Goal: Information Seeking & Learning: Check status

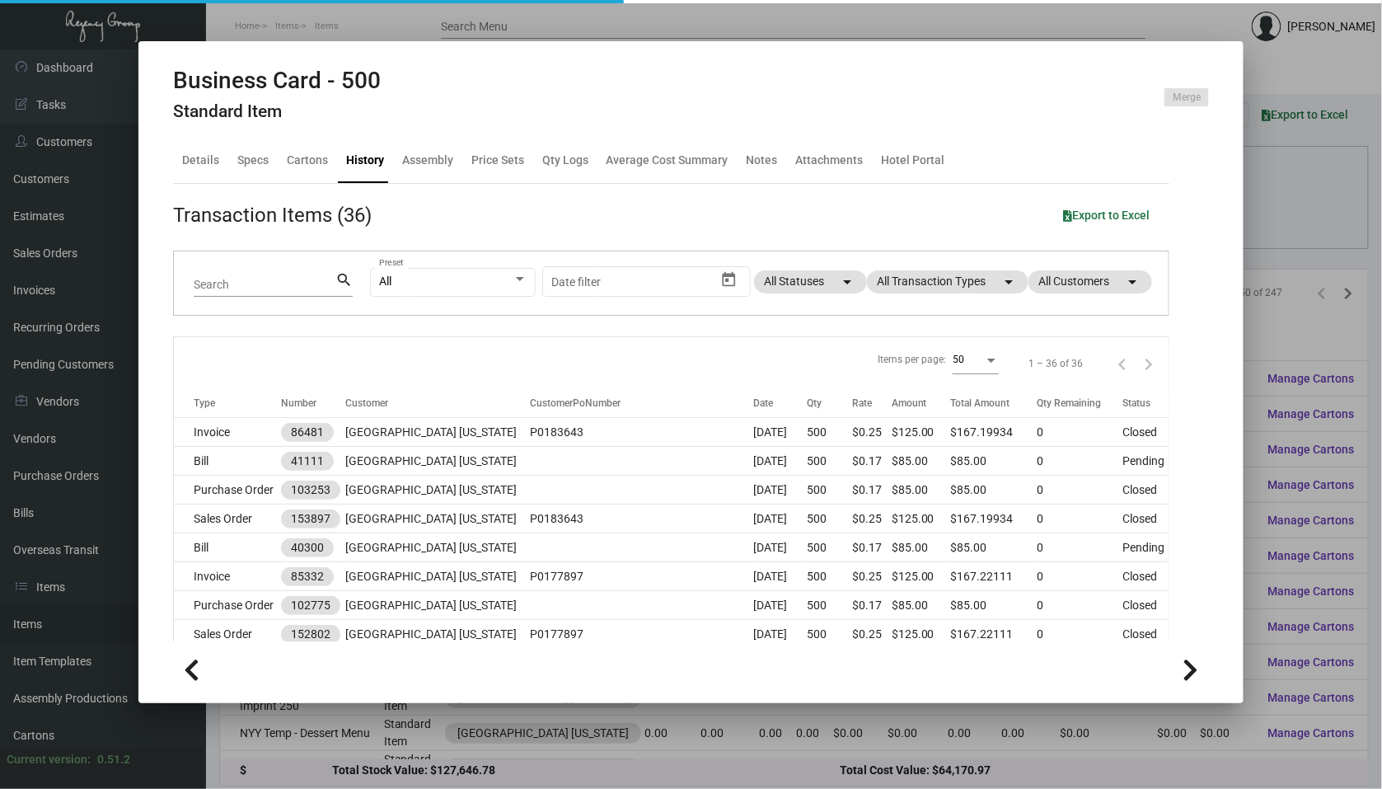
click at [117, 319] on div at bounding box center [691, 394] width 1382 height 789
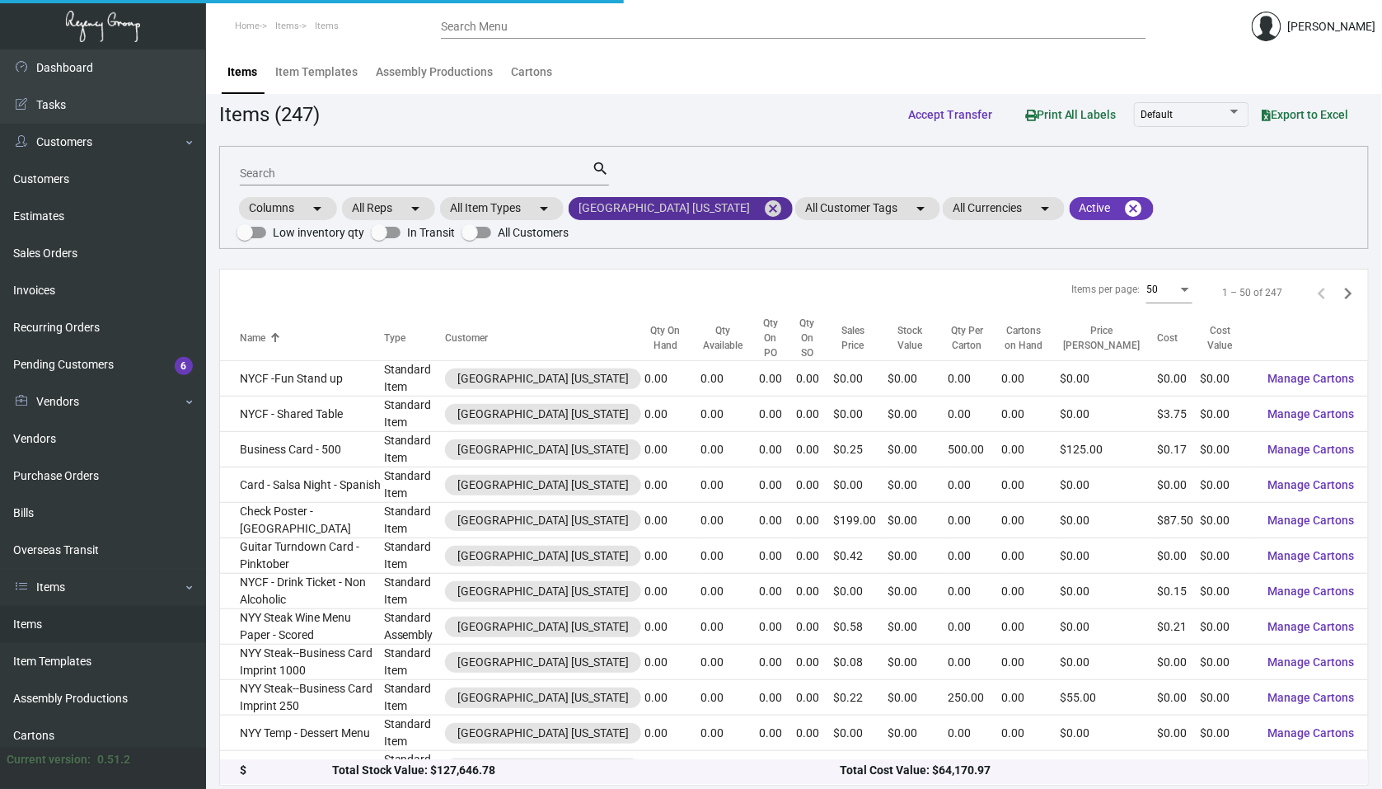
click at [763, 200] on mat-icon "cancel" at bounding box center [773, 209] width 20 height 20
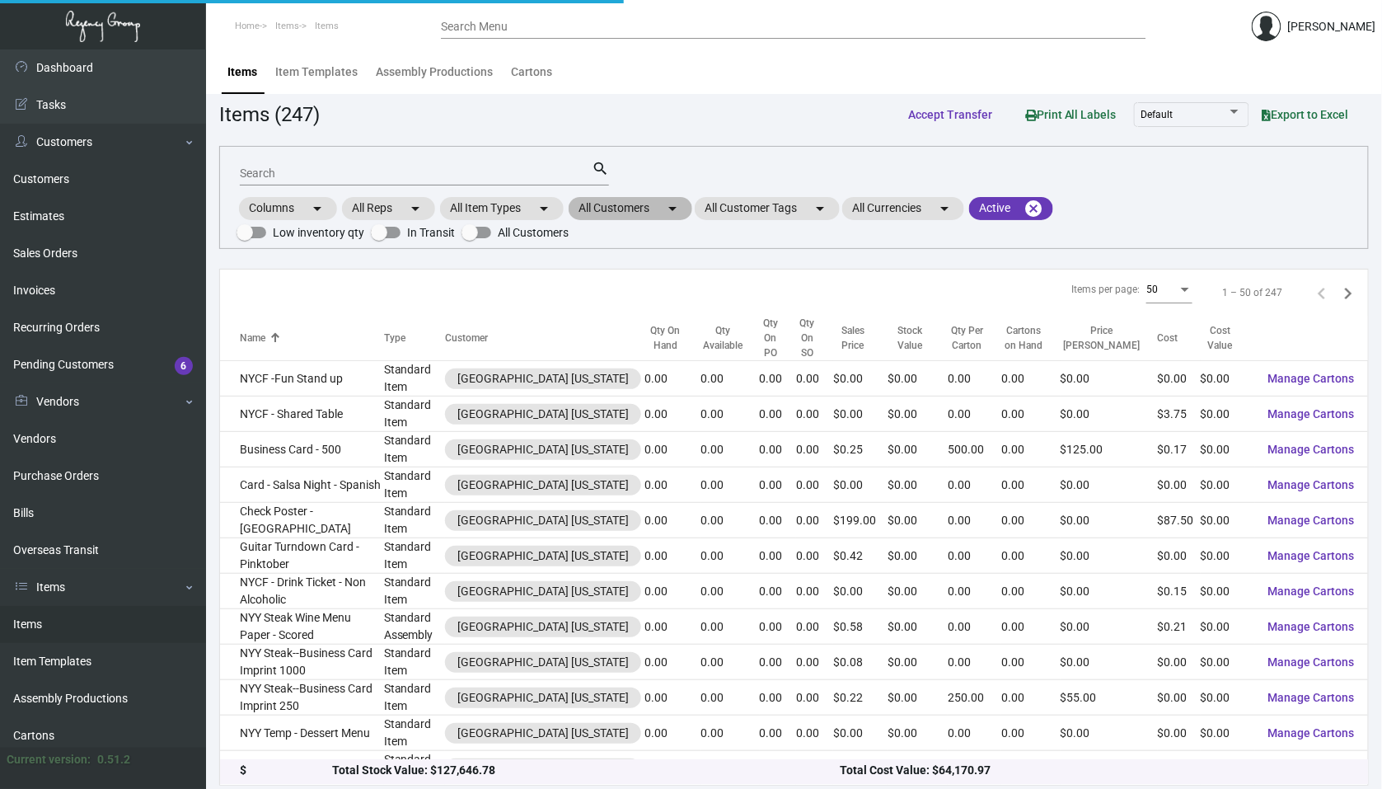
click at [683, 206] on mat-icon "arrow_drop_down" at bounding box center [673, 209] width 20 height 20
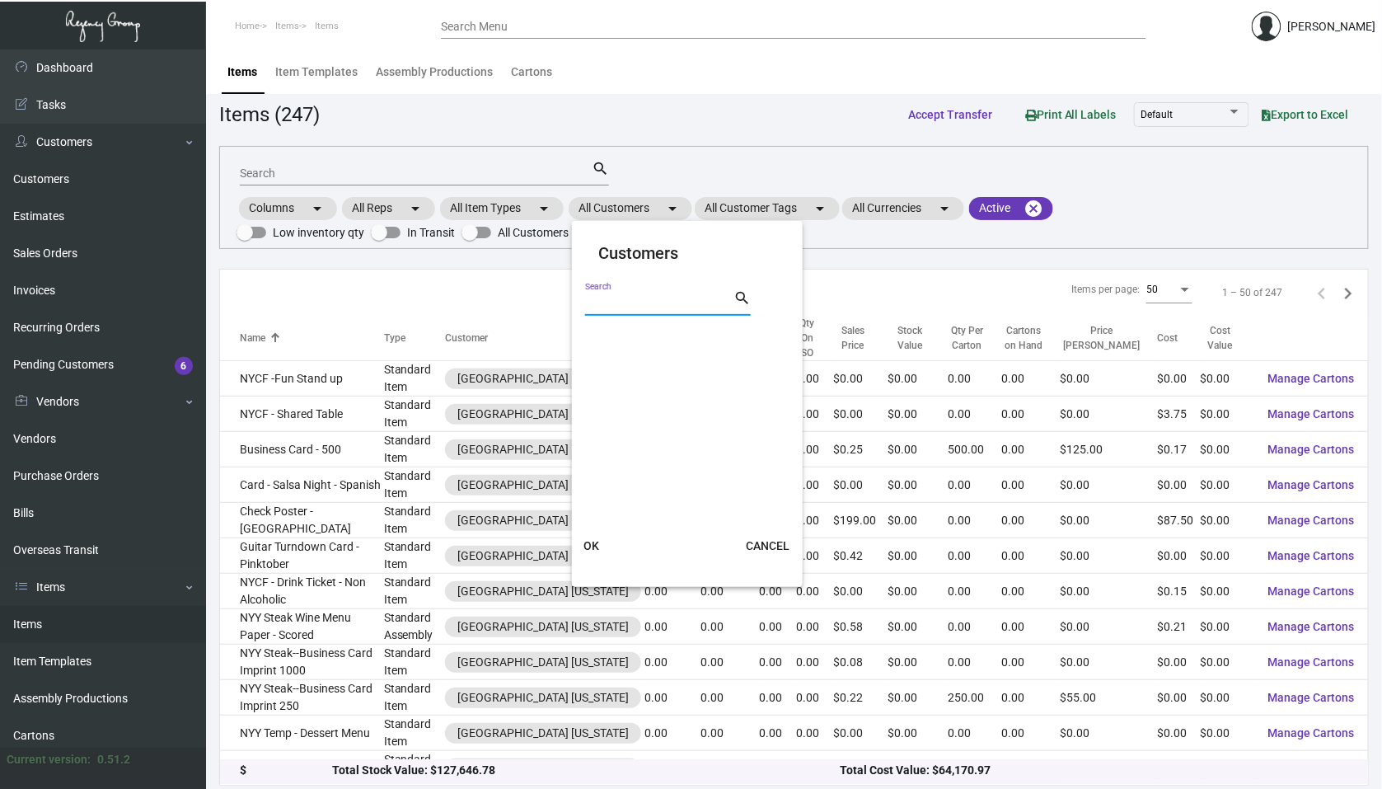
click at [636, 298] on input "Search" at bounding box center [659, 303] width 148 height 13
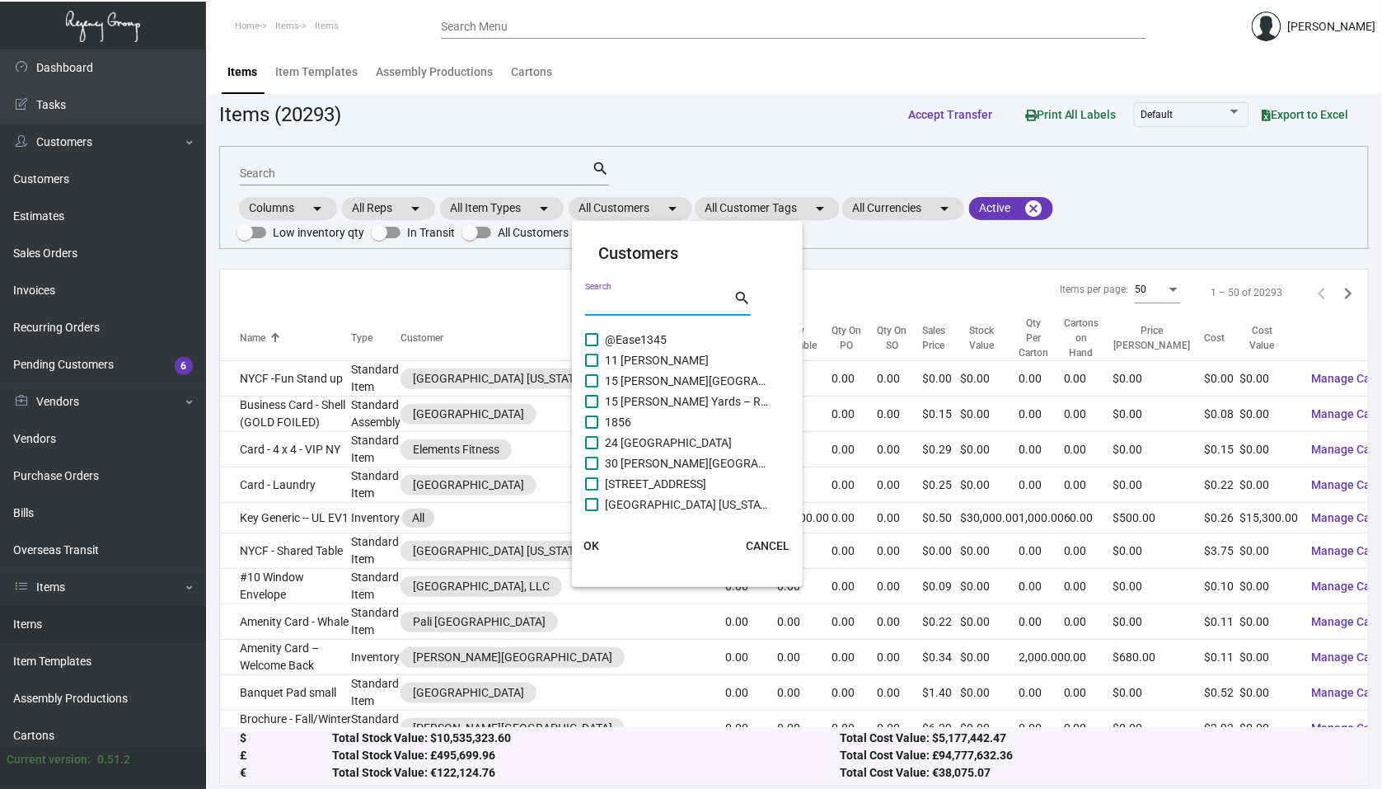
type input "R"
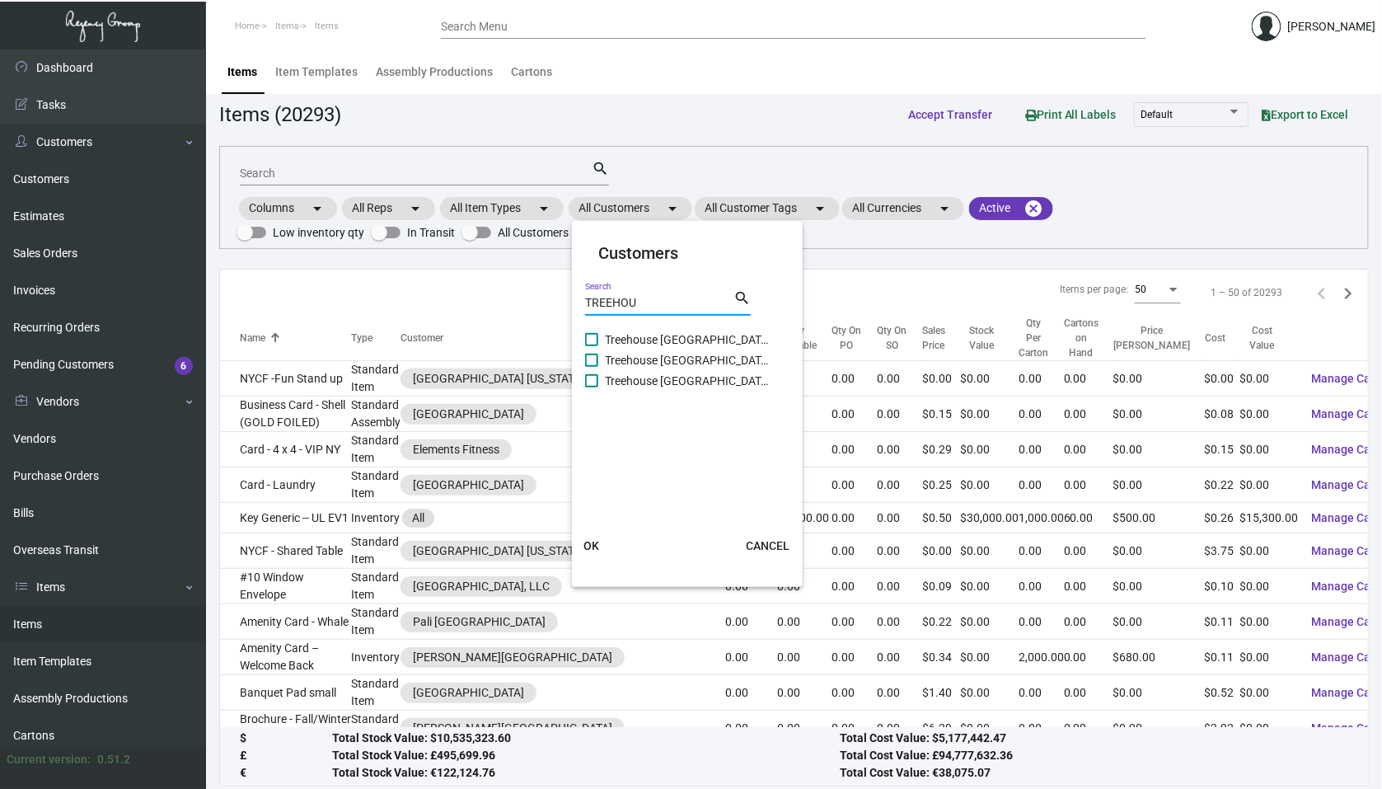
type input "TREEHOU"
click at [595, 380] on span at bounding box center [591, 380] width 13 height 13
click at [592, 387] on input "Treehouse [GEOGRAPHIC_DATA]" at bounding box center [591, 387] width 1 height 1
checkbox input "true"
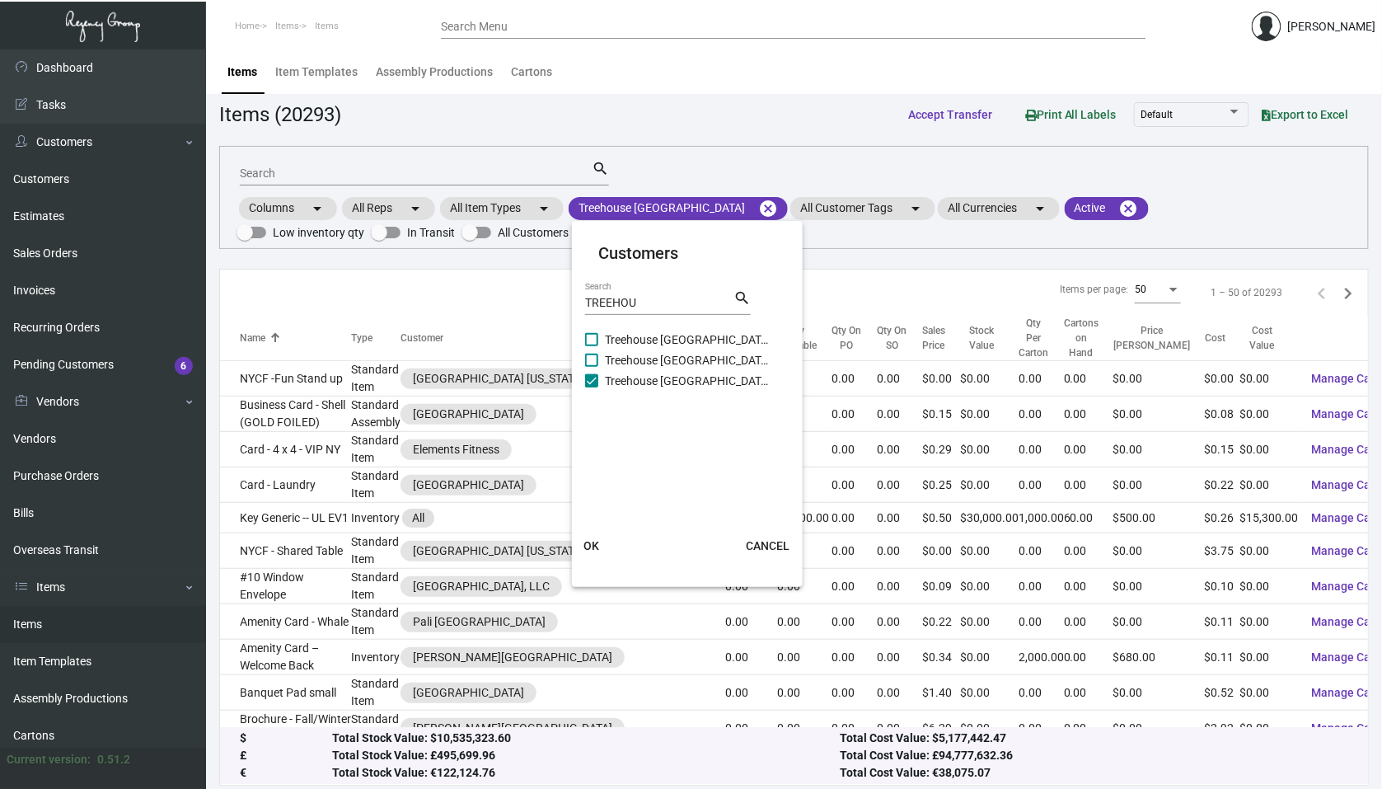
click at [578, 543] on button "OK" at bounding box center [592, 546] width 53 height 30
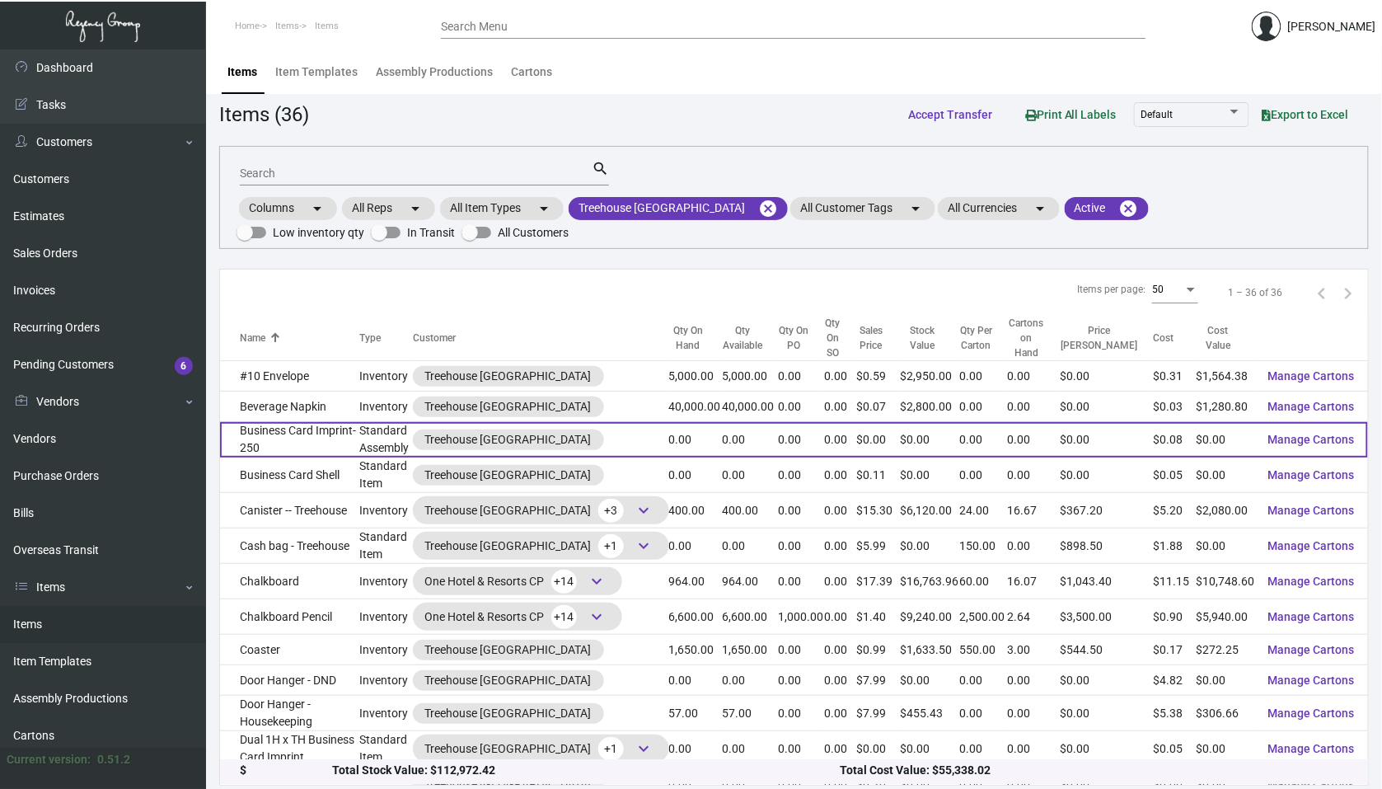
click at [350, 430] on td "Business Card Imprint- 250" at bounding box center [289, 439] width 139 height 35
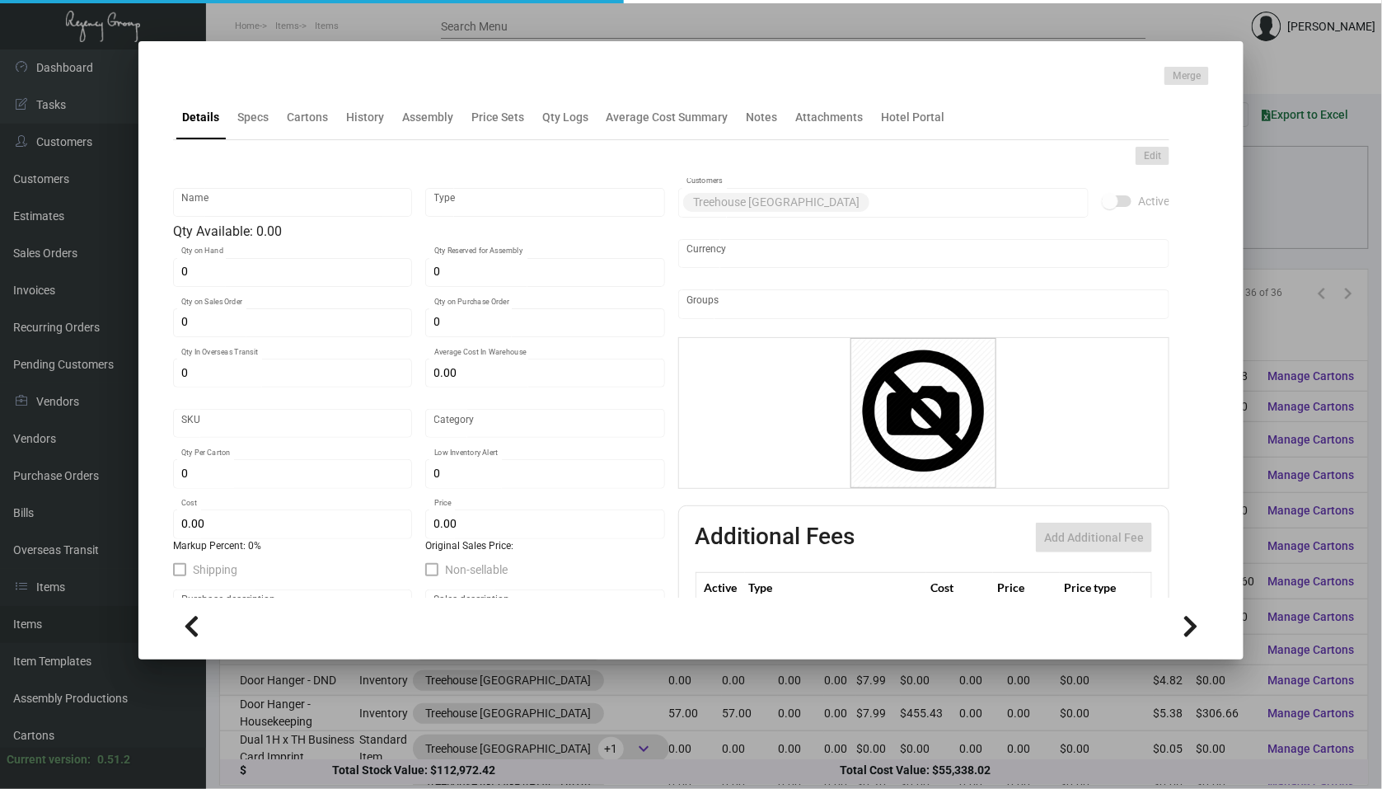
type input "Business Card Imprint- 250"
type input "Standard Assembly"
type input "$ 0.00"
type input "Standard"
type input "$ 0.08"
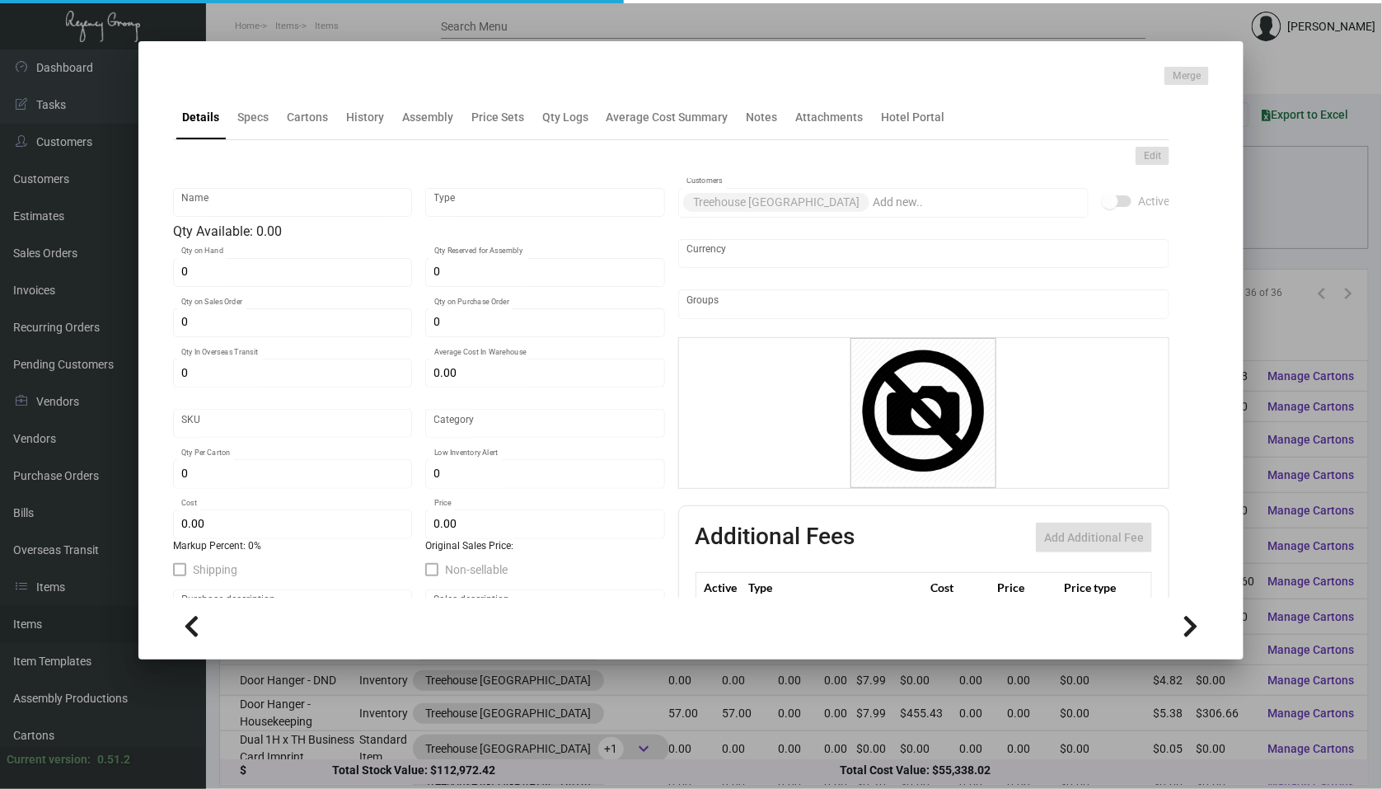
type input "$ 0.00"
checkbox input "true"
type input "United States Dollar $"
click at [257, 129] on mat-tab-group "Details Specs Cartons History Assembly Price Sets Qty Logs Average Cost Summary…" at bounding box center [671, 341] width 1037 height 513
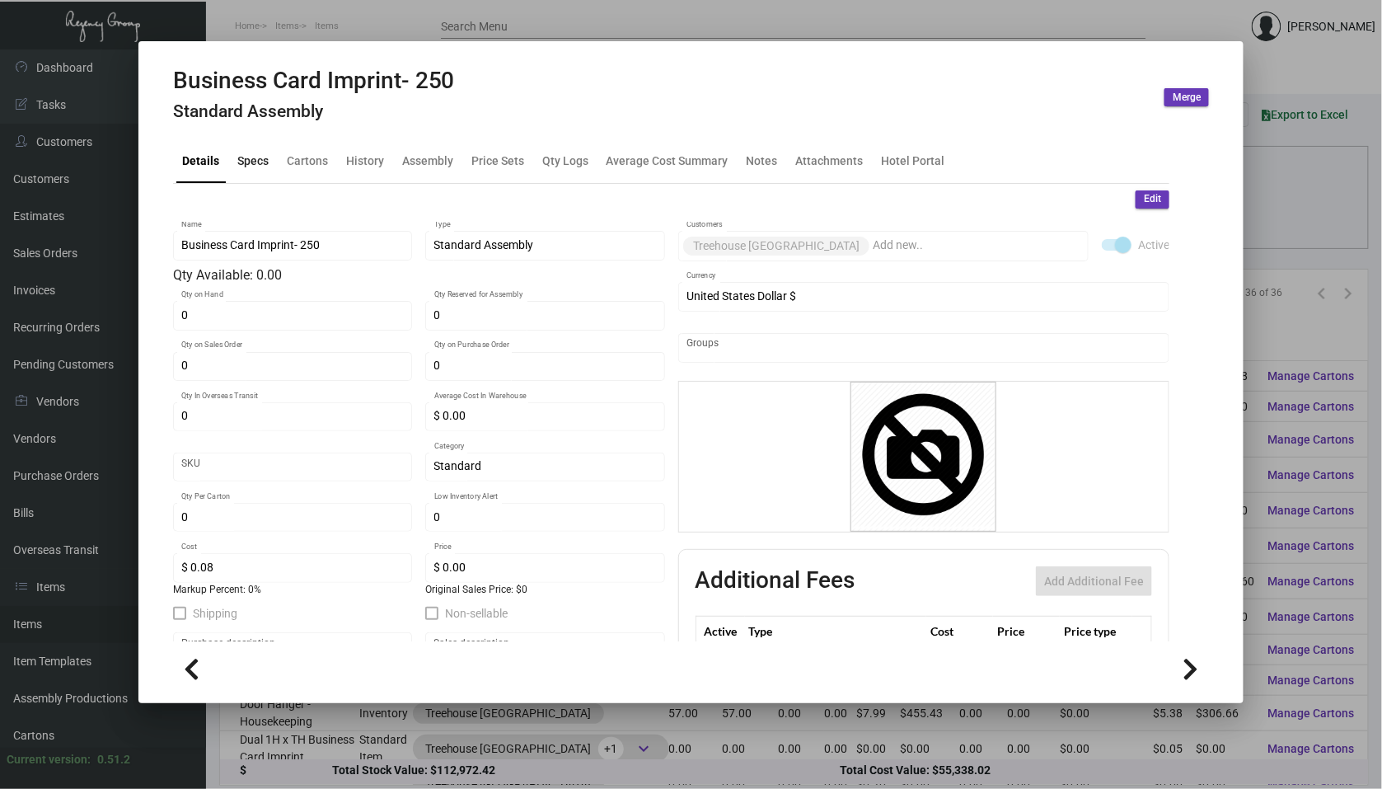
click at [257, 171] on div "Specs" at bounding box center [253, 161] width 45 height 40
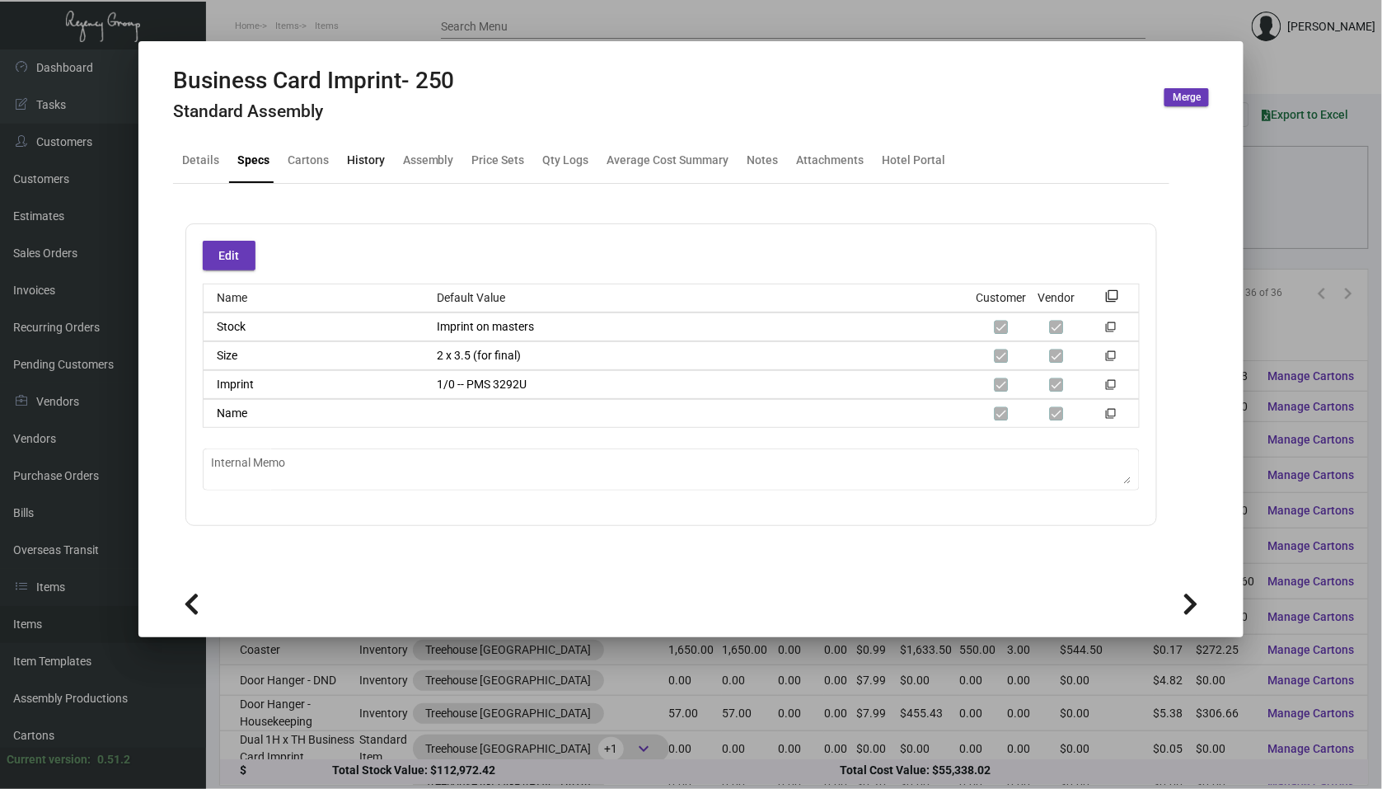
click at [367, 167] on div "History" at bounding box center [366, 160] width 38 height 17
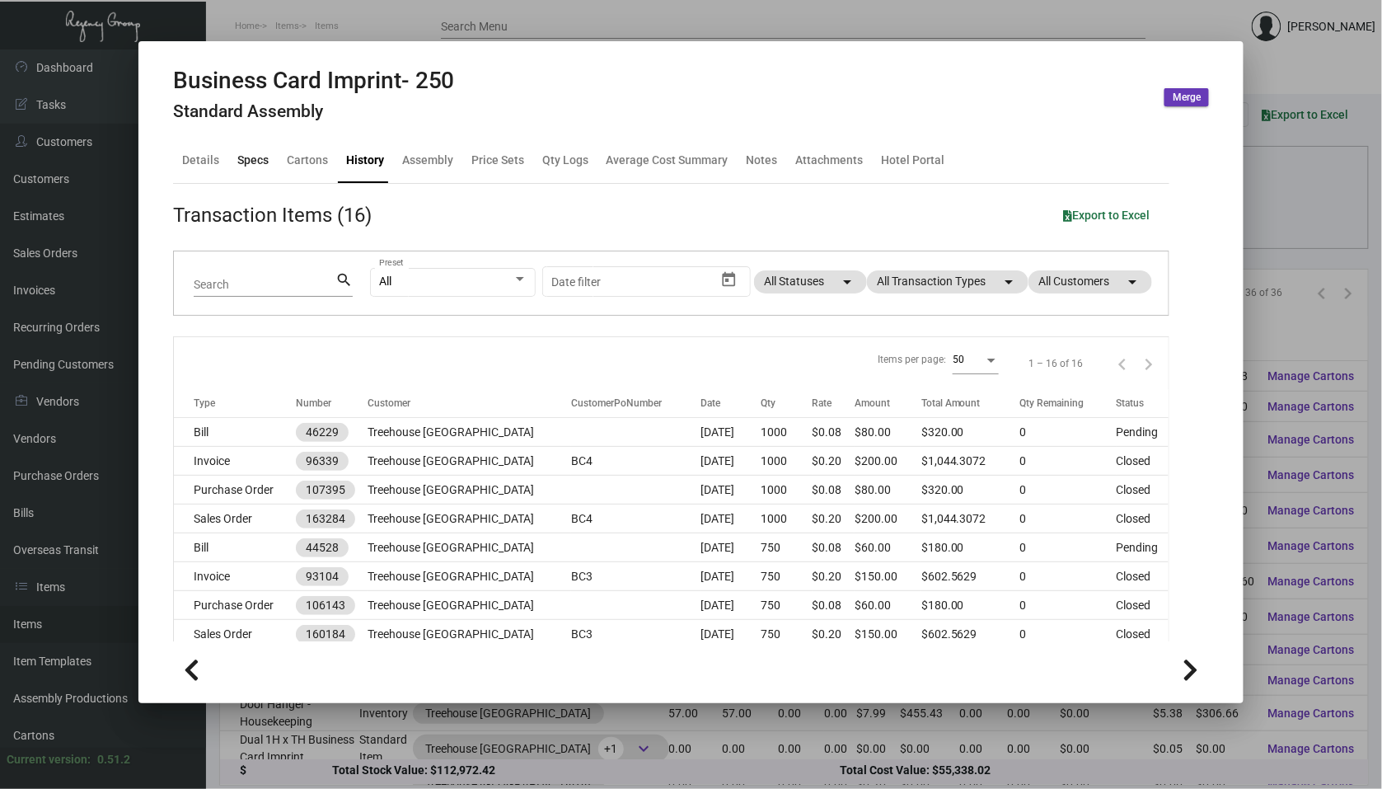
click at [267, 150] on div "Specs" at bounding box center [253, 161] width 45 height 40
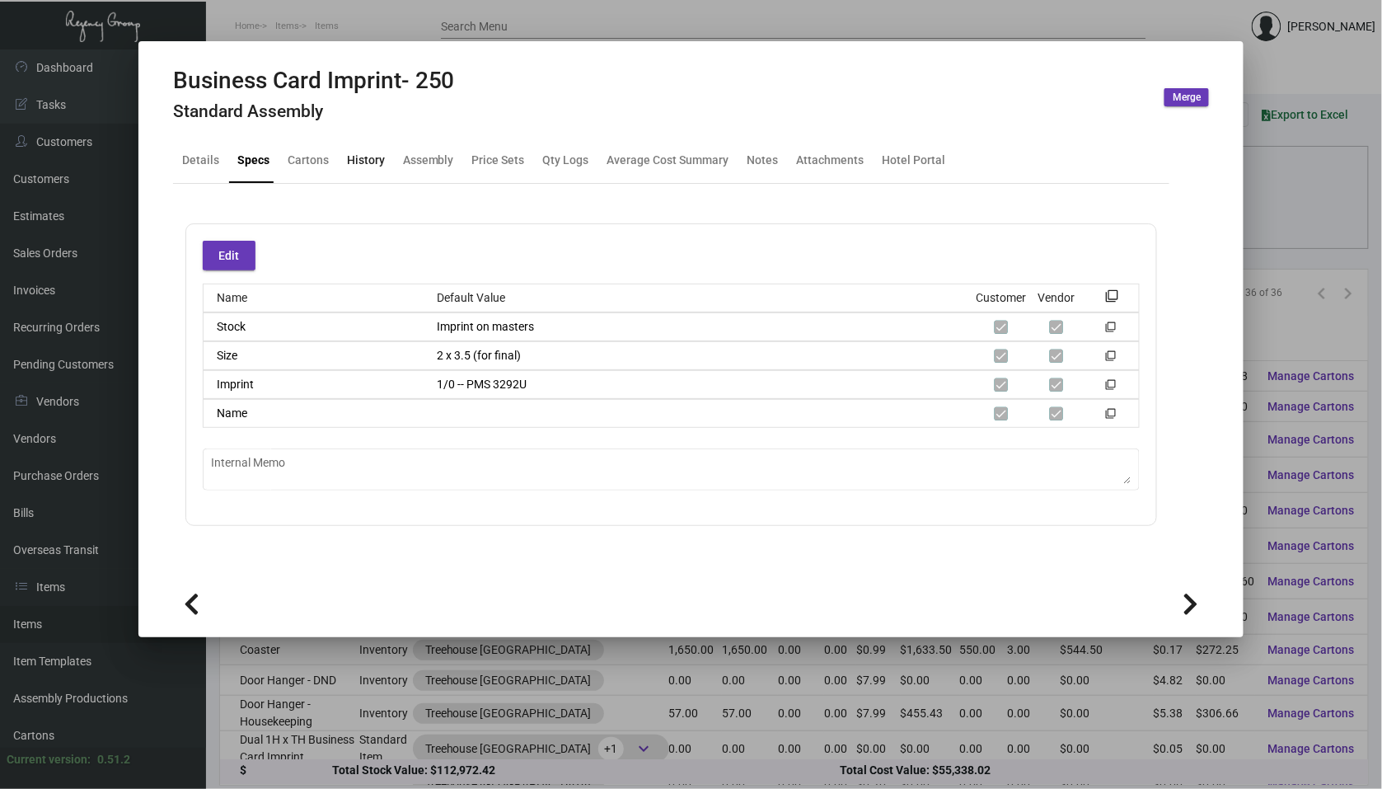
click at [364, 156] on div "History" at bounding box center [366, 160] width 38 height 17
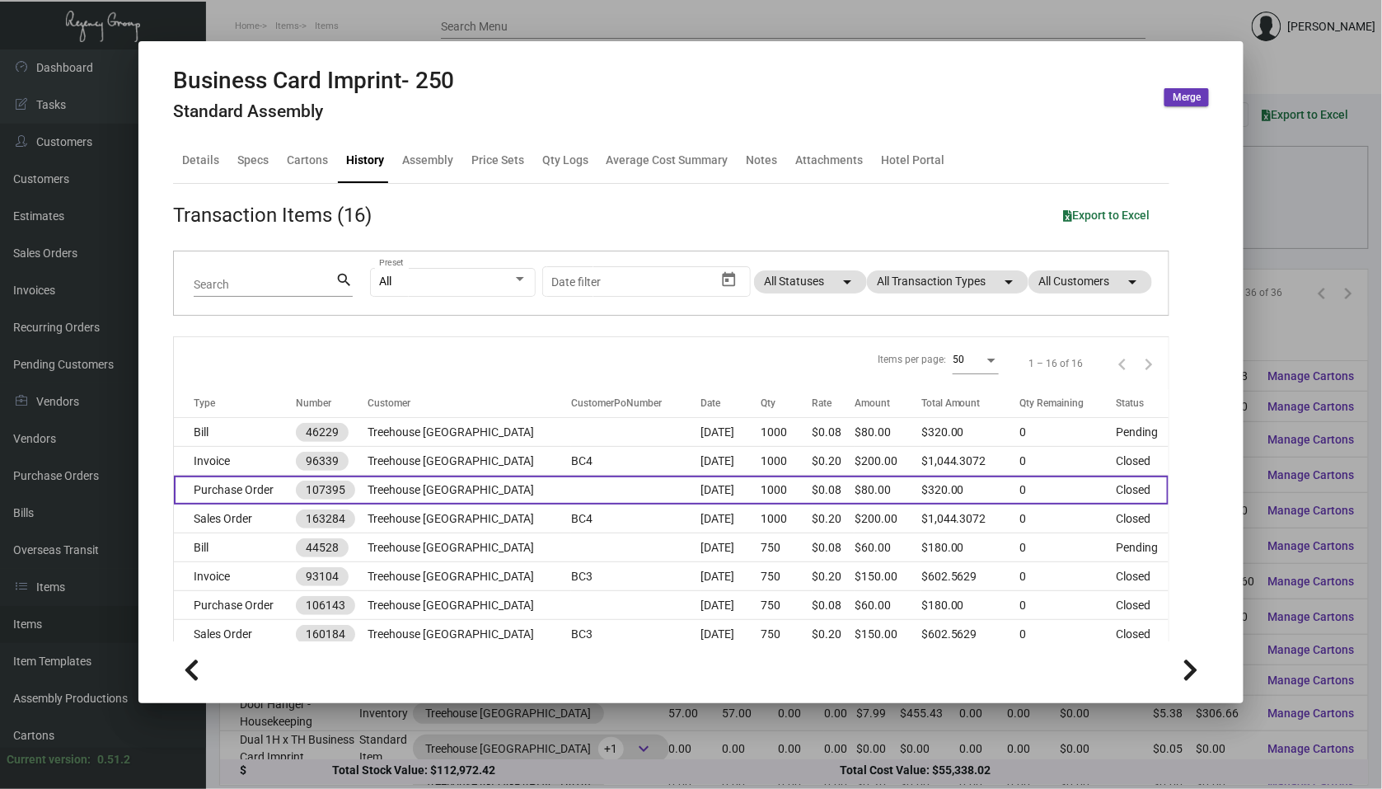
click at [457, 499] on td "Treehouse [GEOGRAPHIC_DATA]" at bounding box center [470, 490] width 204 height 29
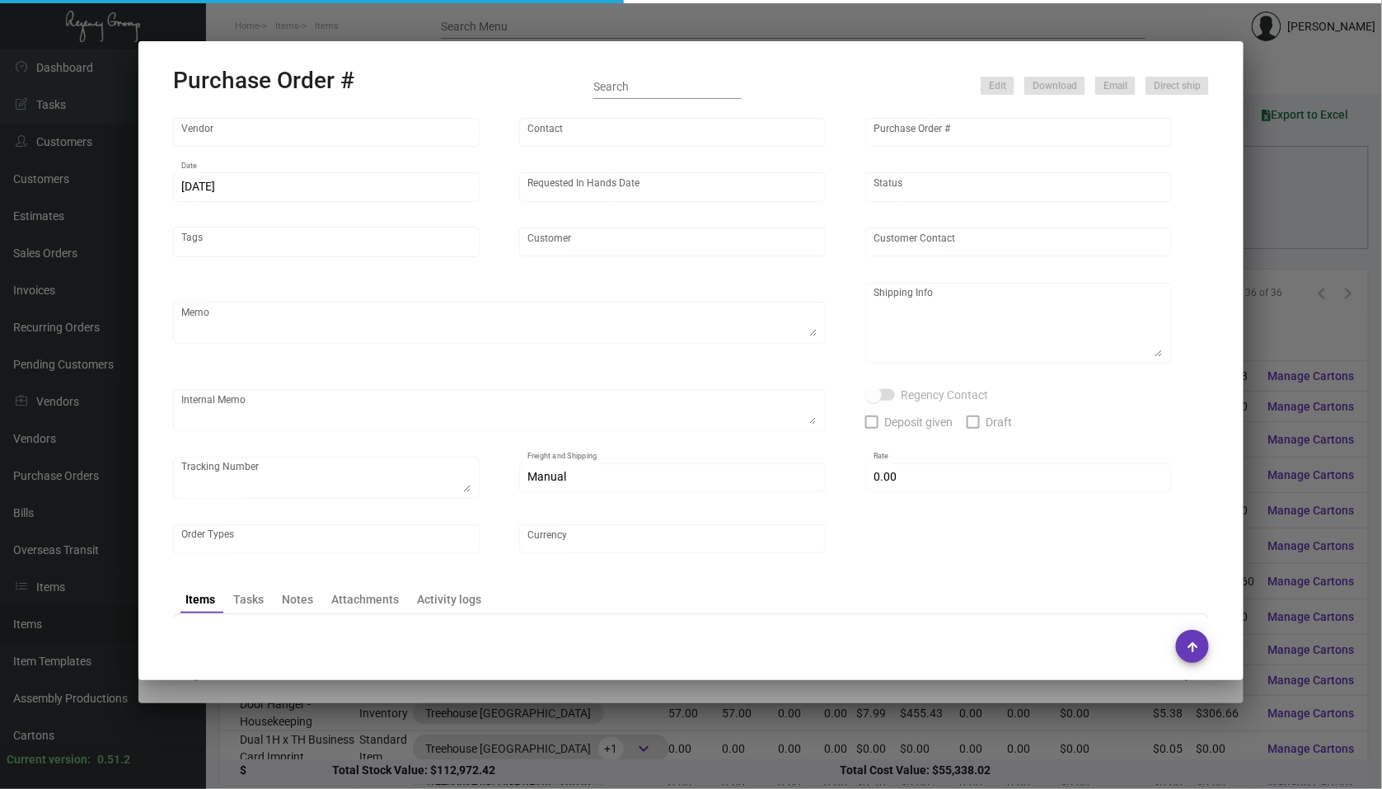
type input "BCT [US_STATE]"
type input "[PERSON_NAME]"
type input "107395"
type input "[DATE]"
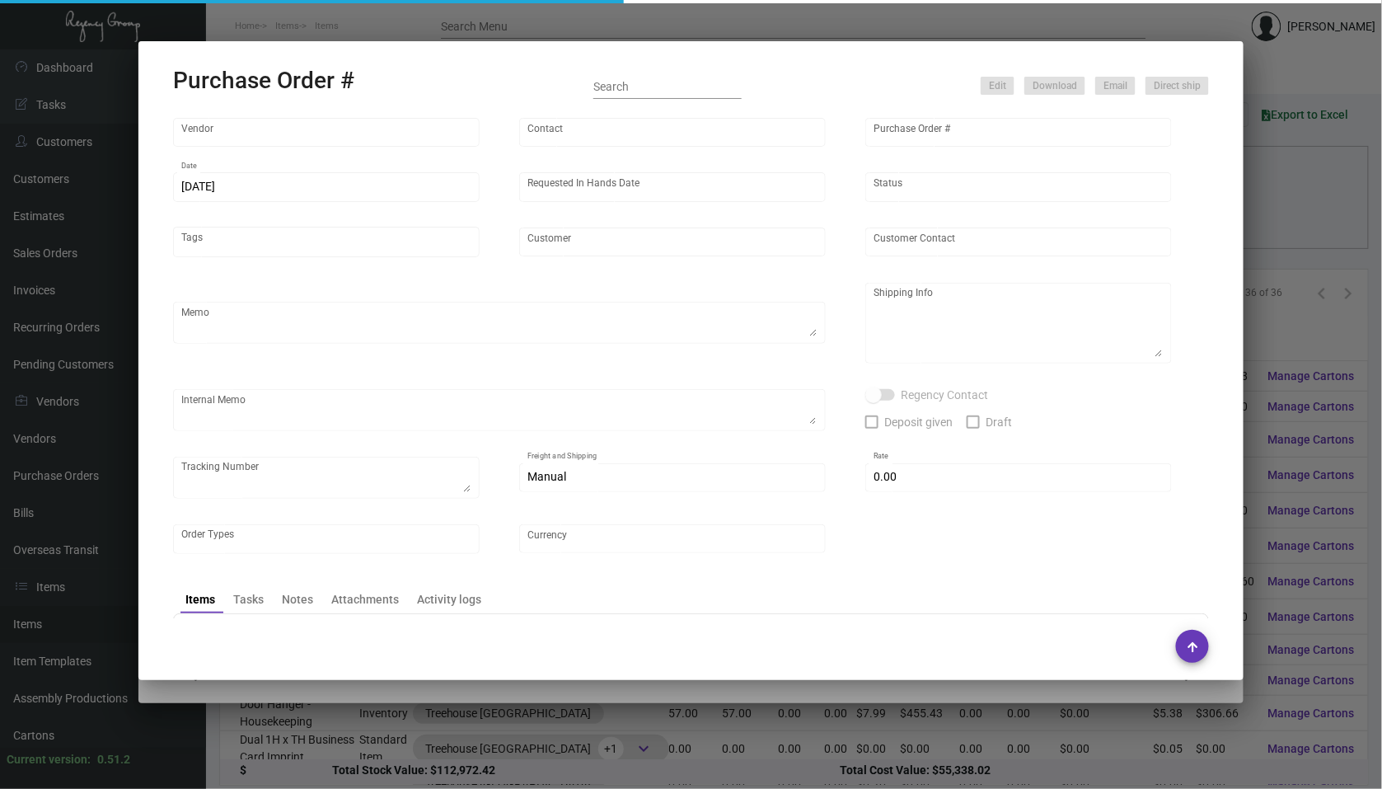
type input "Treehouse [GEOGRAPHIC_DATA]"
type input "[PERSON_NAME] B [PERSON_NAME]"
type textarea "Treehouse [GEOGRAPHIC_DATA] - Alyssa B [PERSON_NAME] [STREET_ADDRESS]"
type textarea "When ready to ship, contact: [EMAIL_ADDRESS][DOMAIN_NAME] for all shipments UPS…"
type textarea "1Z1AY2760395915327"
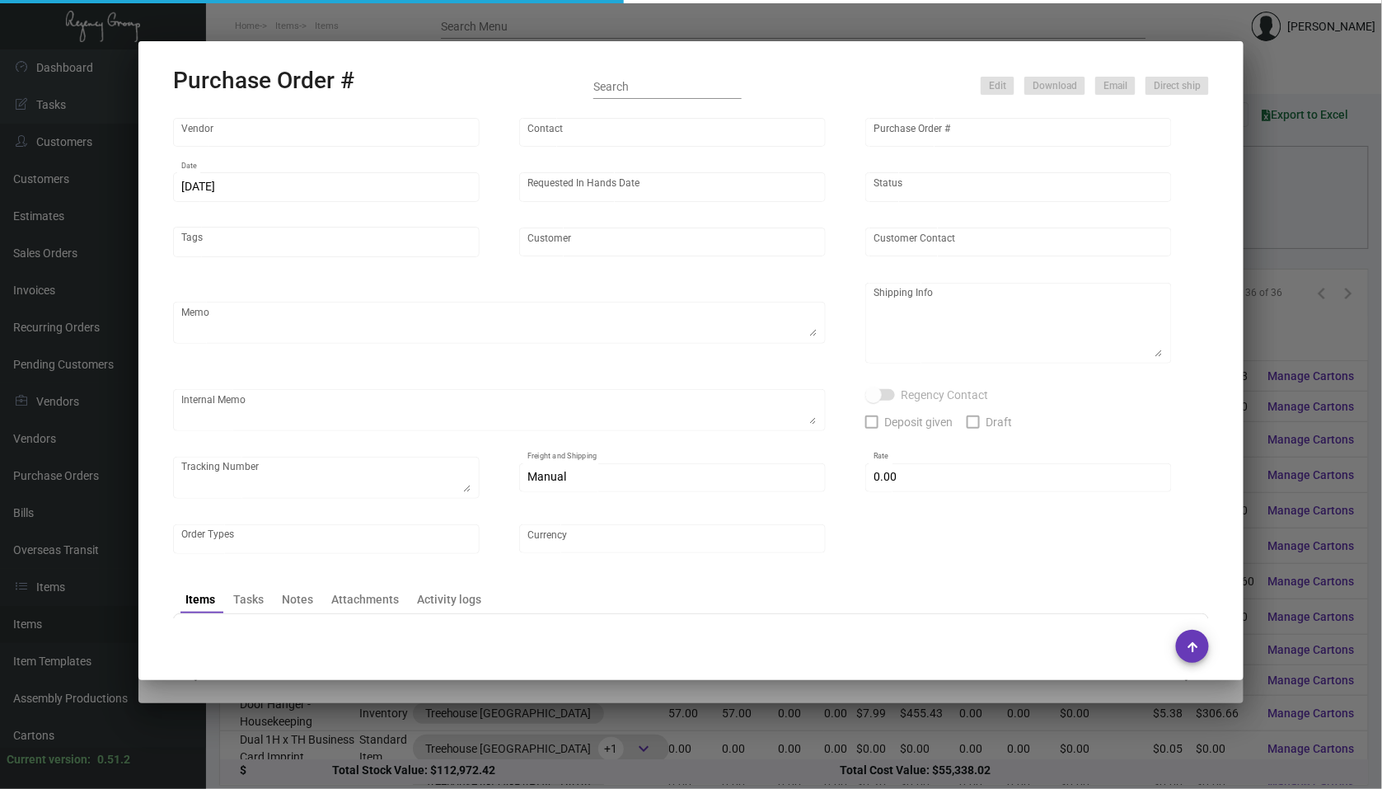
type input "$ 0.00"
type input "United States Dollar $"
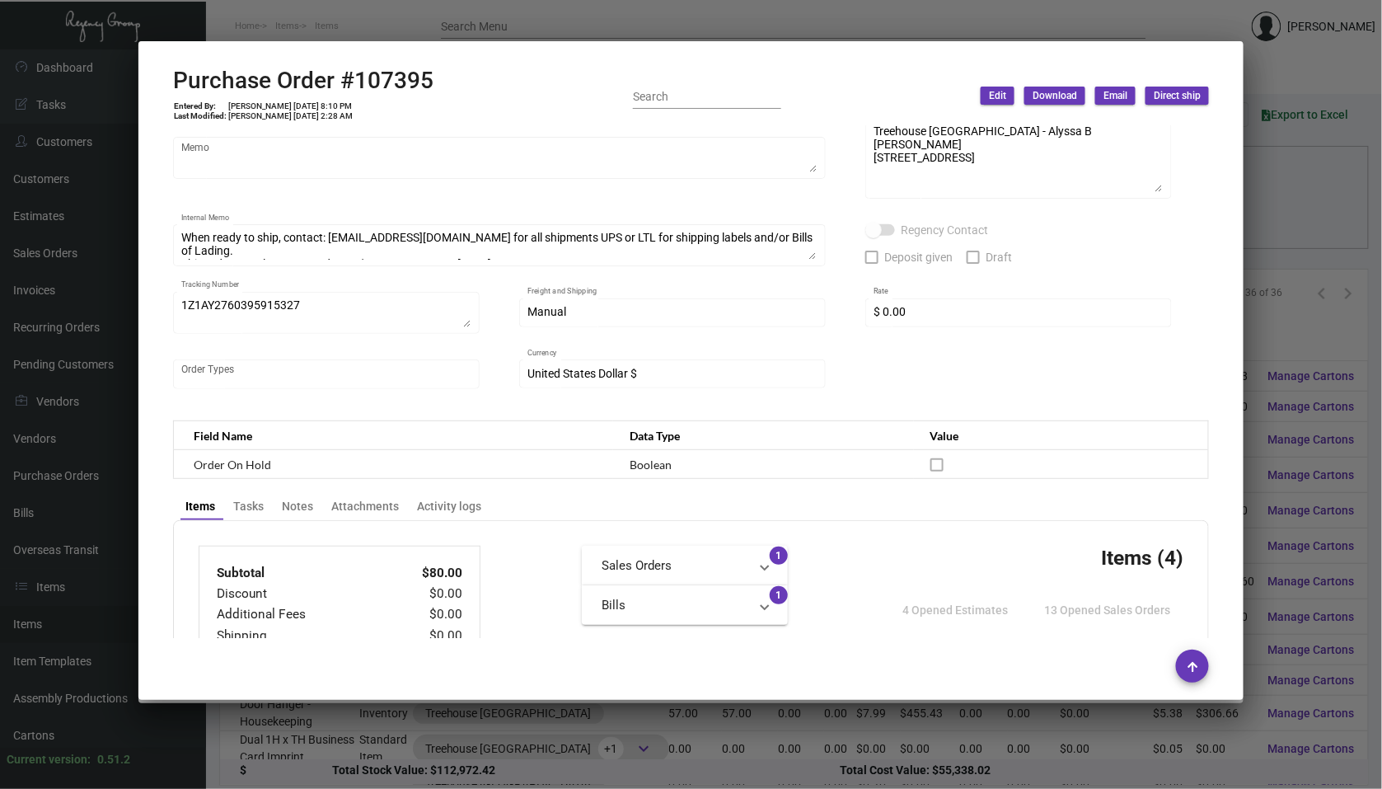
scroll to position [129, 0]
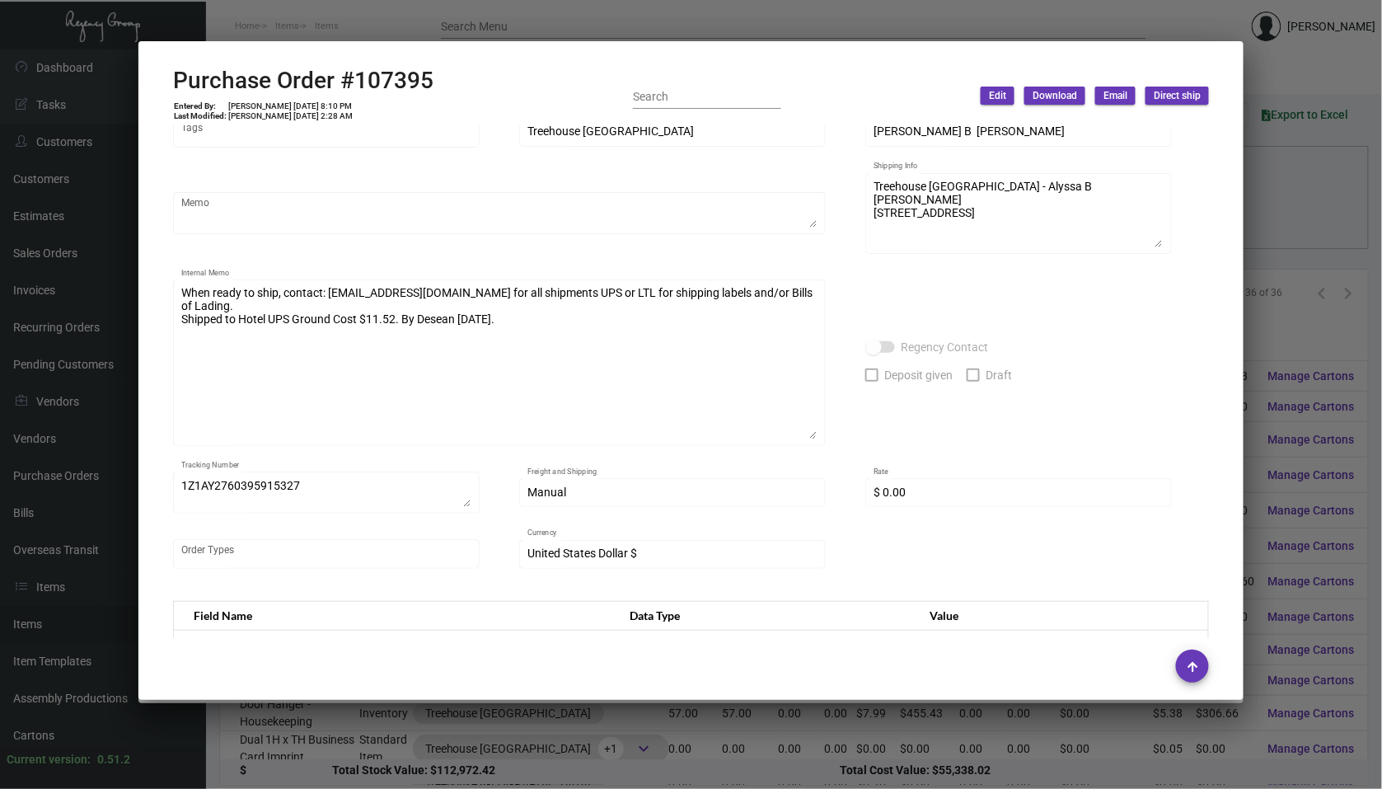
click at [853, 485] on div "BCT [US_STATE] Vendor Edit Vendor [PERSON_NAME] Contact 107395 Purchase Order #…" at bounding box center [691, 297] width 1037 height 582
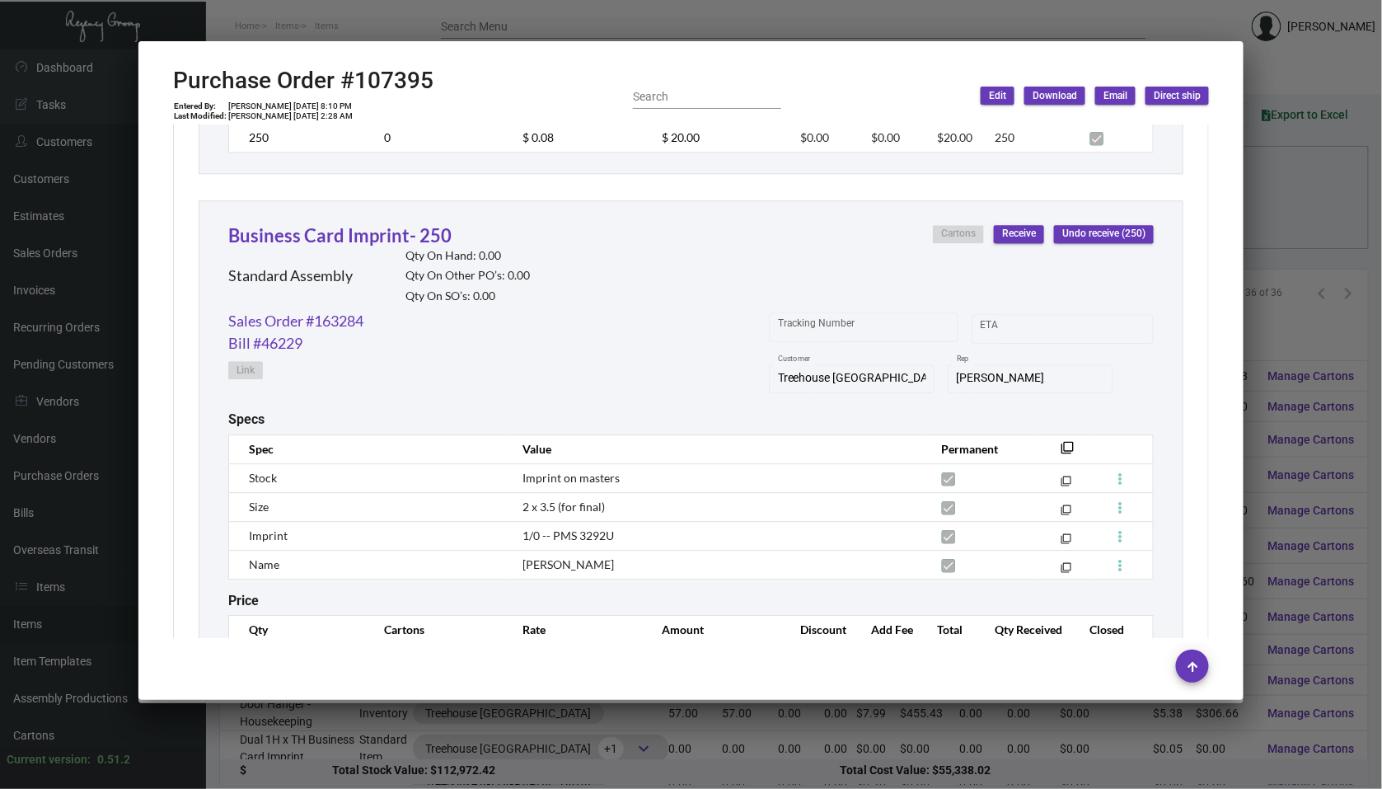
scroll to position [1416, 0]
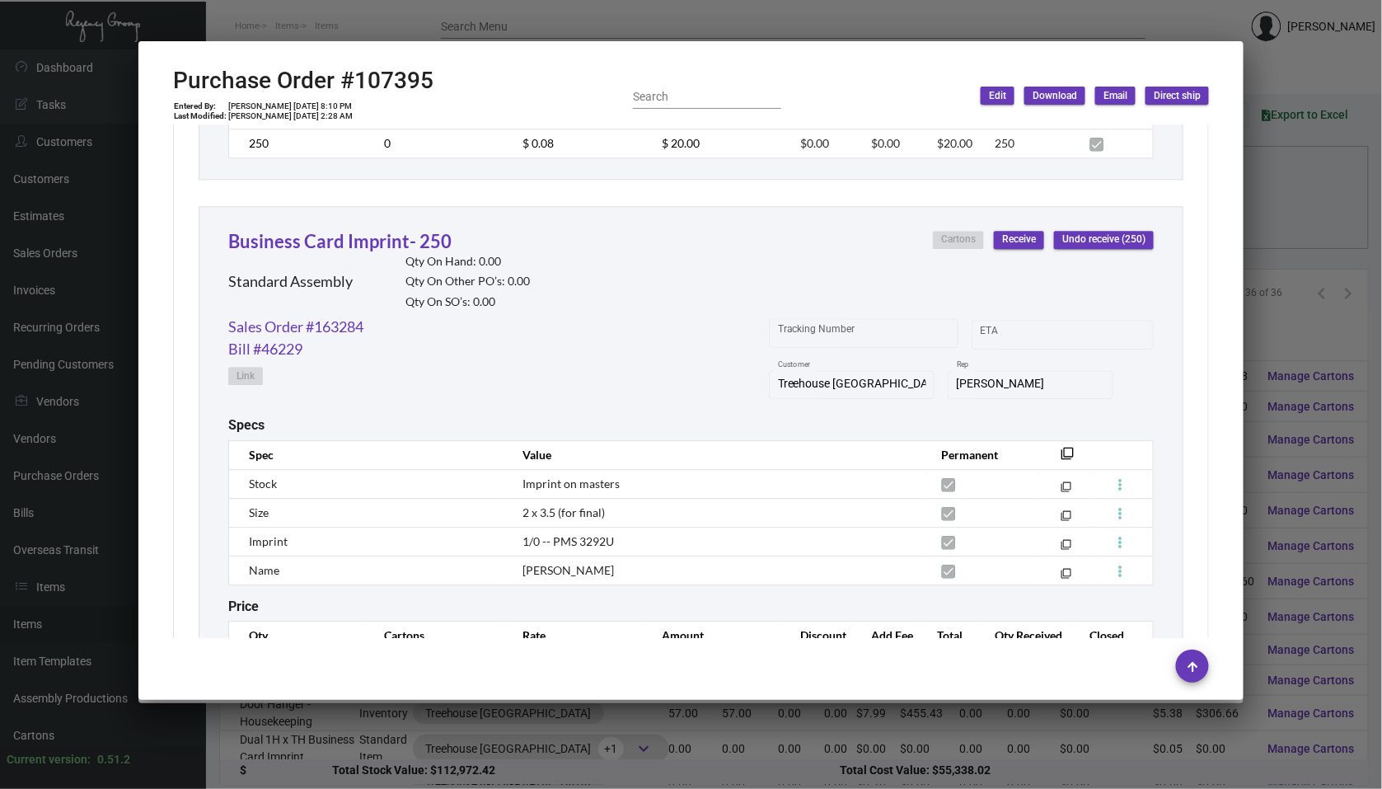
click at [80, 397] on div at bounding box center [691, 394] width 1382 height 789
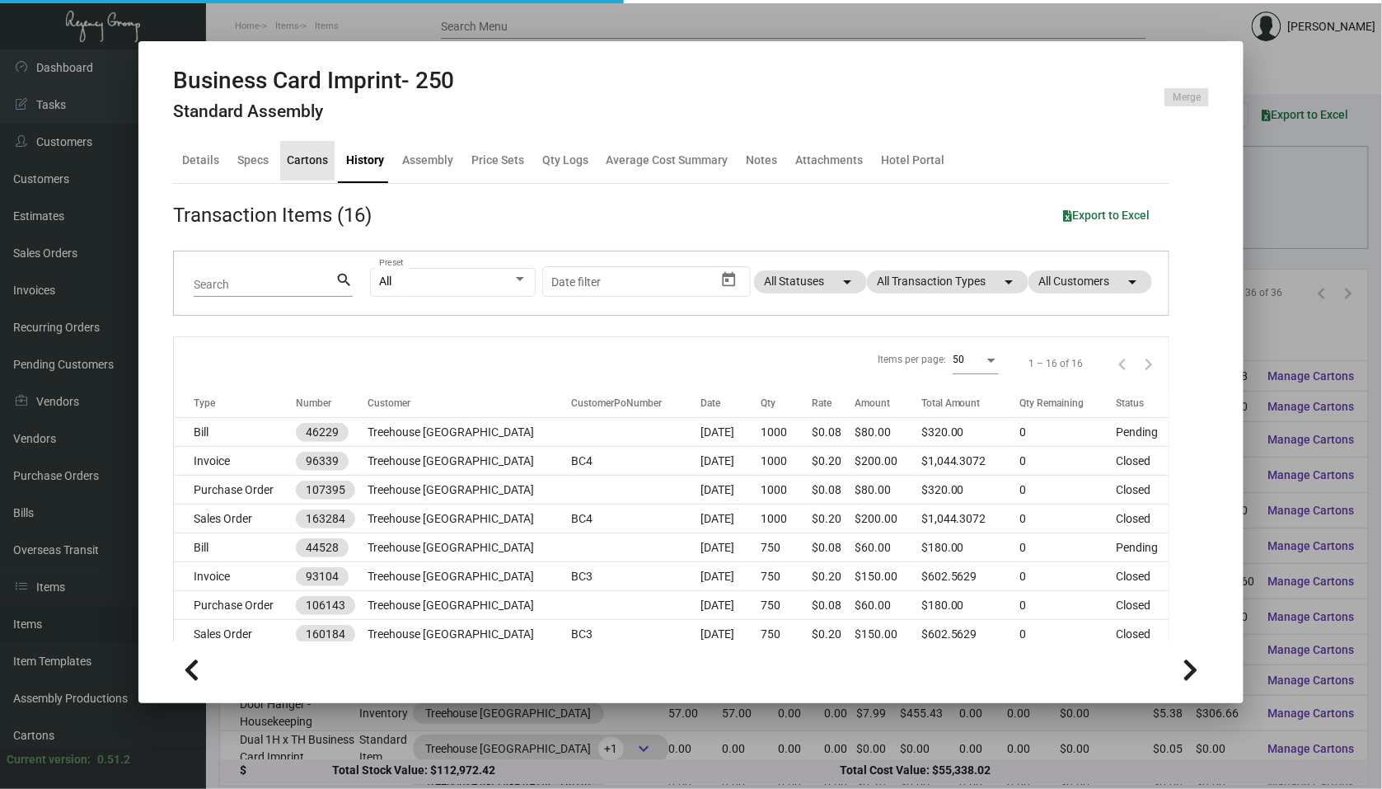
click at [309, 152] on div "Cartons" at bounding box center [307, 160] width 41 height 17
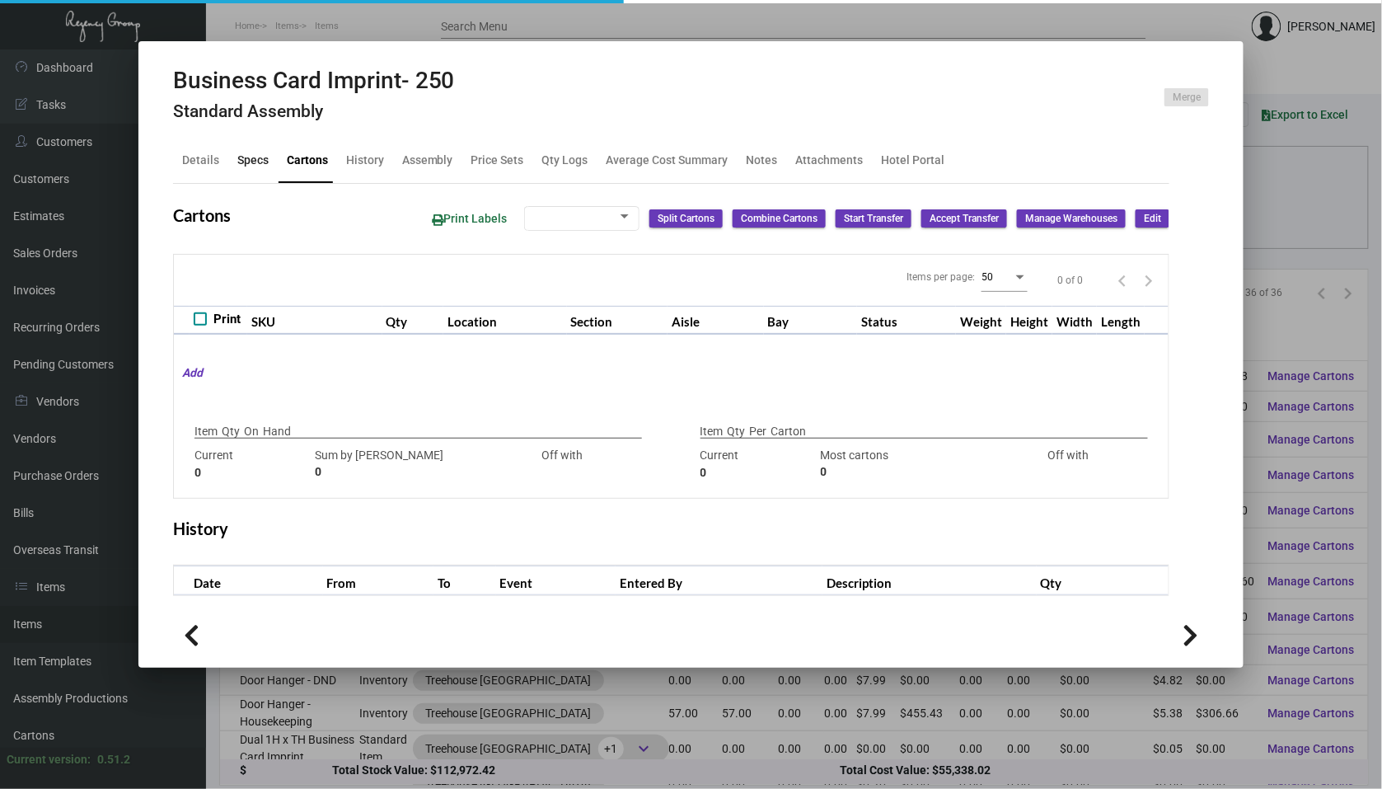
click at [253, 154] on div "Specs" at bounding box center [252, 160] width 31 height 17
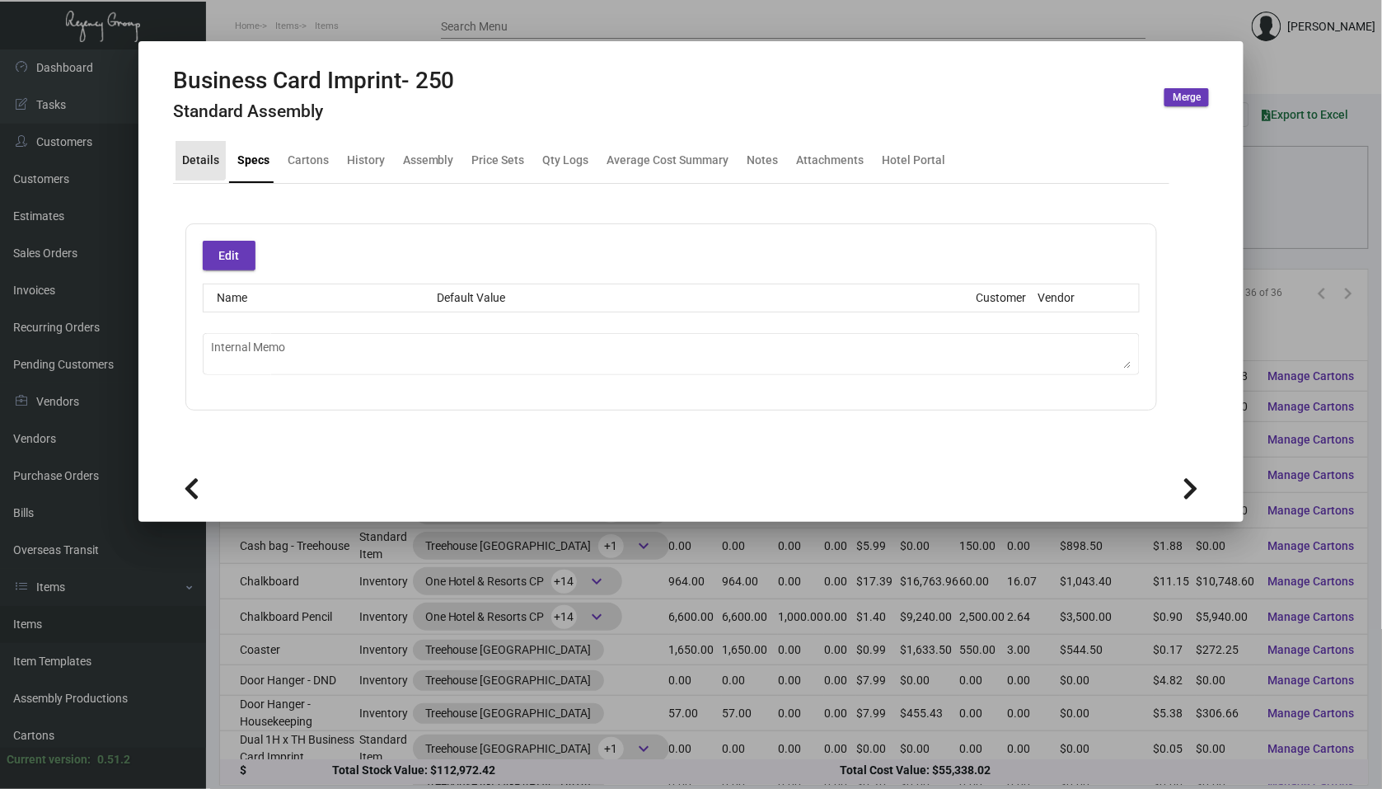
click at [188, 153] on div "Details" at bounding box center [200, 160] width 37 height 17
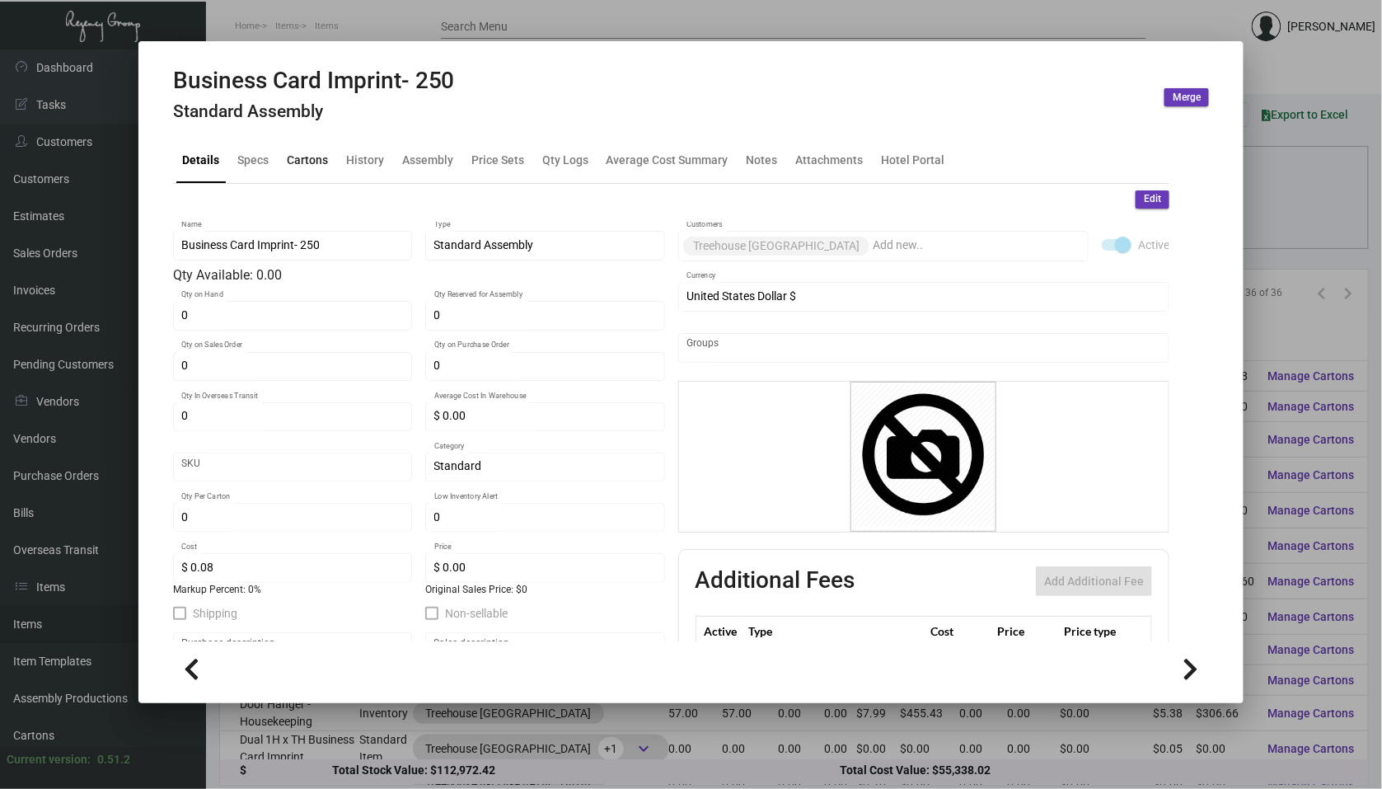
click at [294, 149] on div "Cartons" at bounding box center [307, 161] width 54 height 40
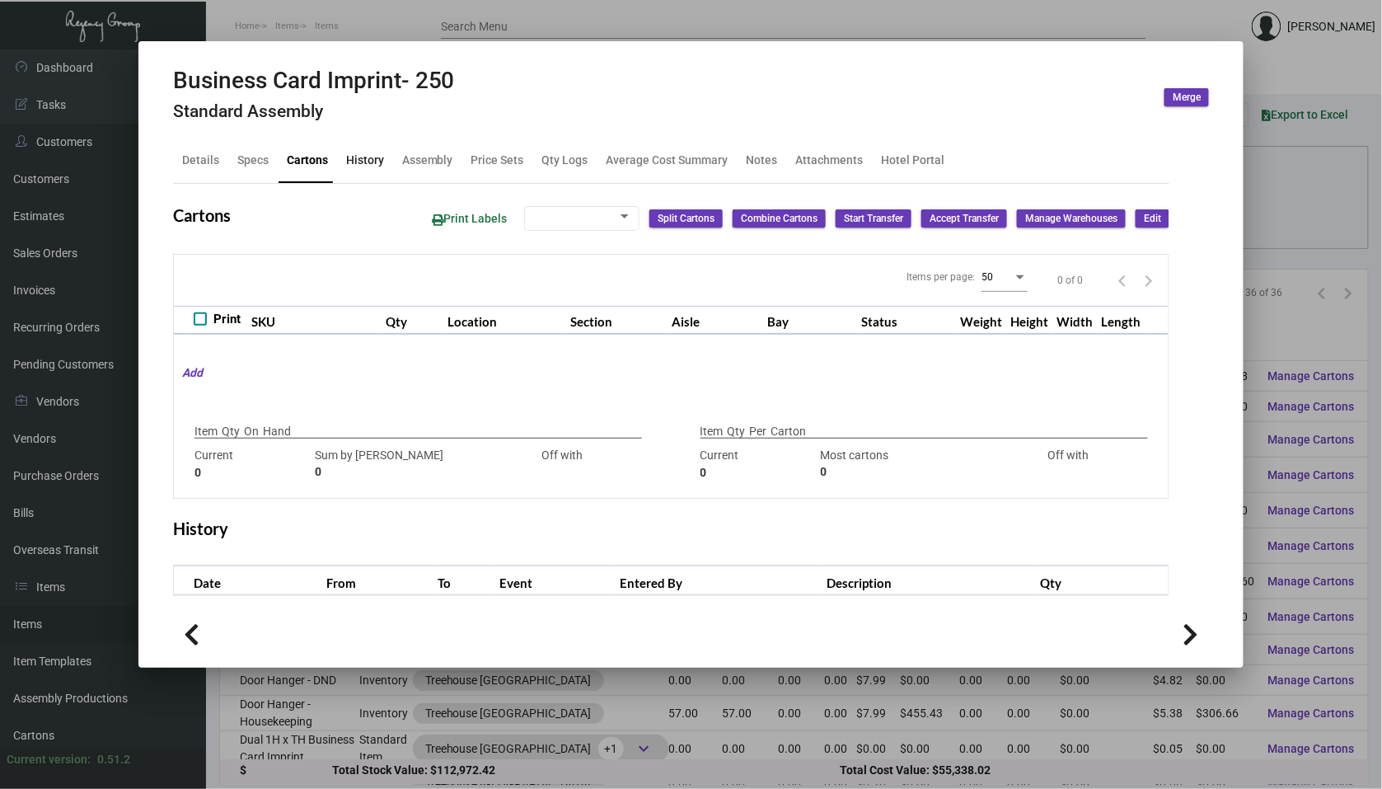
checkbox input "true"
type input "0"
click at [340, 160] on div "History" at bounding box center [365, 161] width 51 height 40
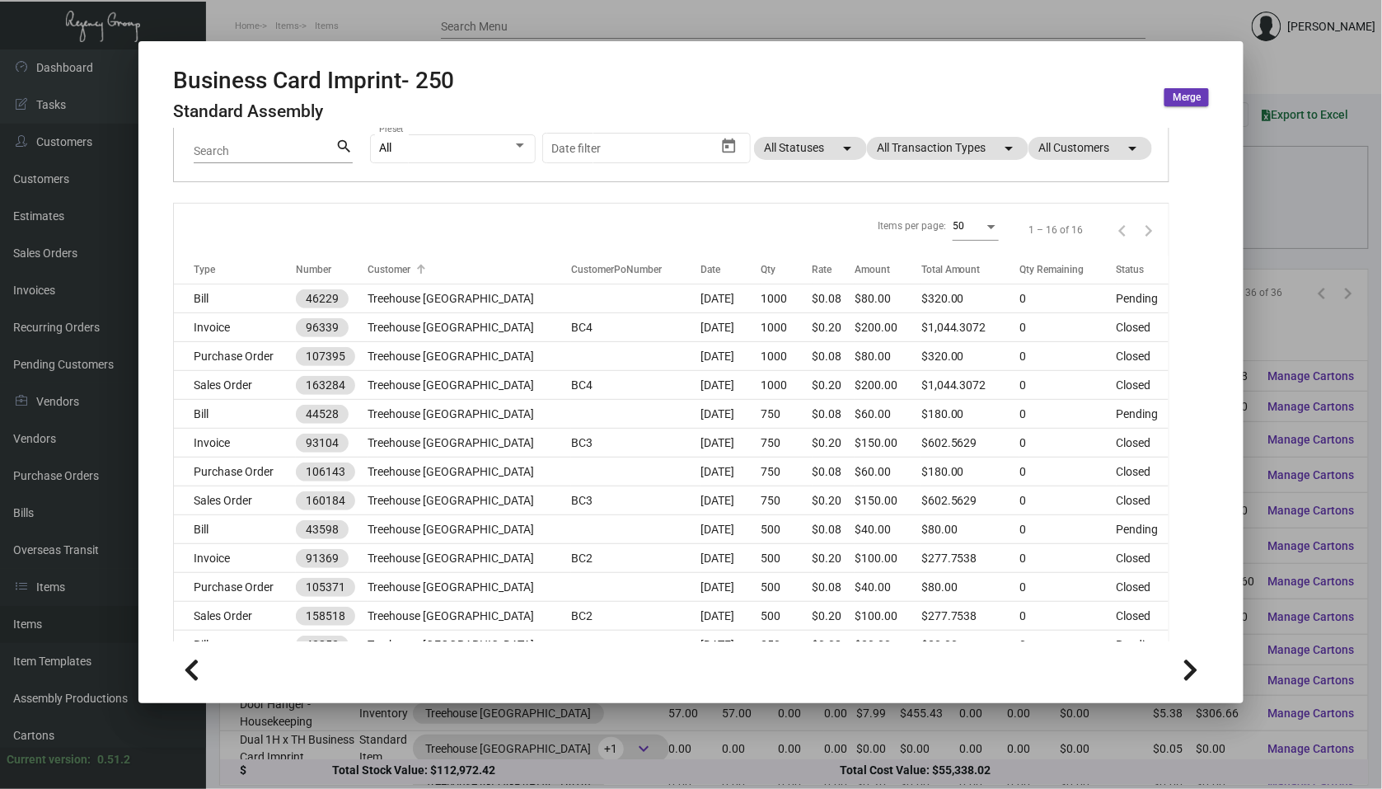
scroll to position [190, 0]
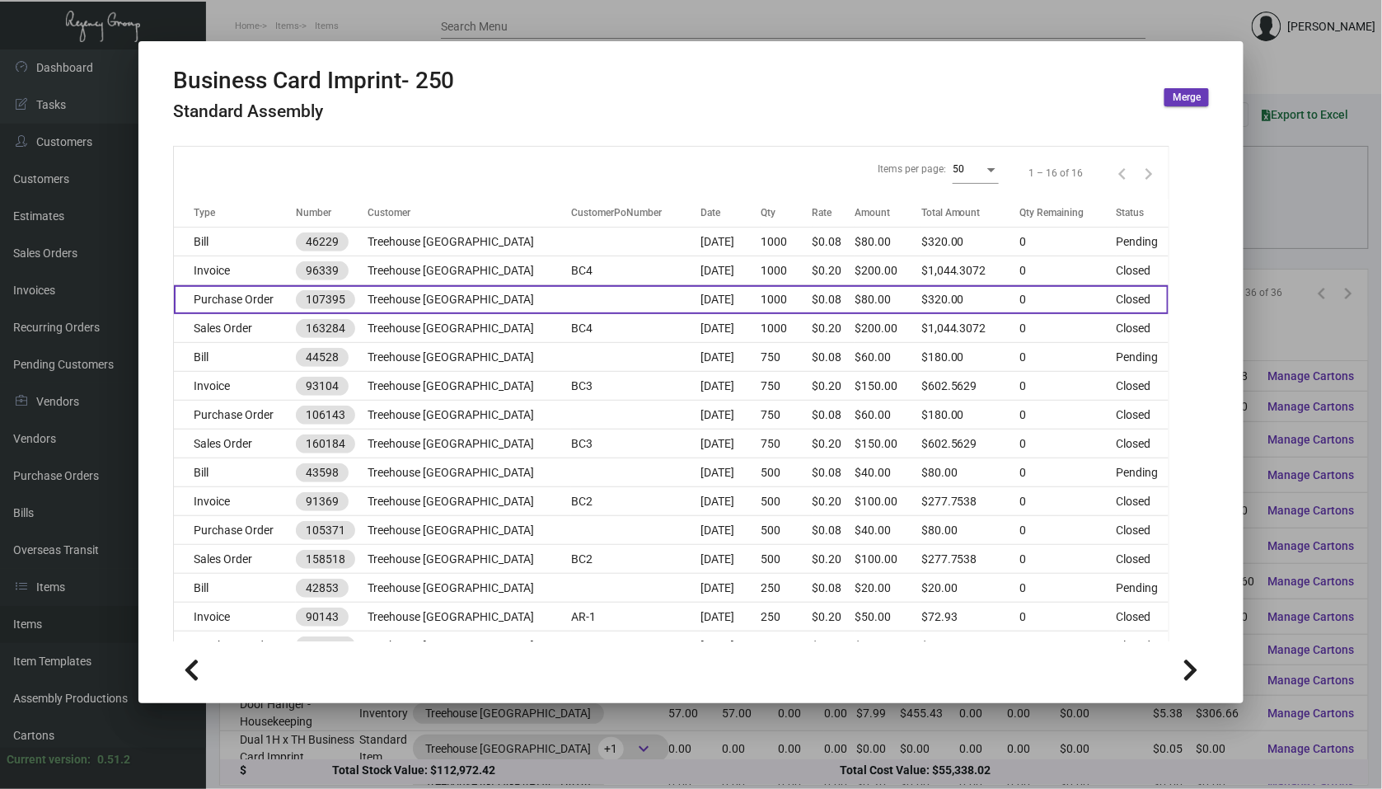
click at [485, 287] on td "Treehouse [GEOGRAPHIC_DATA]" at bounding box center [470, 299] width 204 height 29
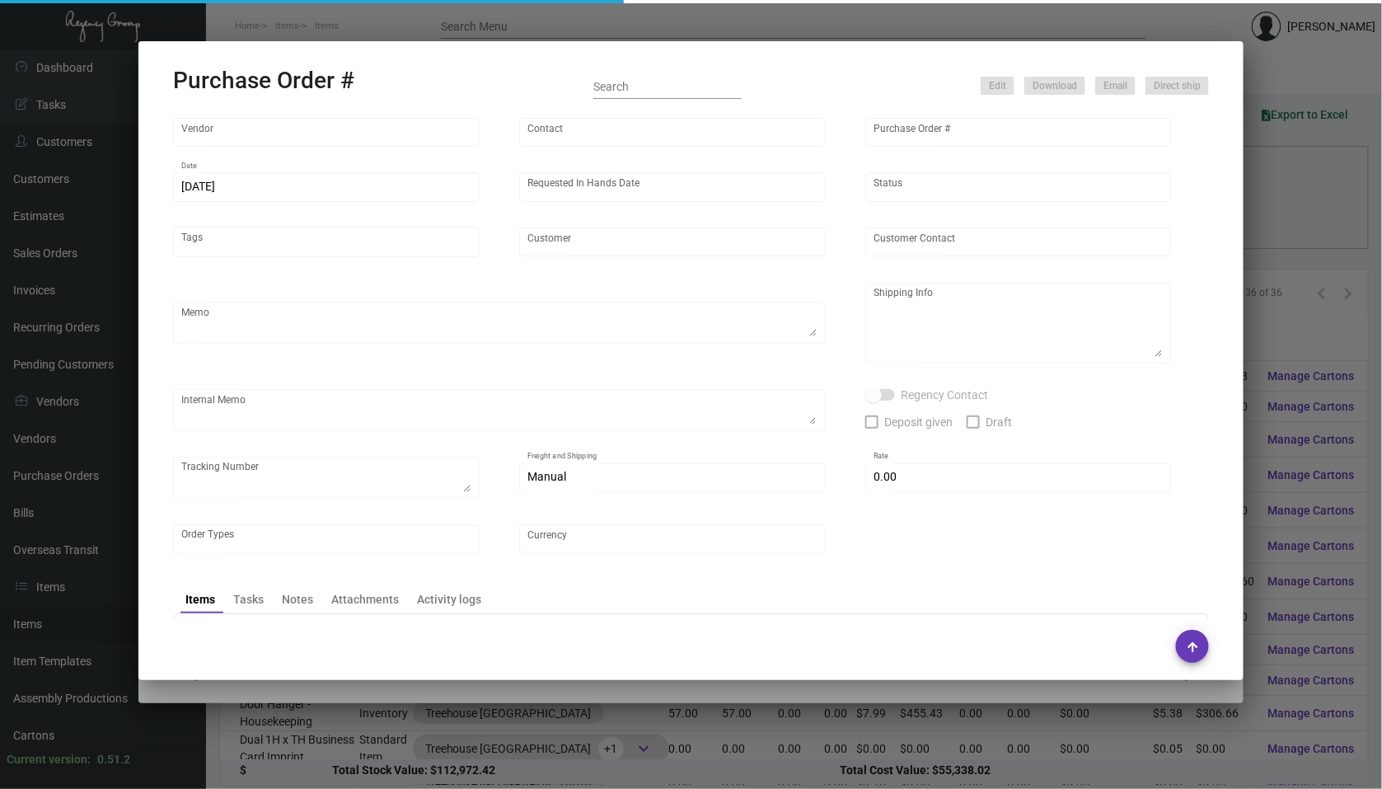
type input "BCT [US_STATE]"
type input "[PERSON_NAME]"
type input "107395"
type input "[DATE]"
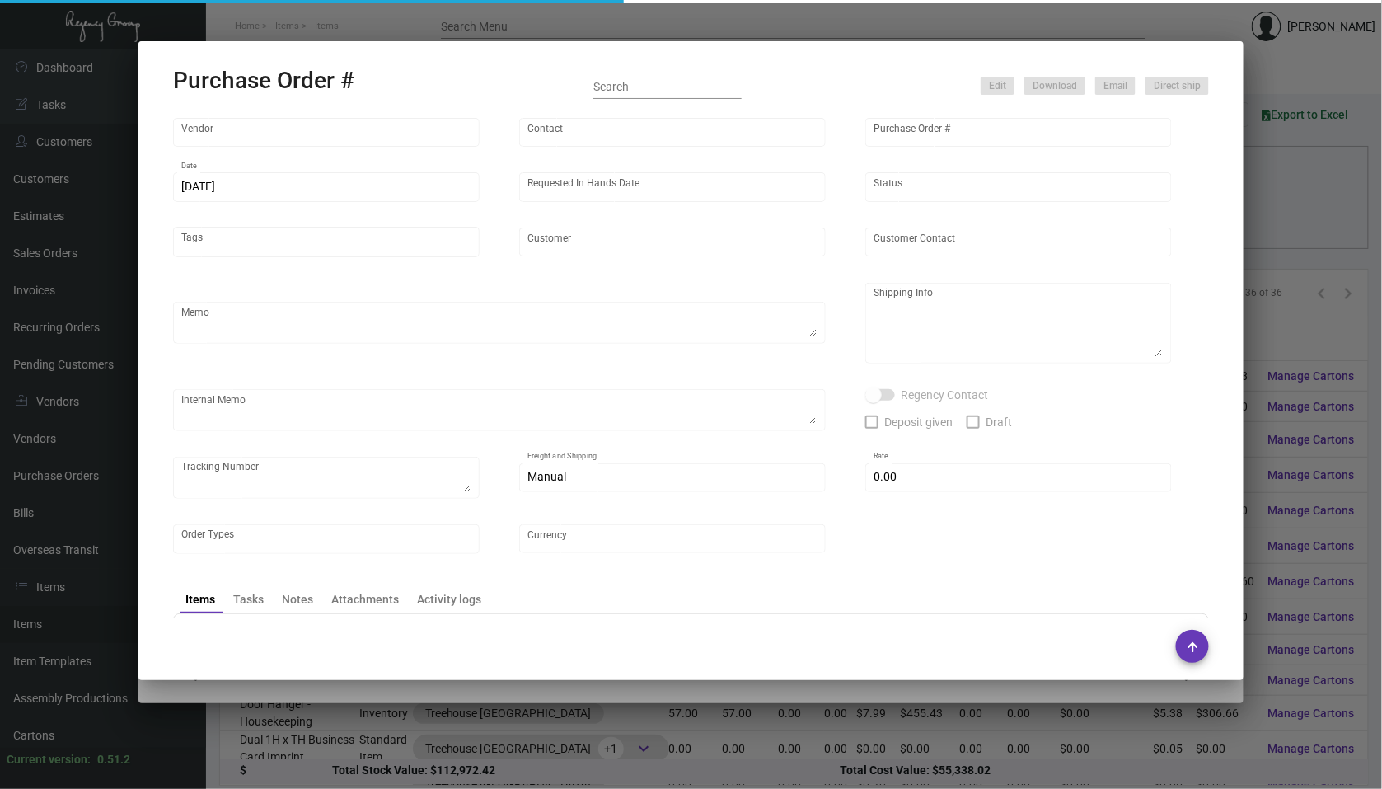
type input "Treehouse [GEOGRAPHIC_DATA]"
type input "[PERSON_NAME] B [PERSON_NAME]"
type textarea "Treehouse [GEOGRAPHIC_DATA] - Alyssa B [PERSON_NAME] [STREET_ADDRESS]"
type textarea "When ready to ship, contact: [EMAIL_ADDRESS][DOMAIN_NAME] for all shipments UPS…"
type textarea "1Z1AY2760395915327"
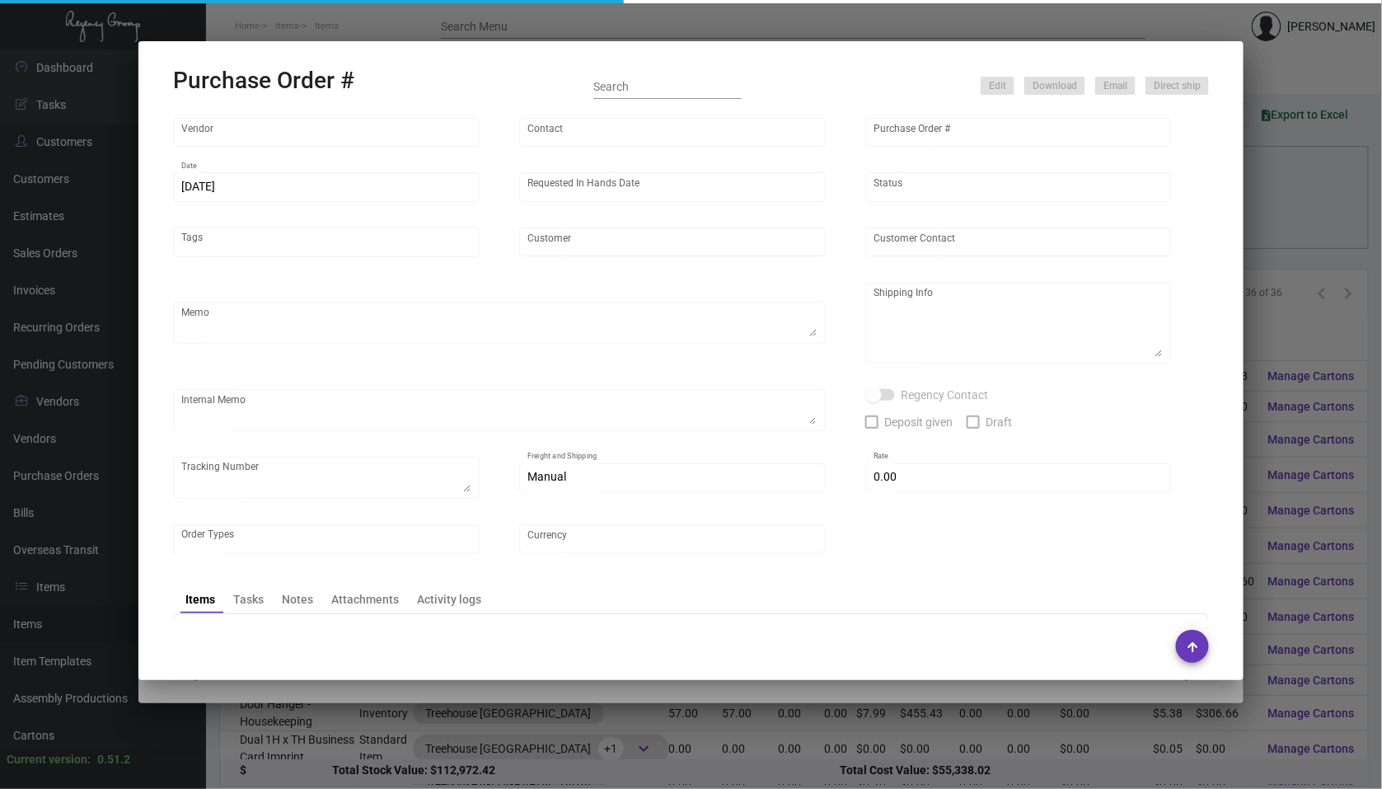
type input "$ 0.00"
type input "United States Dollar $"
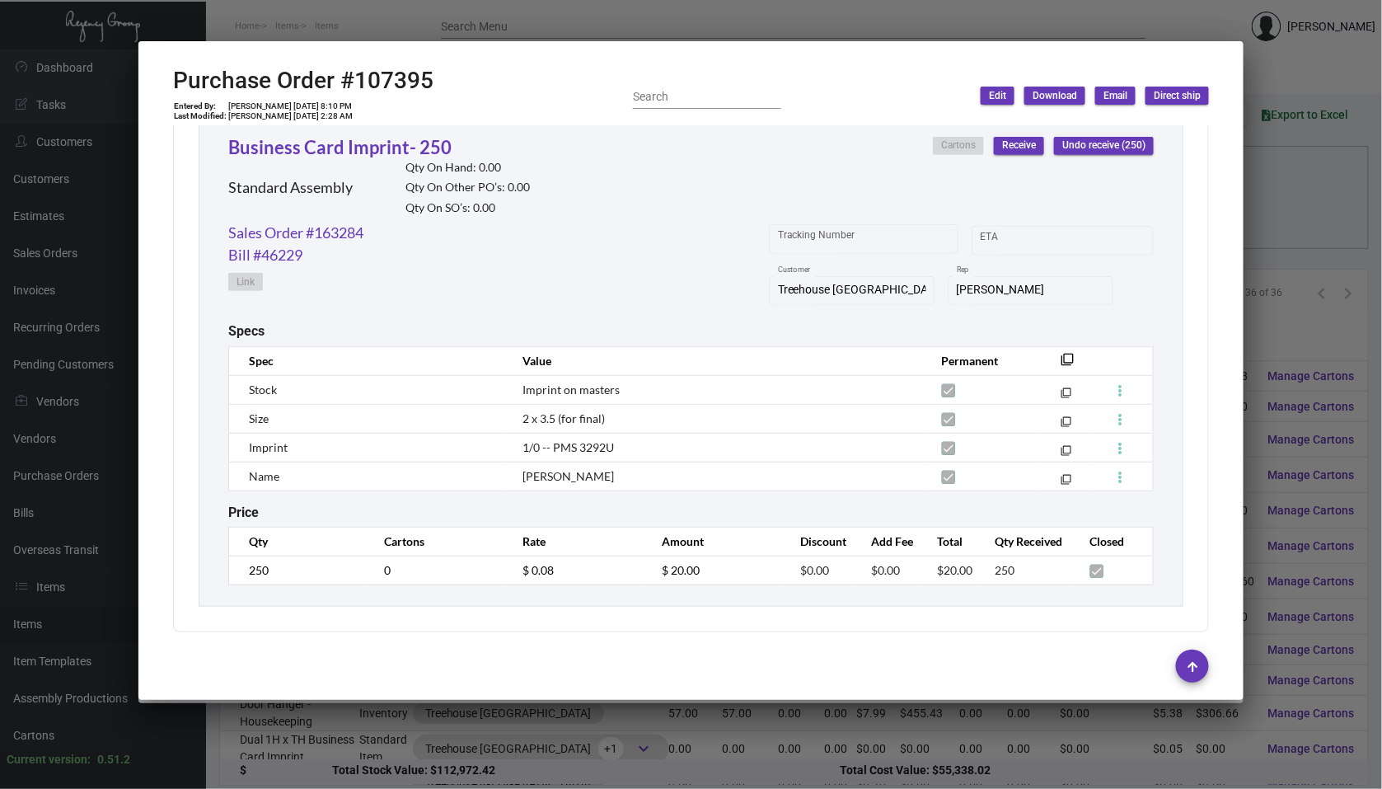
scroll to position [2377, 0]
click at [73, 494] on div at bounding box center [691, 394] width 1382 height 789
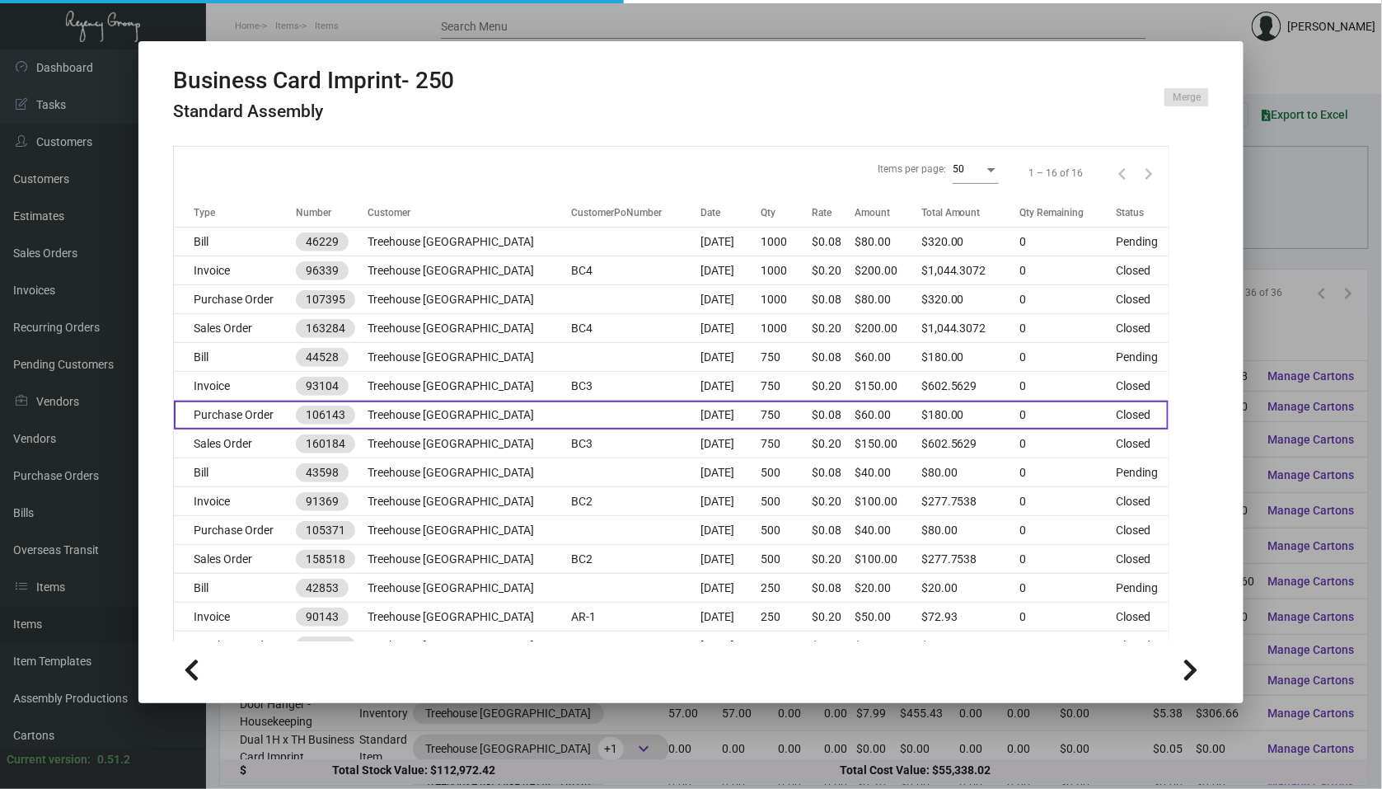
click at [382, 411] on td "Treehouse [GEOGRAPHIC_DATA]" at bounding box center [470, 415] width 204 height 29
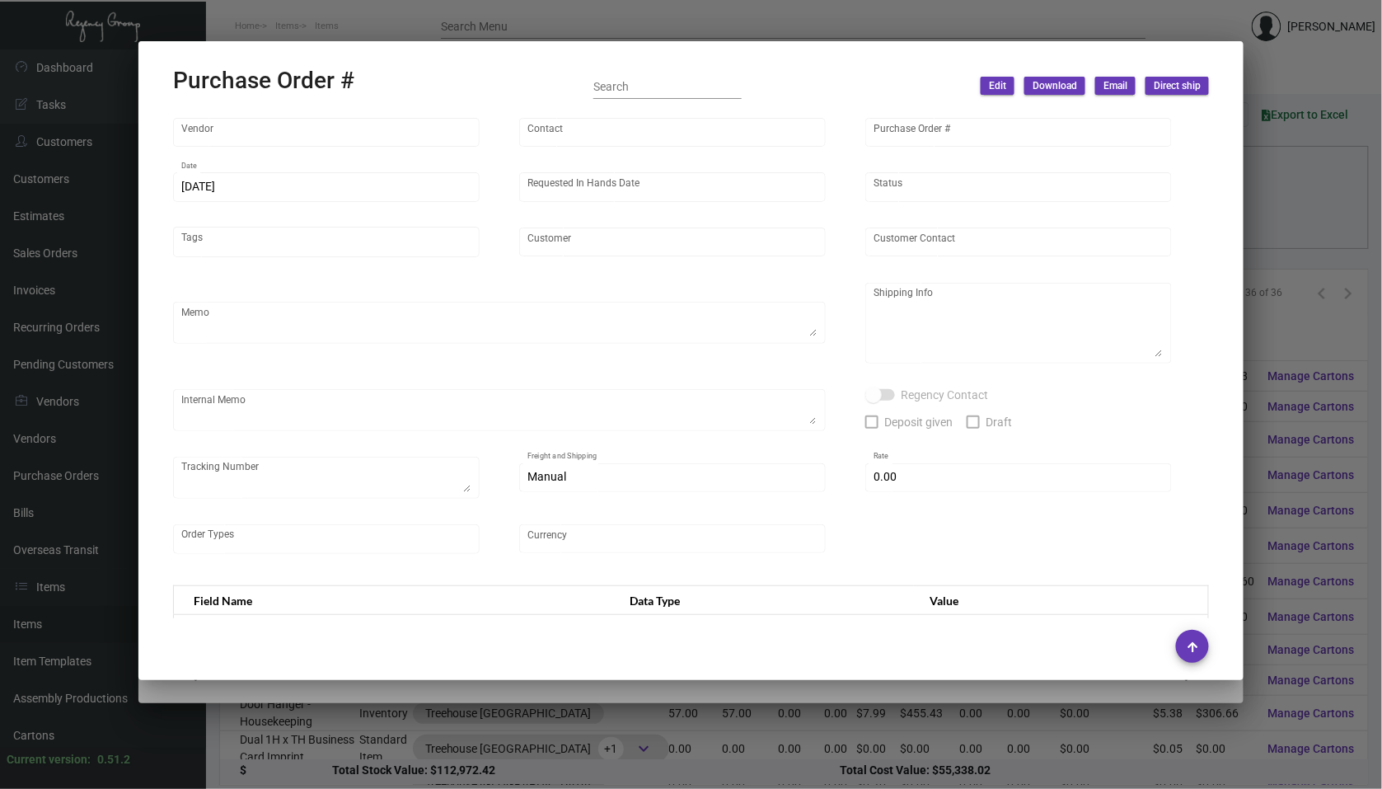
type input "BCT [US_STATE]"
type input "[PERSON_NAME]"
type input "106143"
type input "[DATE]"
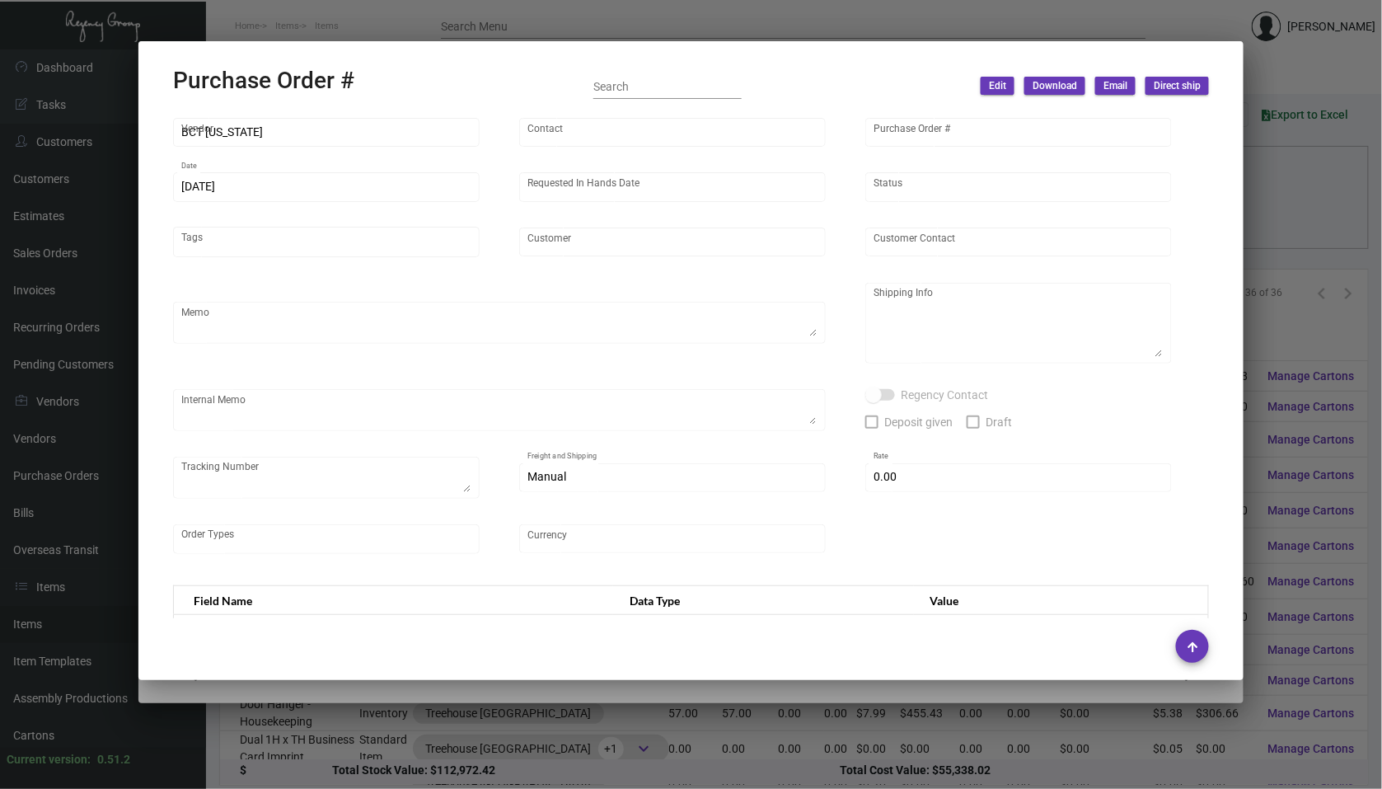
type input "Treehouse [GEOGRAPHIC_DATA]"
type input "Zaw Win"
type textarea "When ready to ship, contact: [EMAIL_ADDRESS][DOMAIN_NAME] for all shipments UPS…"
type textarea "Treehouse [GEOGRAPHIC_DATA] - Zaw Win [STREET_ADDRESS]"
type input "$ 0.00"
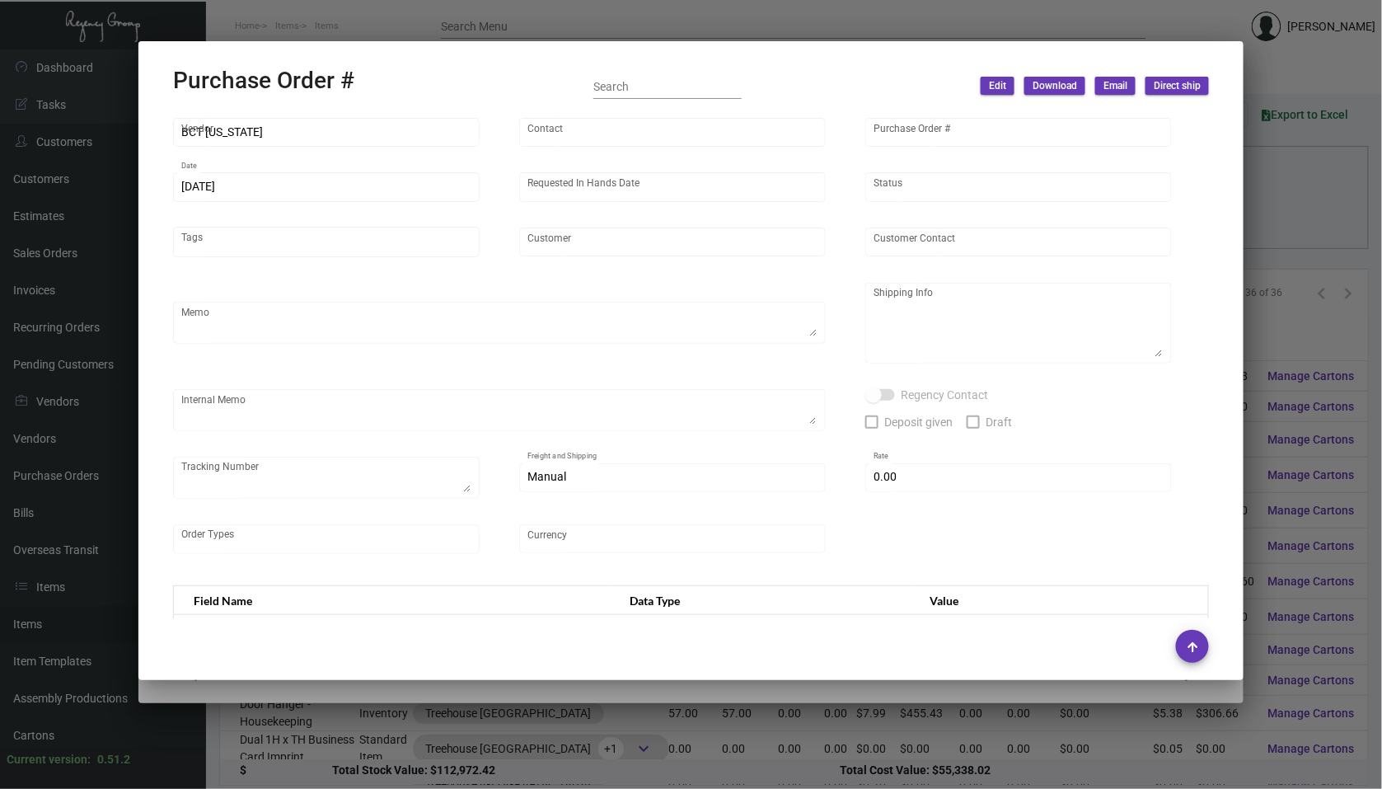
type input "United States Dollar $"
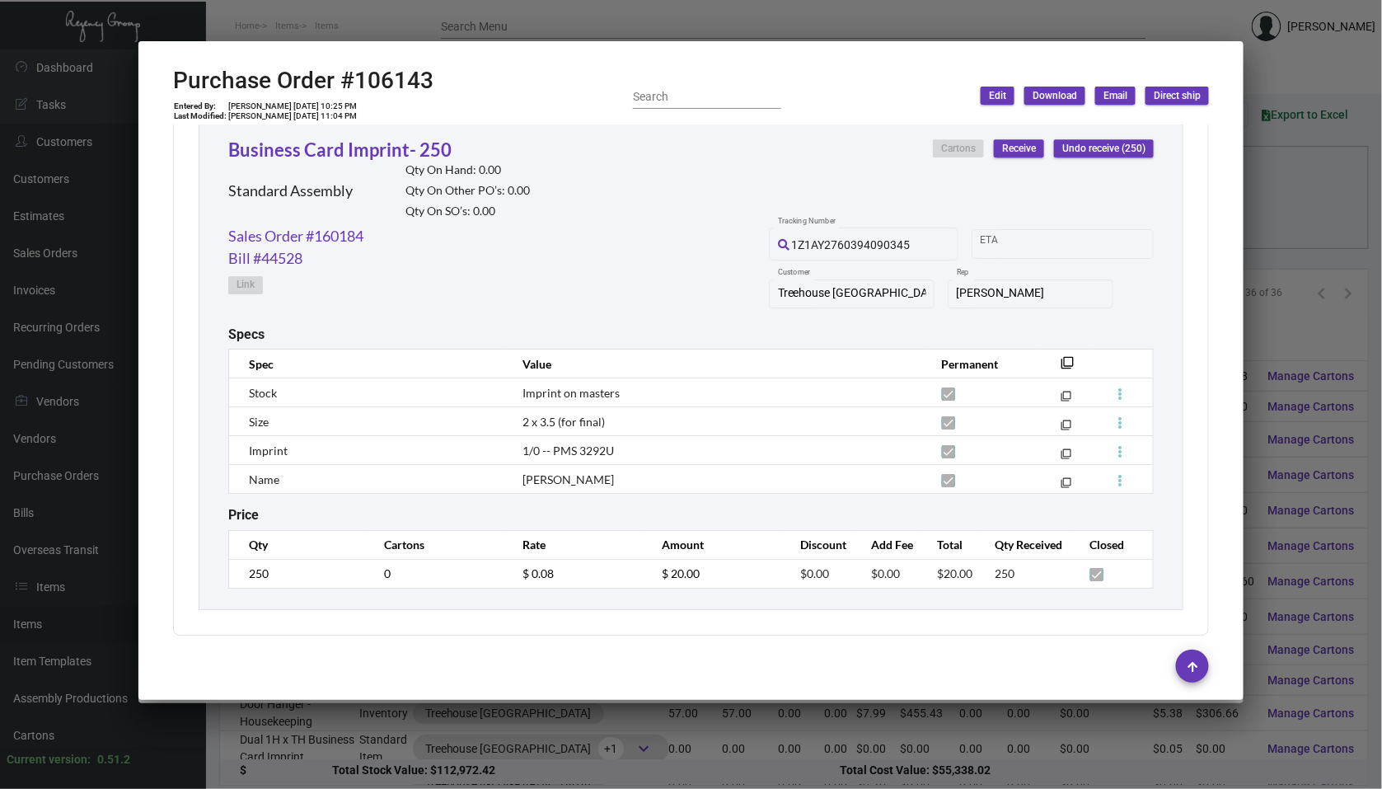
scroll to position [1854, 0]
click at [90, 520] on div at bounding box center [691, 394] width 1382 height 789
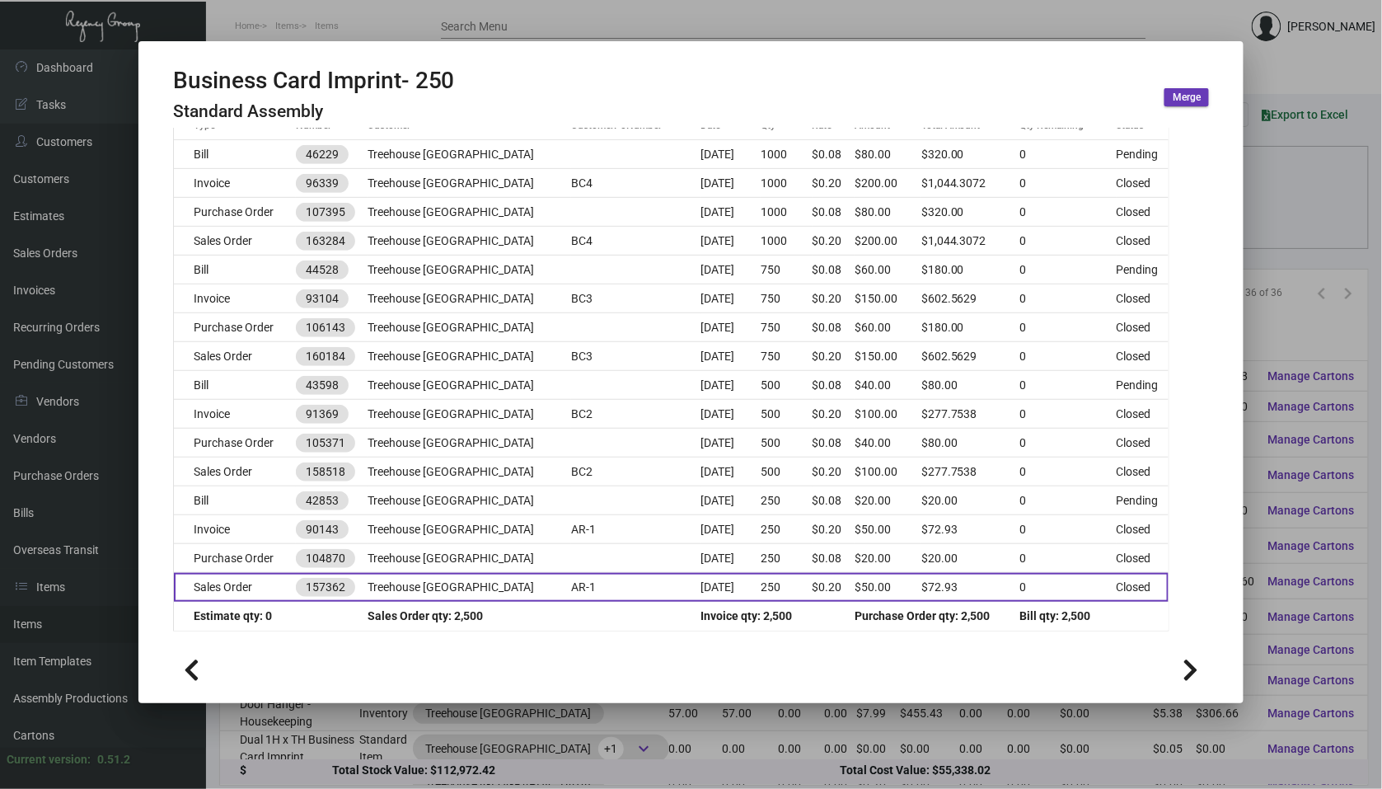
scroll to position [277, 0]
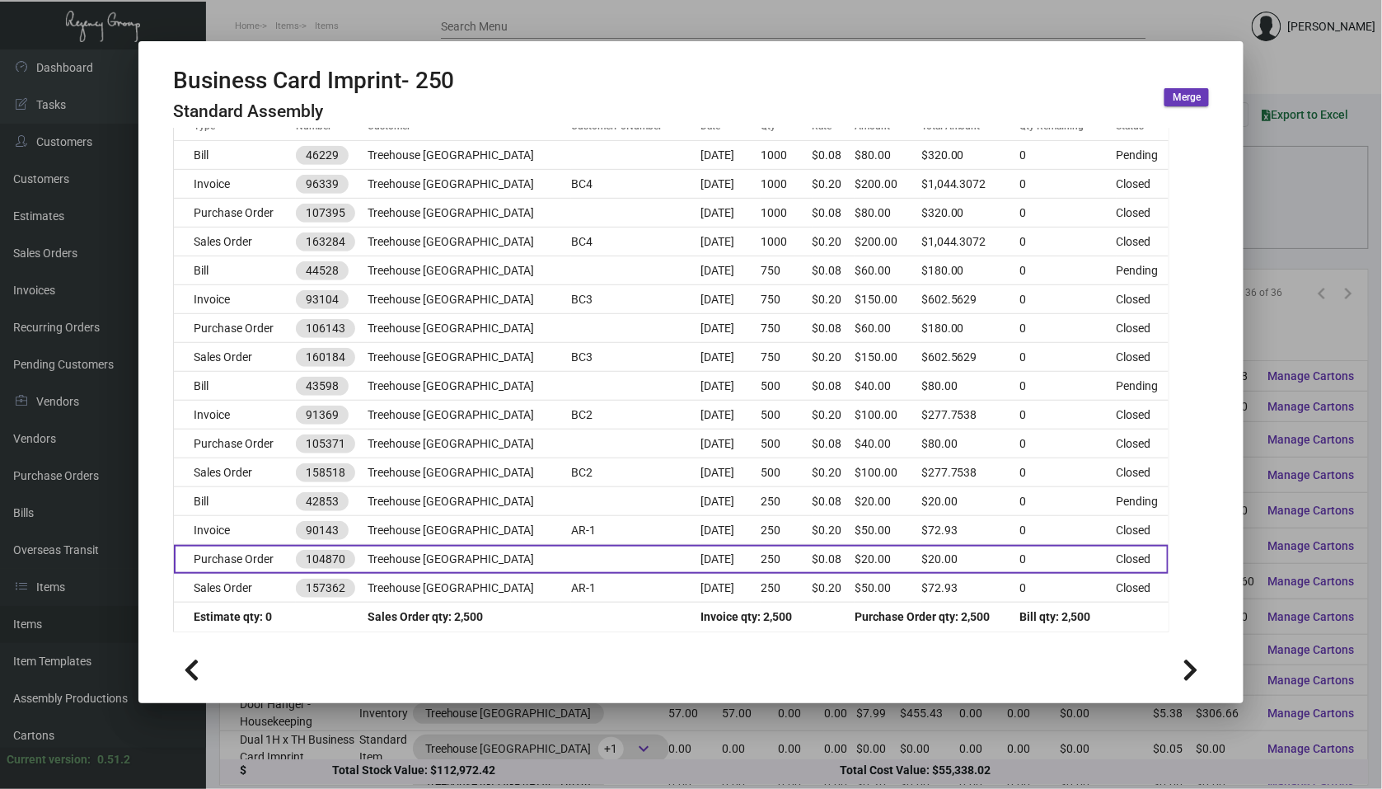
click at [429, 561] on td "Treehouse [GEOGRAPHIC_DATA]" at bounding box center [470, 559] width 204 height 29
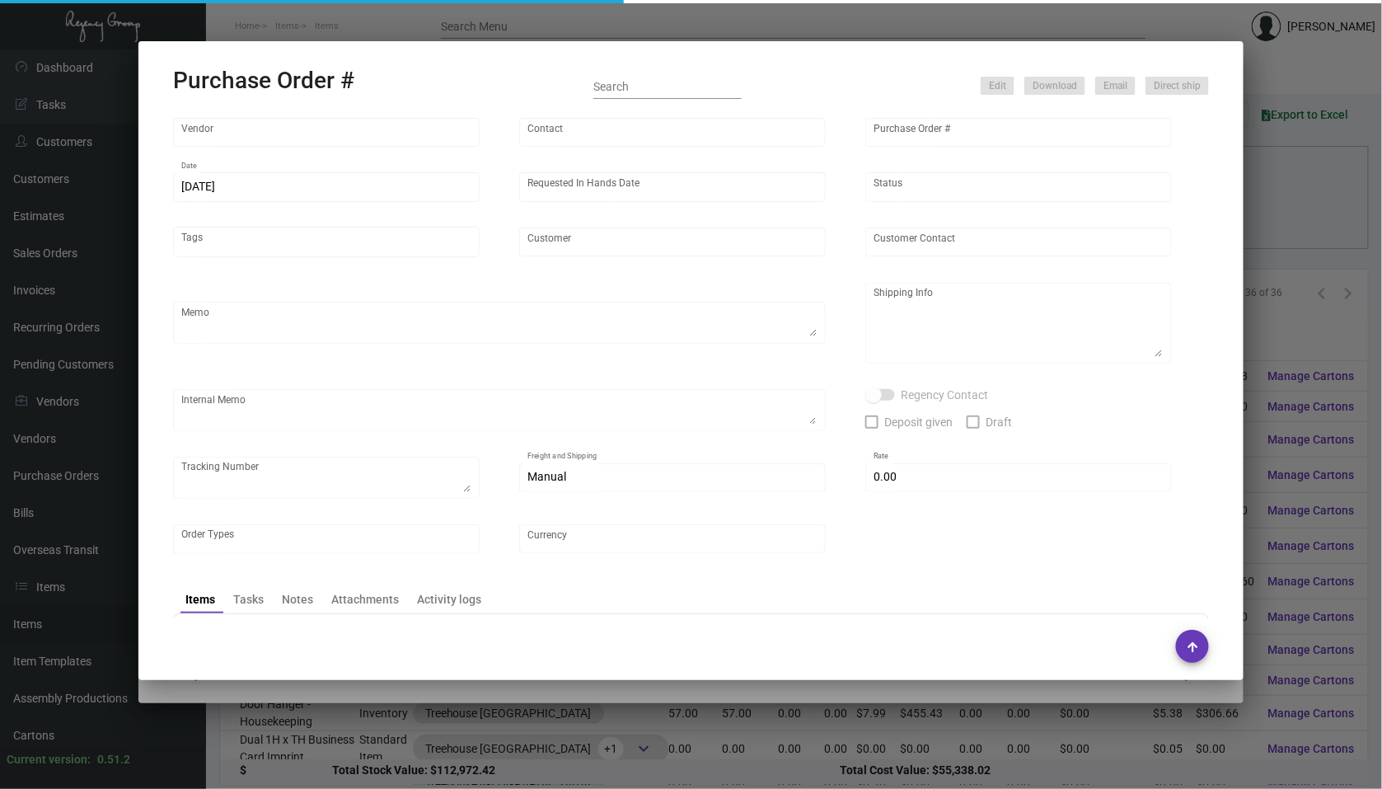
type input "BCT [US_STATE]"
type input "[PERSON_NAME]"
type input "104870"
type input "[DATE]"
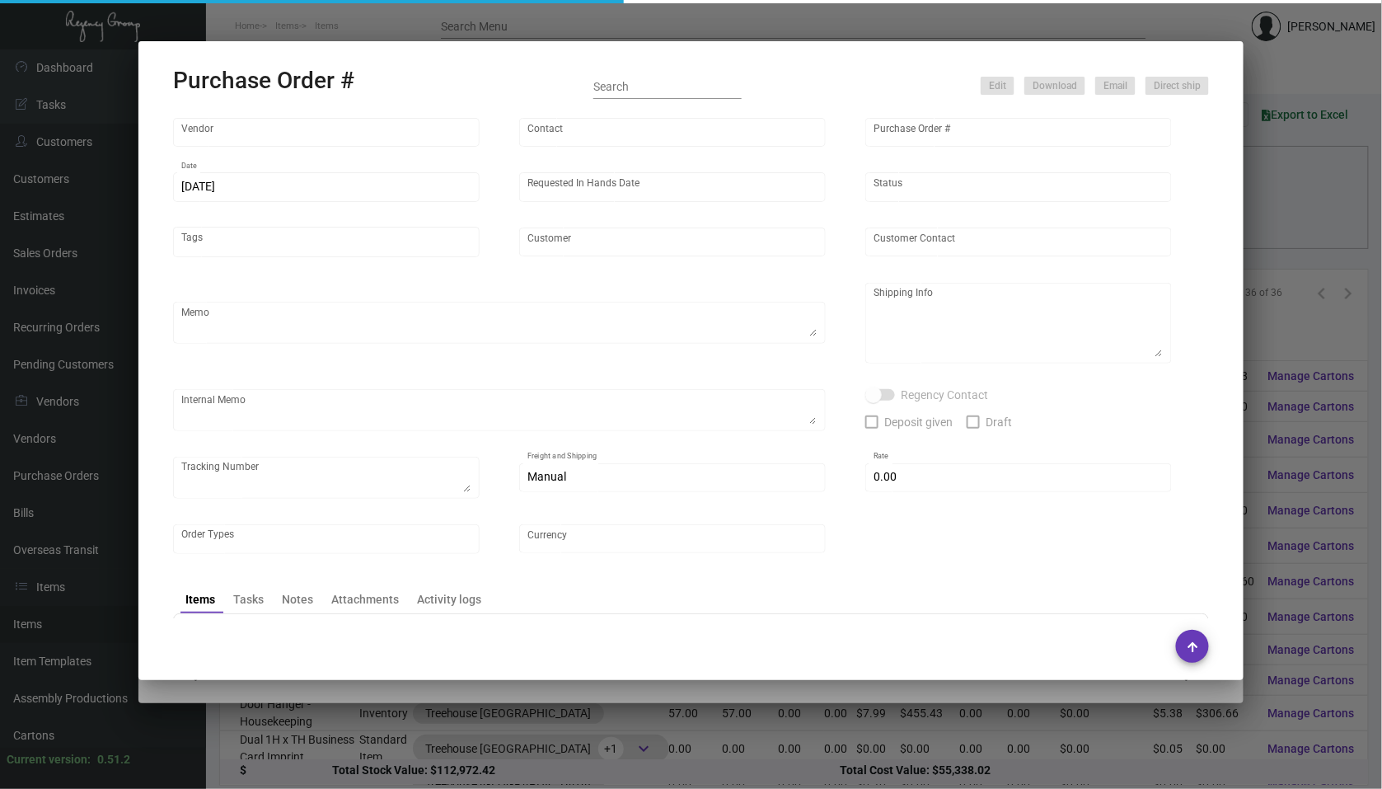
type input "Treehouse [GEOGRAPHIC_DATA]"
type input "Zaw Win"
type textarea "When ready to ship, contact: [EMAIL_ADDRESS][DOMAIN_NAME] for all shipments UPS…"
type textarea "Treehouse [GEOGRAPHIC_DATA] - Zaw Win [STREET_ADDRESS]"
type input "$ 0.00"
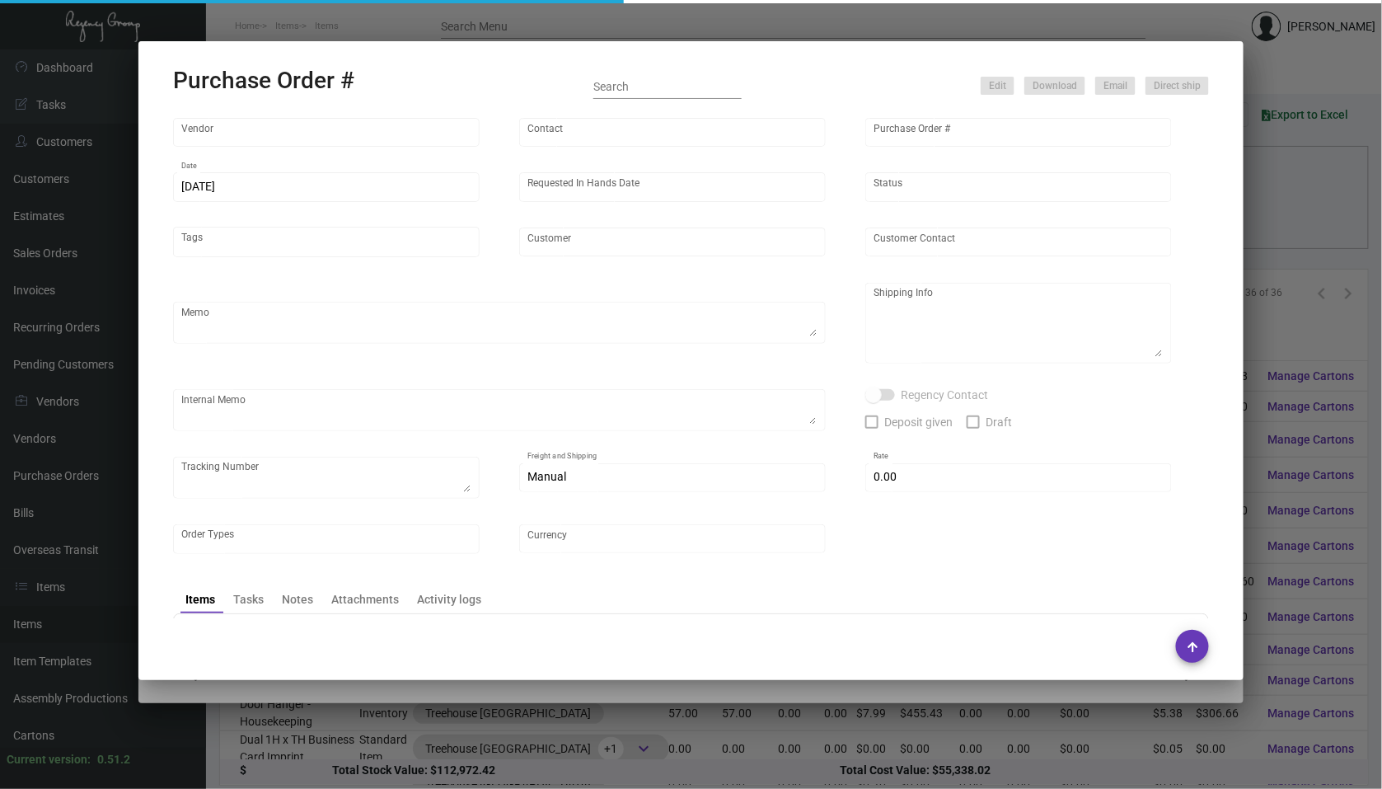
type input "United States Dollar $"
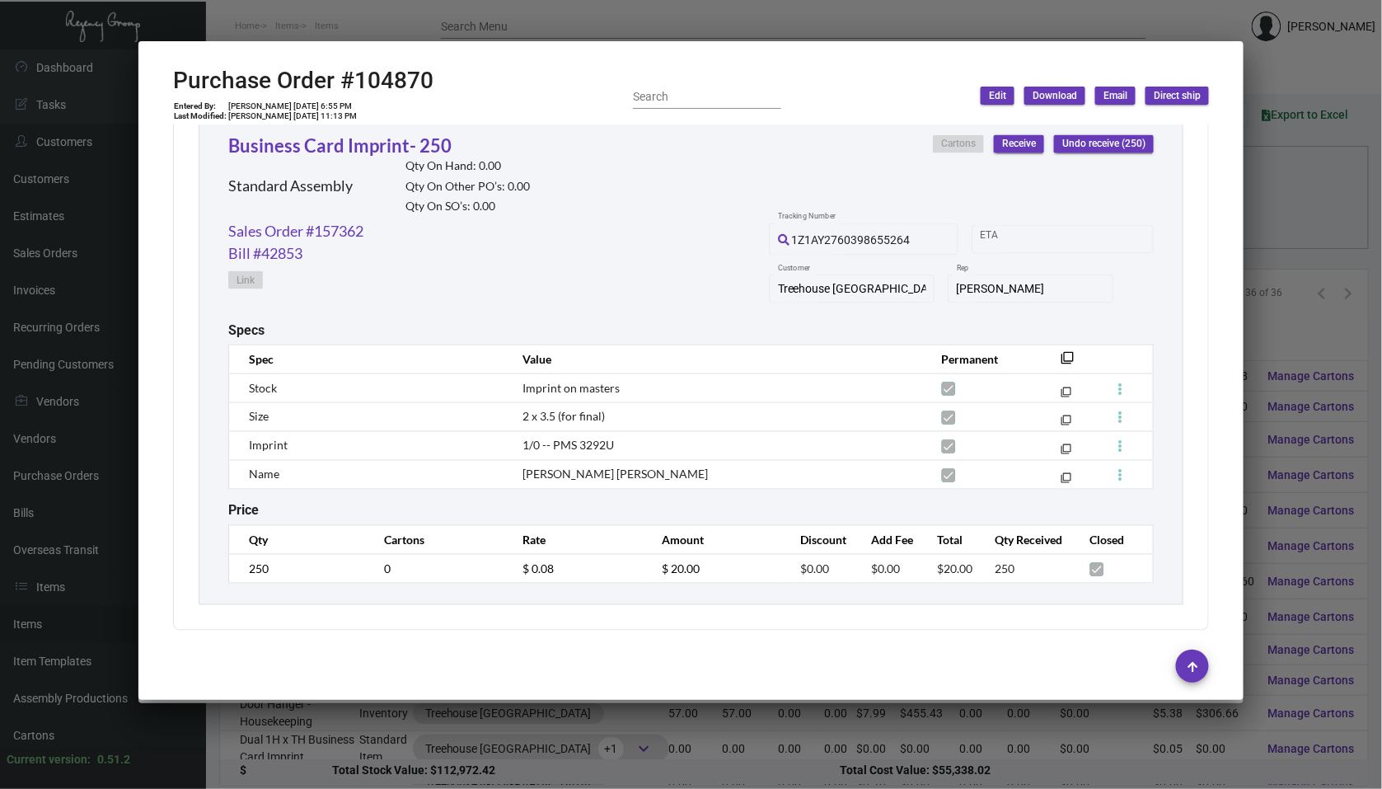
scroll to position [783, 0]
click at [1331, 298] on div at bounding box center [691, 394] width 1382 height 789
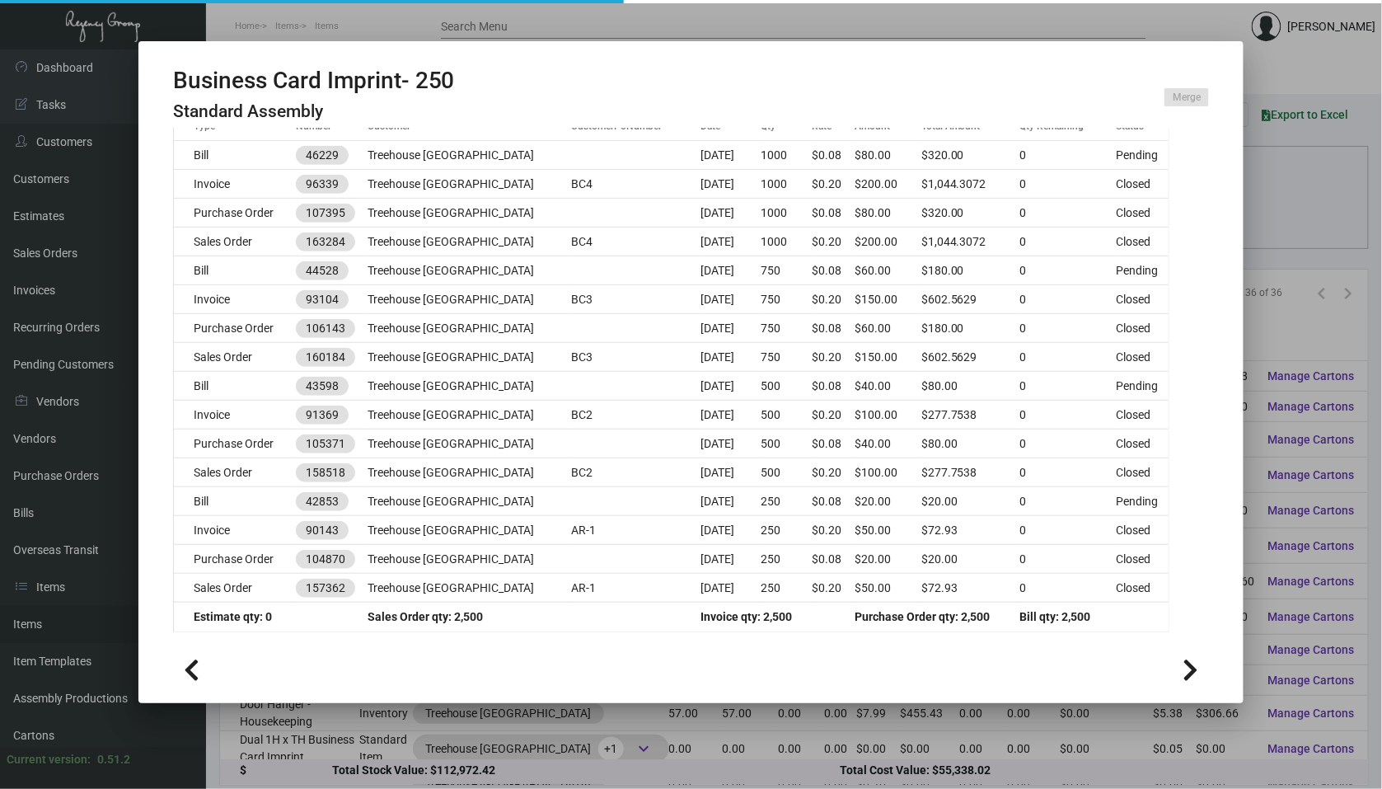
click at [1317, 279] on div at bounding box center [691, 394] width 1382 height 789
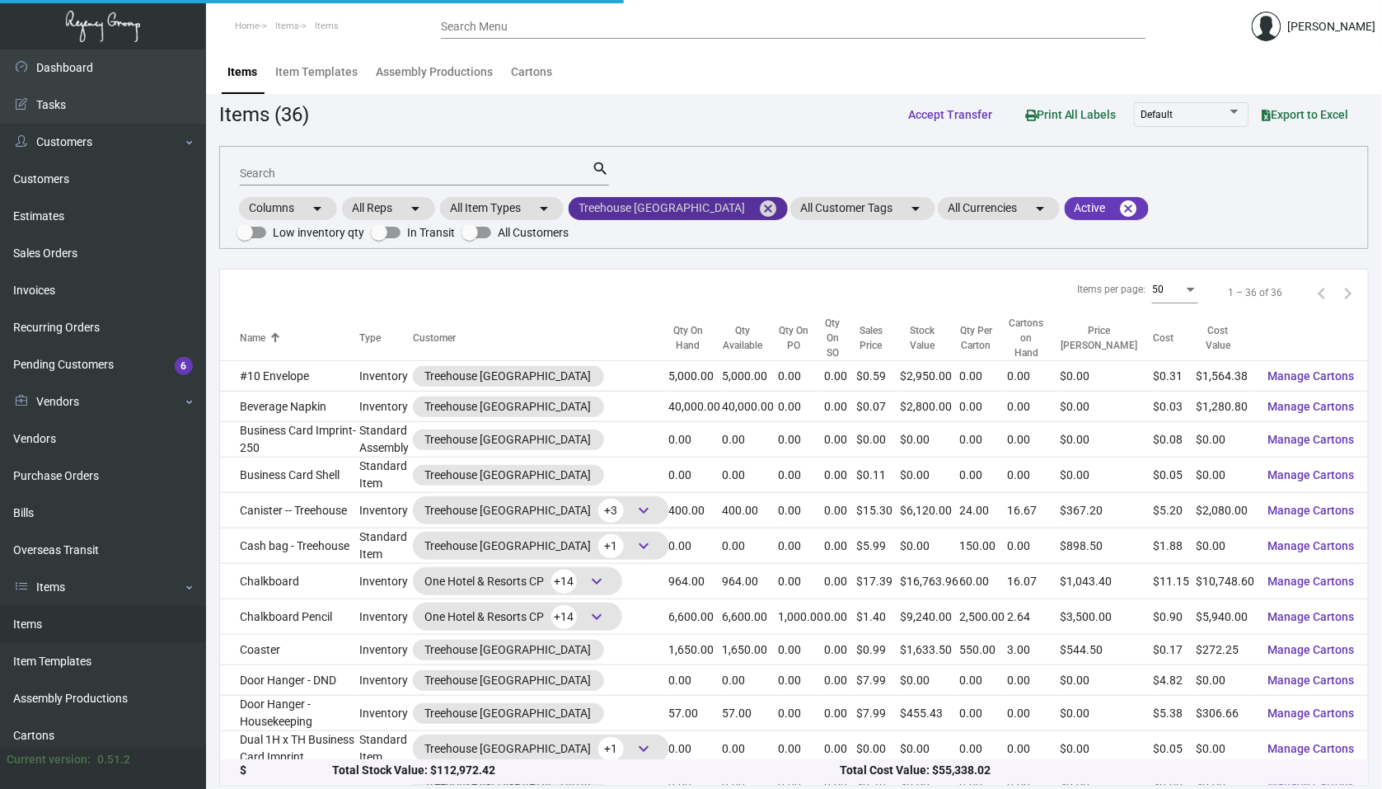
click at [758, 208] on mat-icon "cancel" at bounding box center [768, 209] width 20 height 20
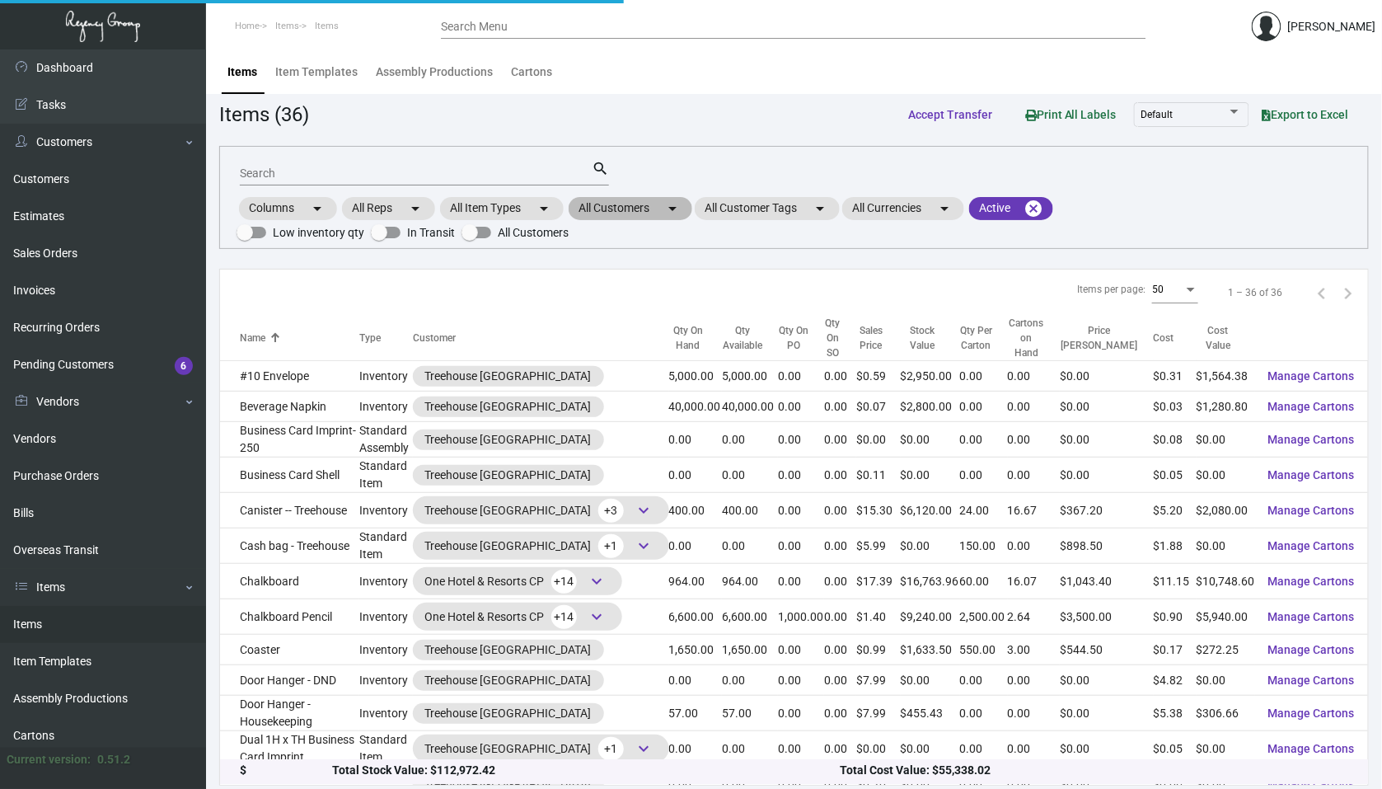
click at [650, 209] on mat-chip "All Customers arrow_drop_down" at bounding box center [631, 208] width 124 height 23
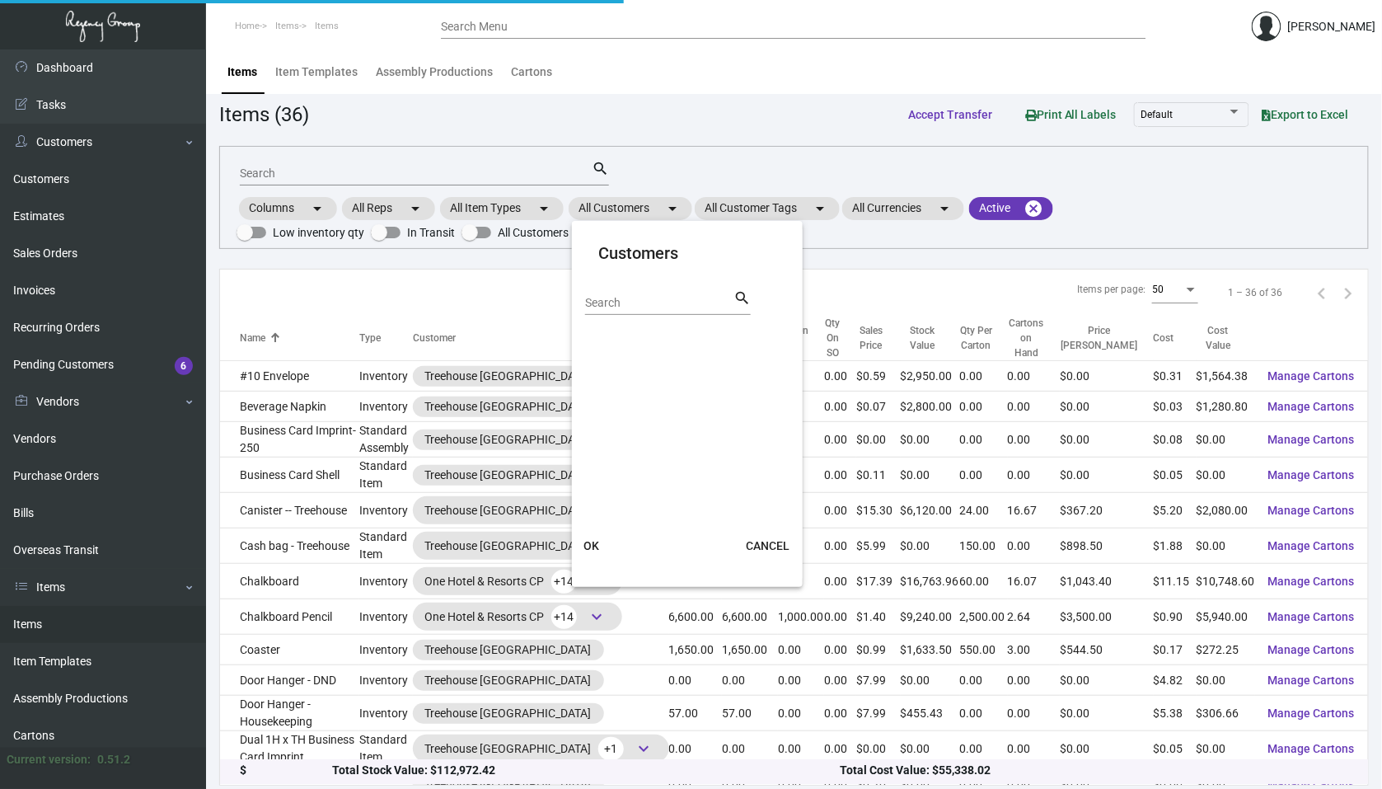
click at [627, 301] on input "Search" at bounding box center [659, 303] width 148 height 13
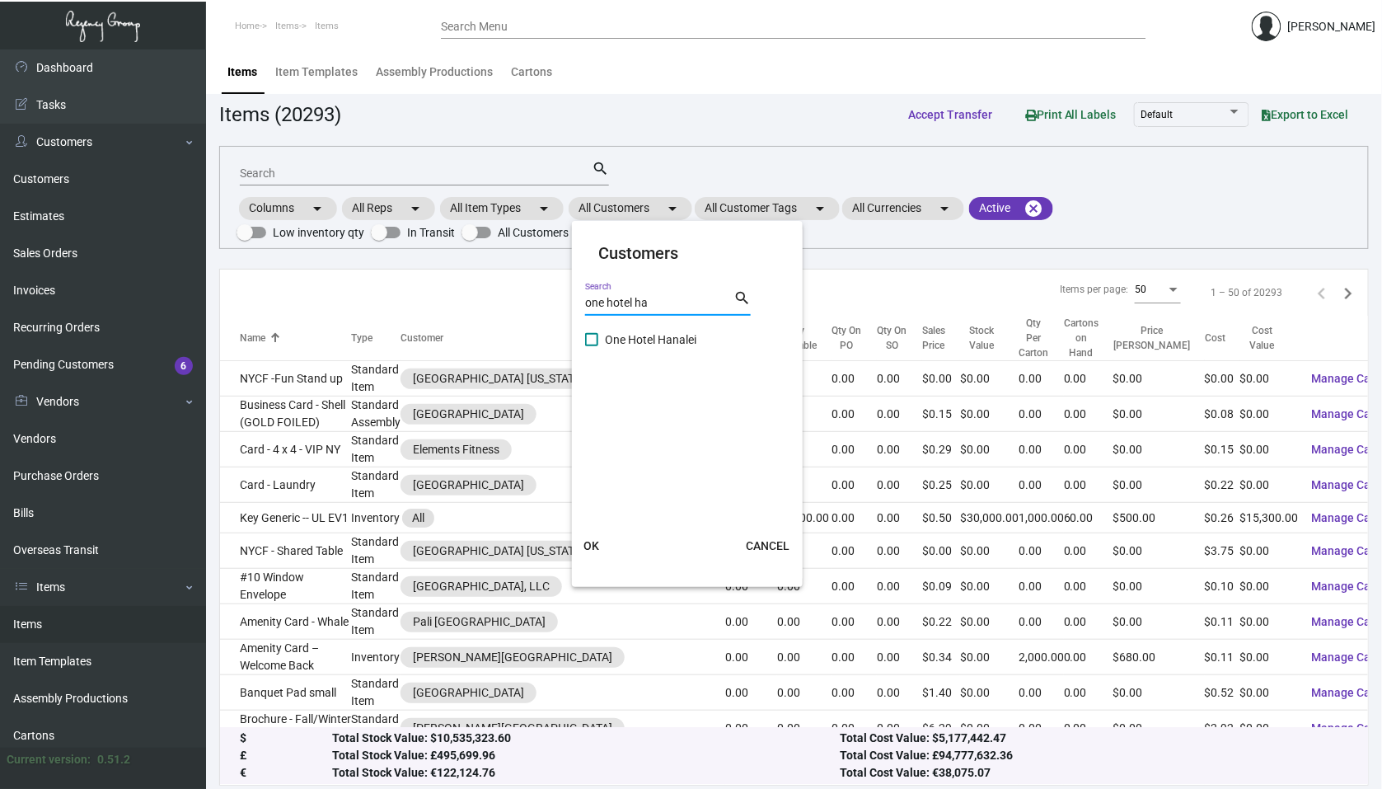
type input "one hotel ha"
click at [605, 336] on span "One Hotel Hanalei" at bounding box center [687, 340] width 165 height 20
click at [592, 346] on input "One Hotel Hanalei" at bounding box center [591, 346] width 1 height 1
checkbox input "true"
click at [598, 532] on button "OK" at bounding box center [592, 546] width 53 height 30
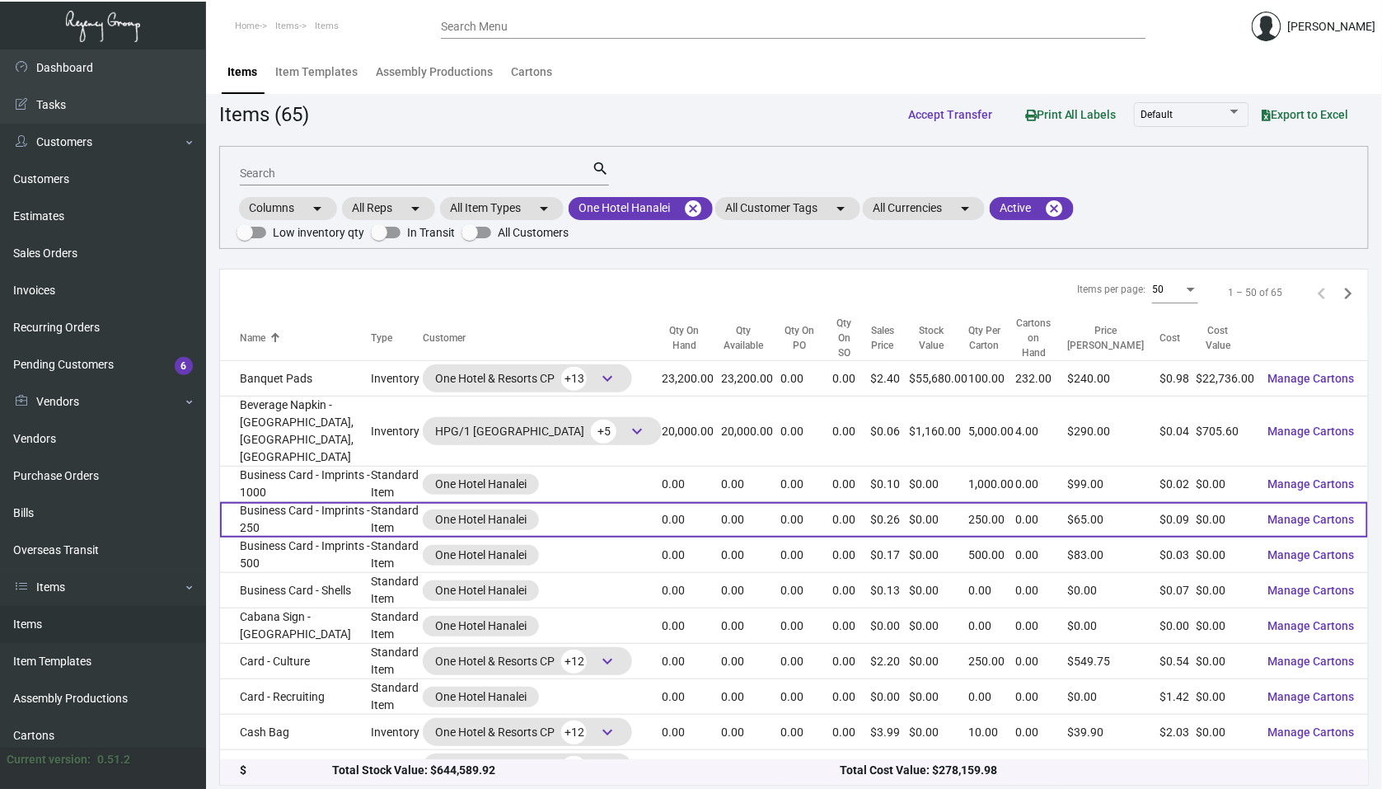
click at [345, 502] on td "Business Card - Imprints - 250" at bounding box center [295, 519] width 151 height 35
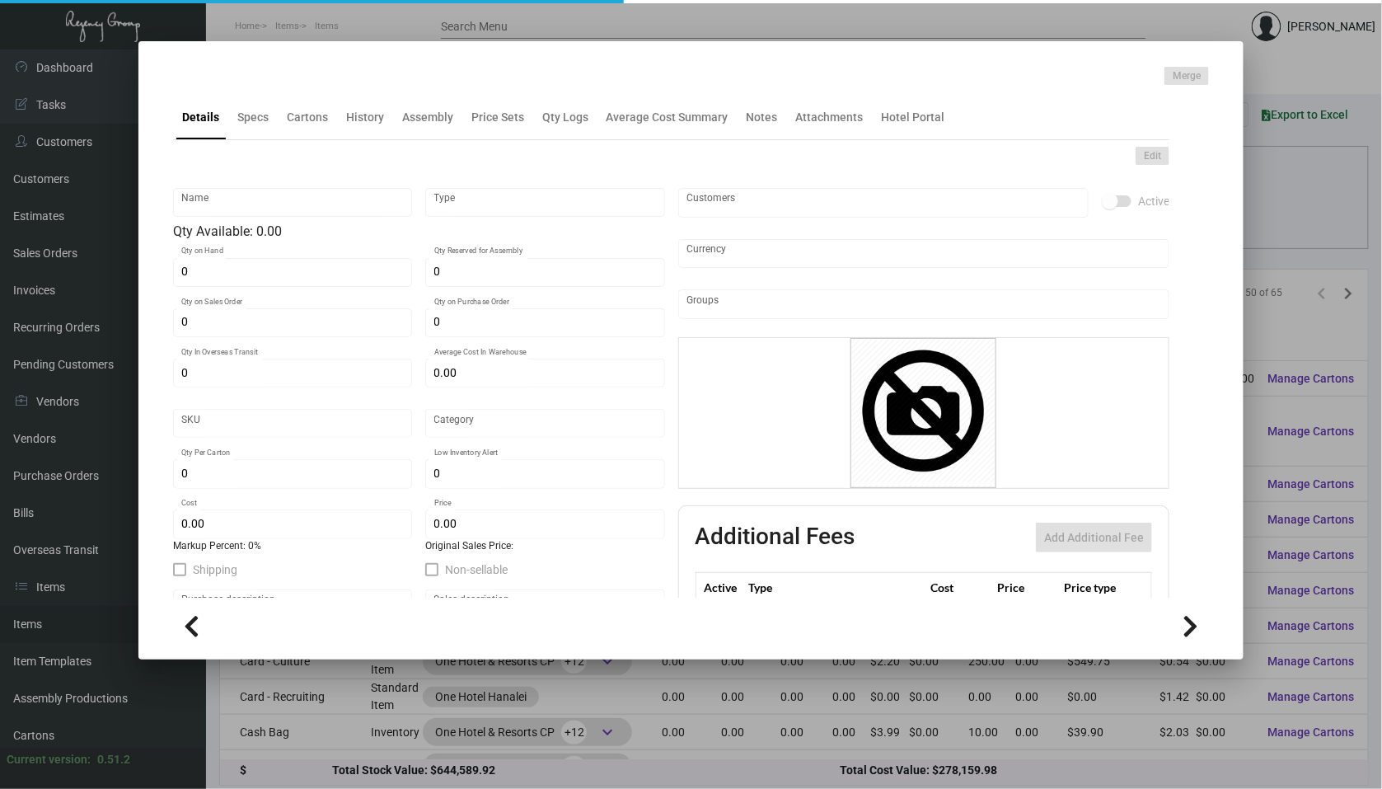
type input "Business Card - Imprints - 250"
type input "Standard Item"
type input "$ 0.00"
type input "Standard"
type input "250"
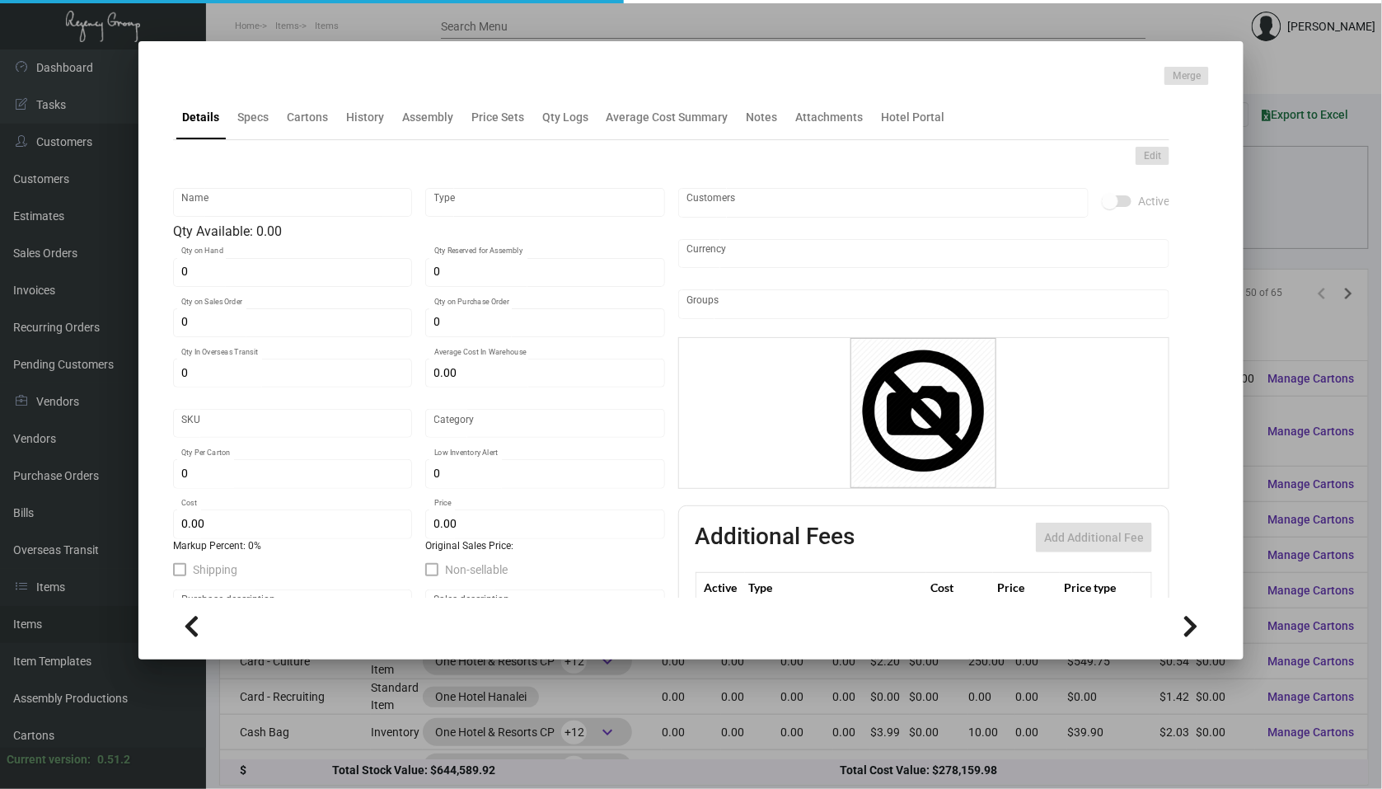
type input "$ 0.088"
type input "$ 0.26"
checkbox input "true"
type input "United States Dollar $"
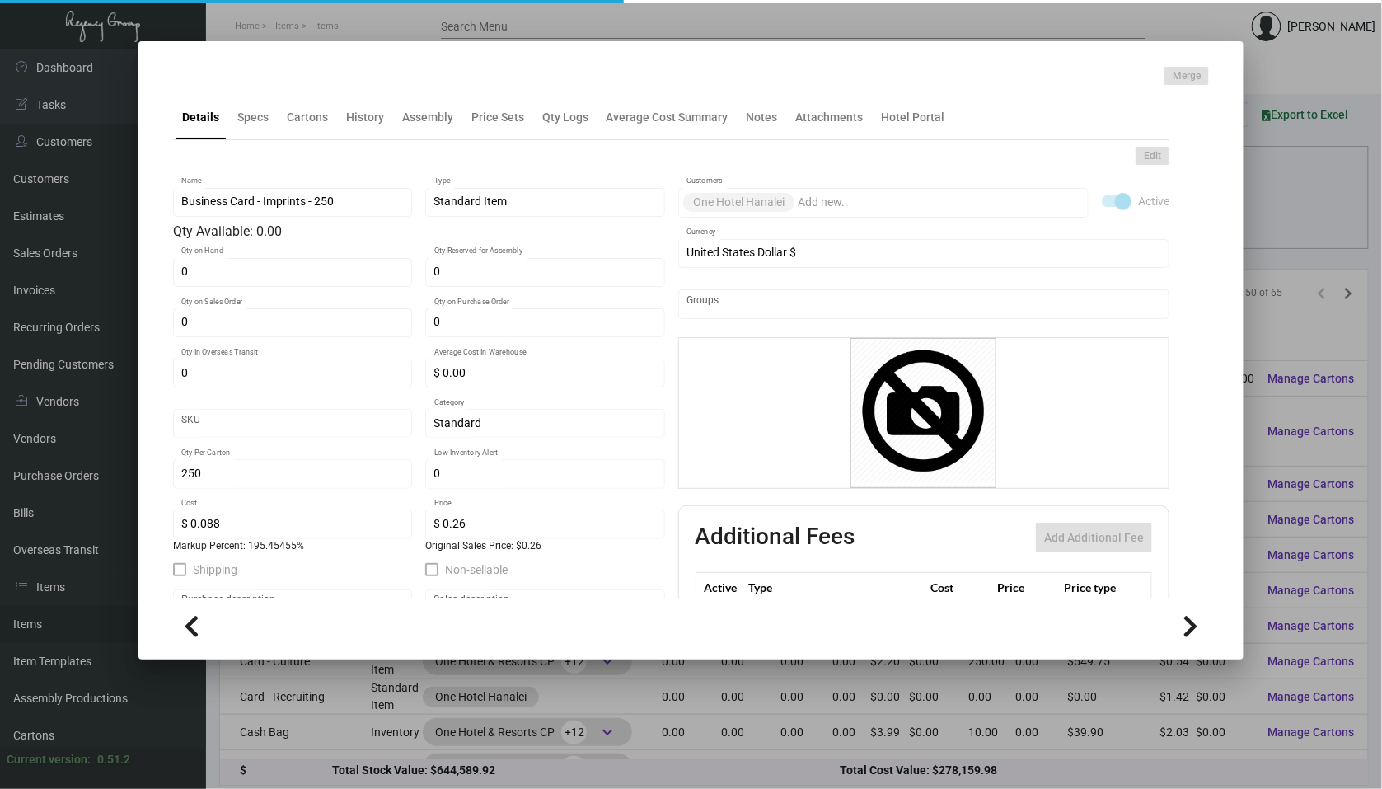
click at [350, 138] on div "Details Specs Cartons History Assembly Price Sets Qty Logs Average Cost Summary…" at bounding box center [671, 117] width 997 height 45
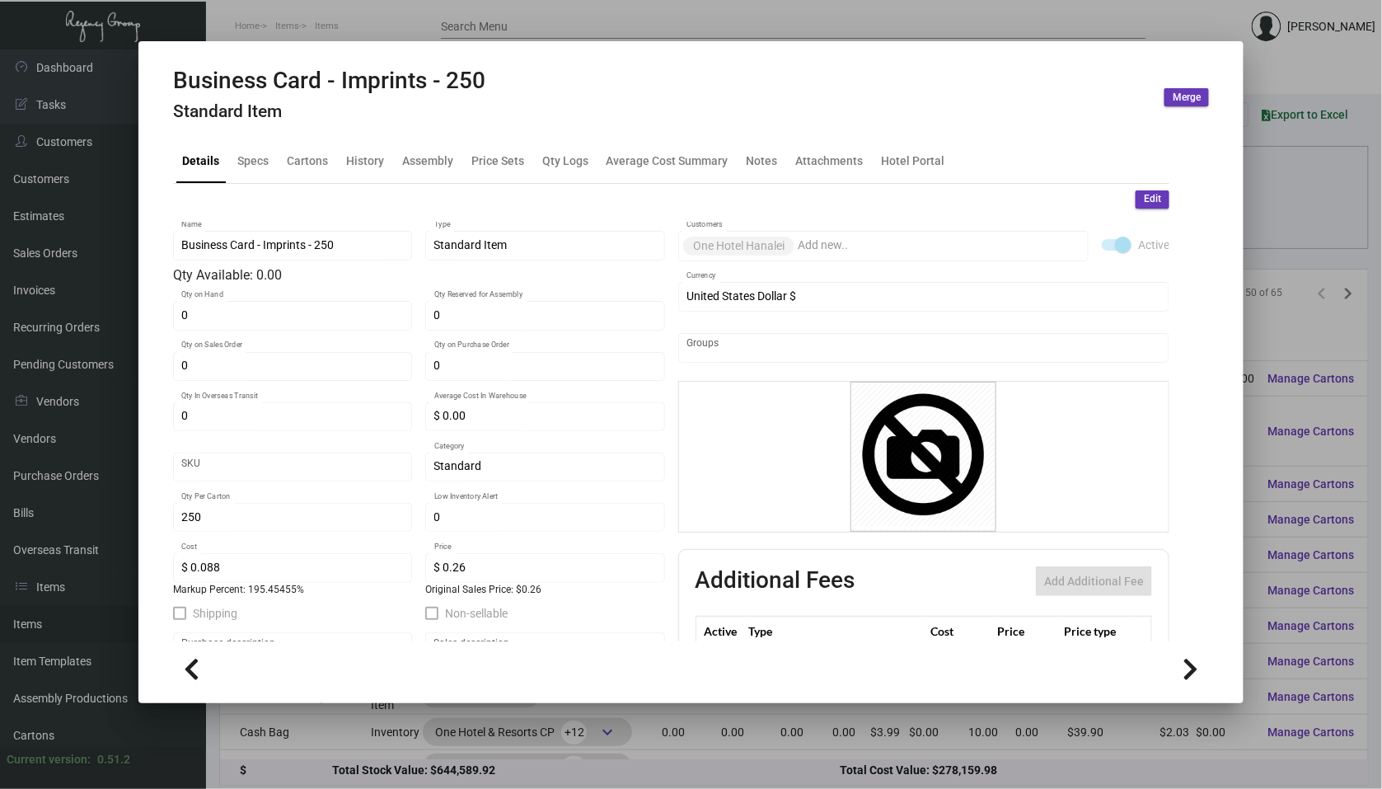
click at [355, 118] on h4 "Standard Item" at bounding box center [329, 111] width 313 height 21
click at [354, 156] on div "History" at bounding box center [365, 160] width 38 height 17
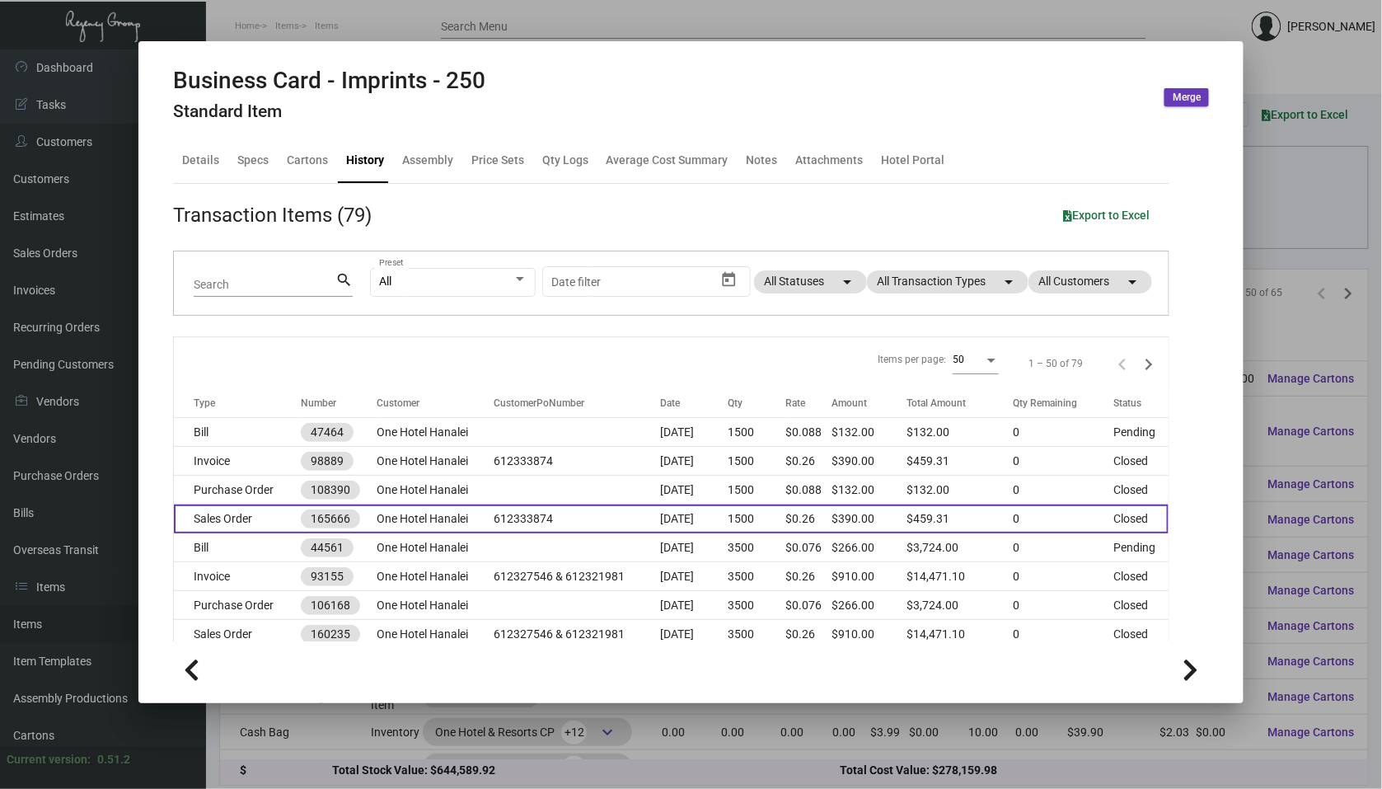
click at [476, 510] on td "One Hotel Hanalei" at bounding box center [435, 519] width 117 height 29
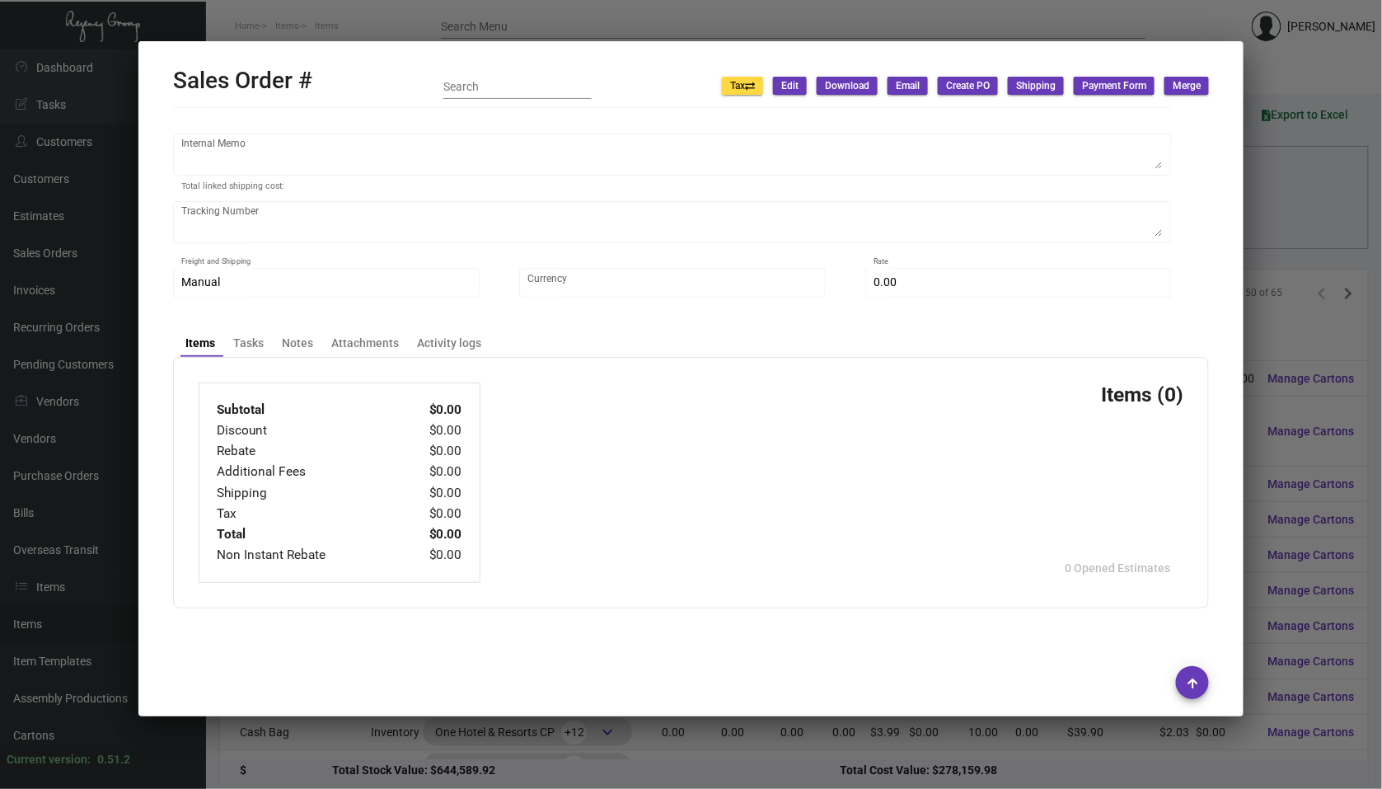
type input "One Hotel Hanalei"
type input "[PERSON_NAME]"
type input "165666"
type input "[DATE]"
type input "[PERSON_NAME]"
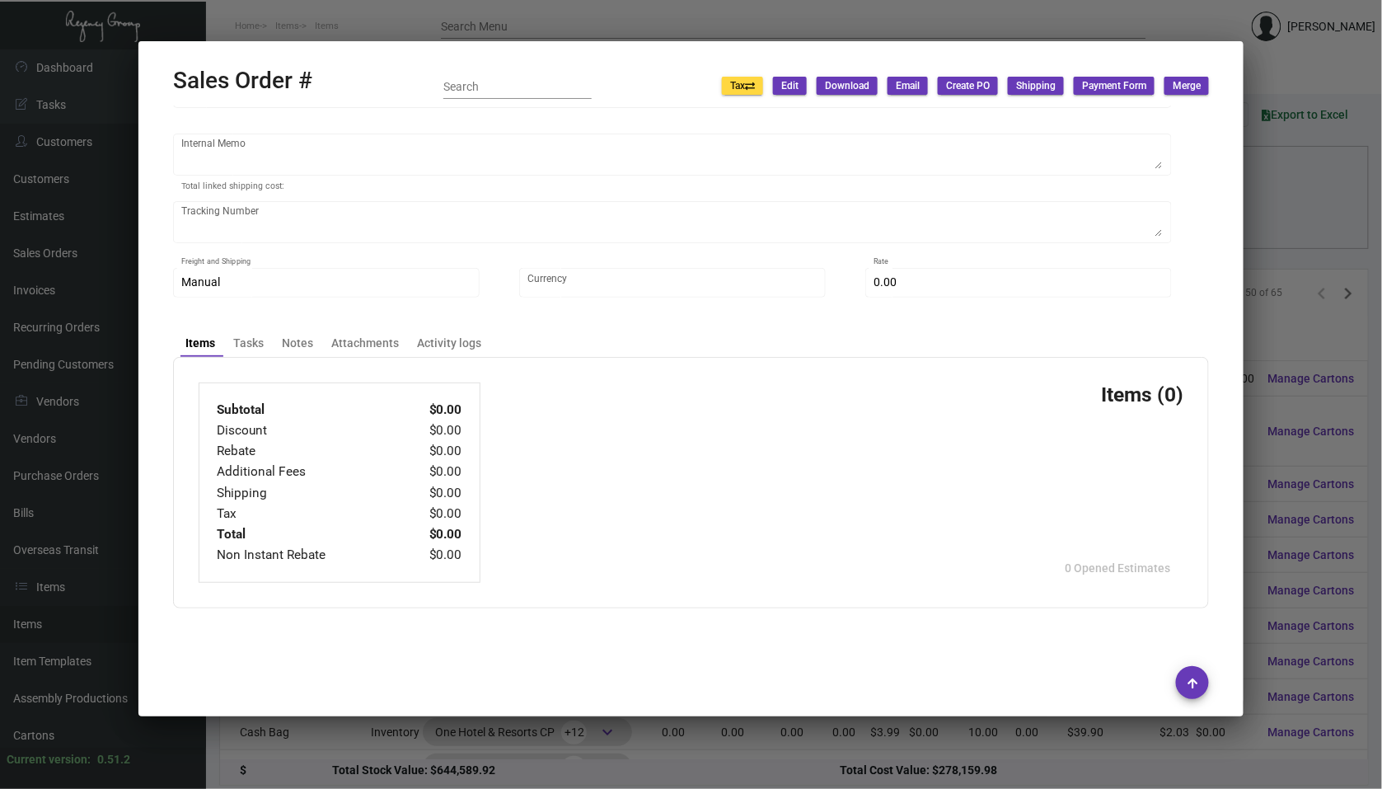
type input "[PERSON_NAME]"
type textarea "One Hotel Hanalei - [PERSON_NAME] [STREET_ADDRESS]"
type input "612333874"
type textarea "Label provided to vendor to ship to hotel UPS Ground Cost $44.13"
type input "United States Dollar $"
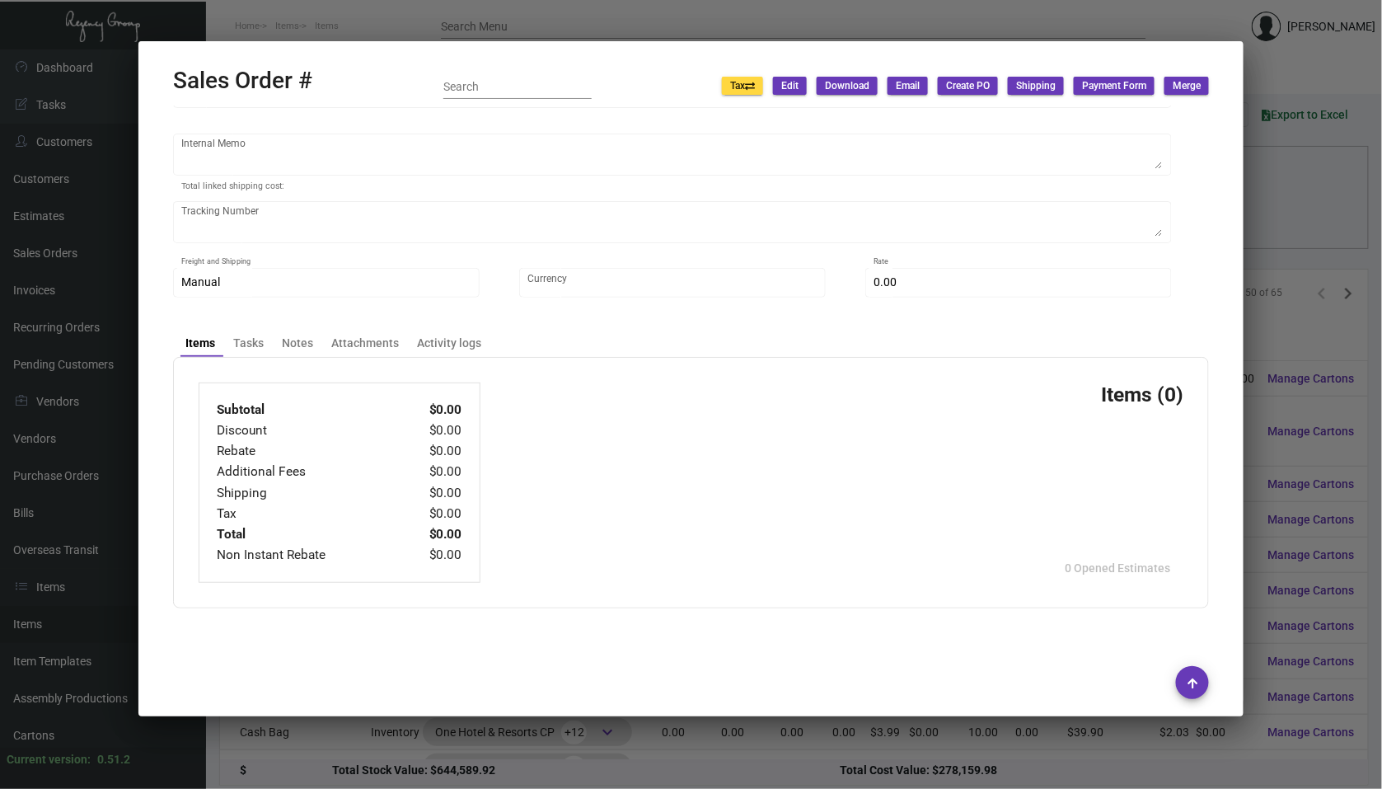
type input "$ 69.31"
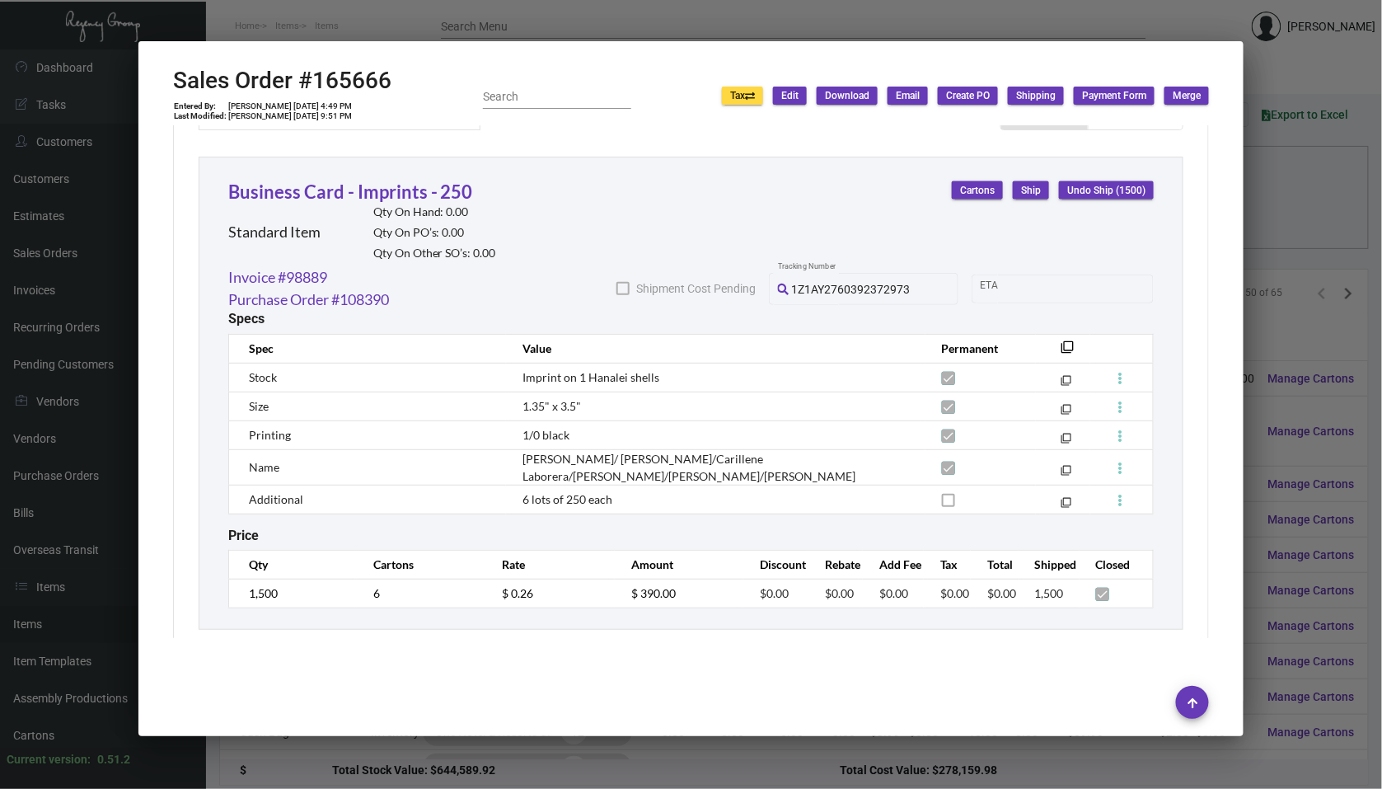
scroll to position [885, 0]
click at [1273, 372] on div at bounding box center [691, 394] width 1382 height 789
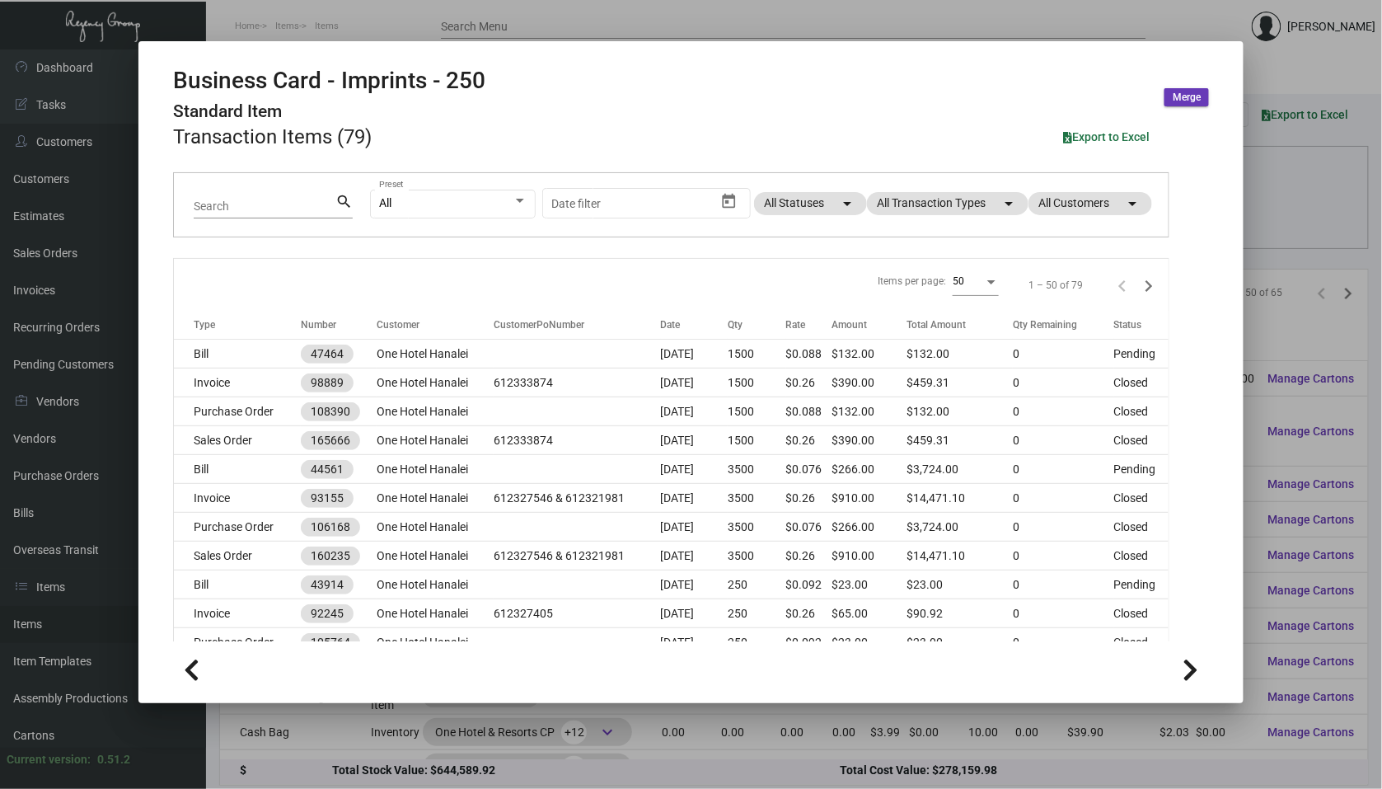
scroll to position [78, 0]
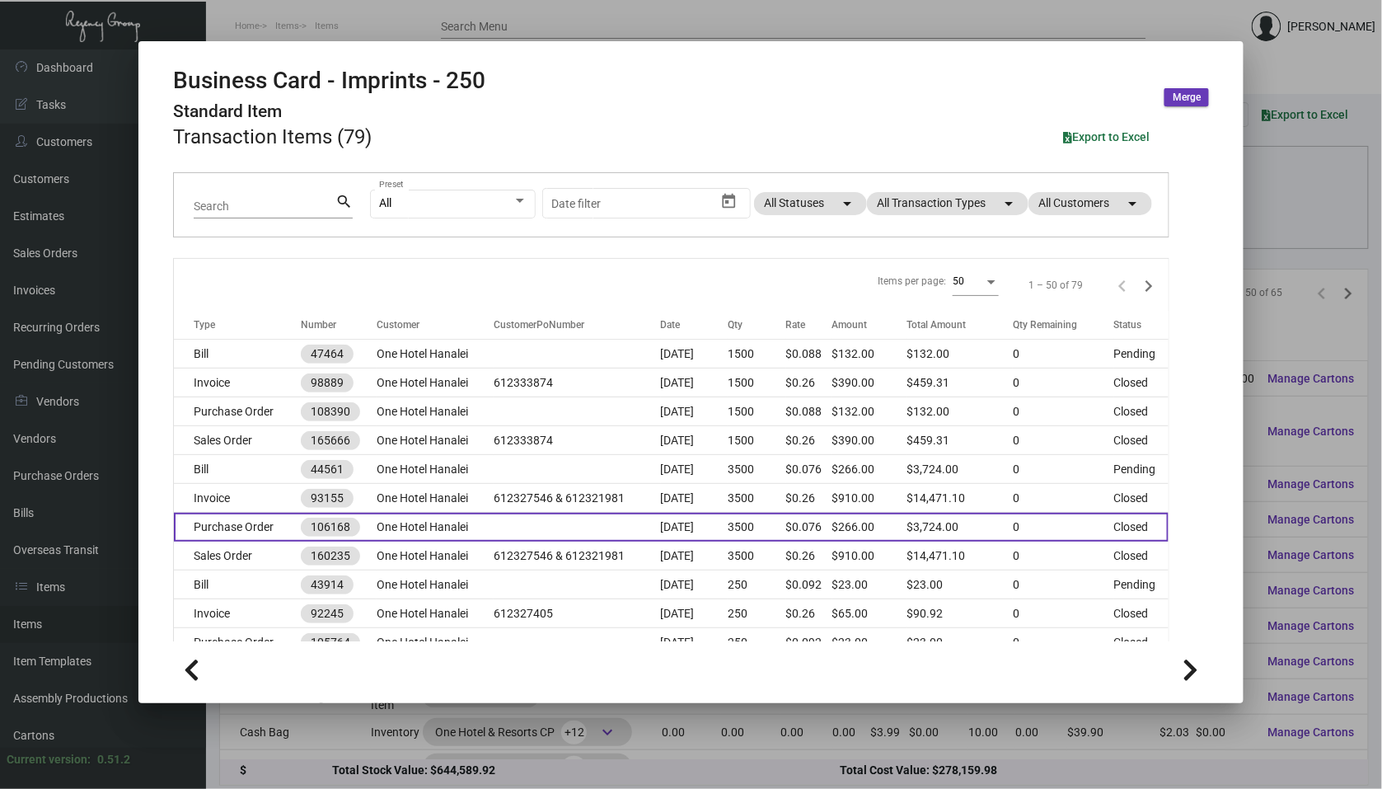
click at [466, 514] on td "One Hotel Hanalei" at bounding box center [435, 527] width 117 height 29
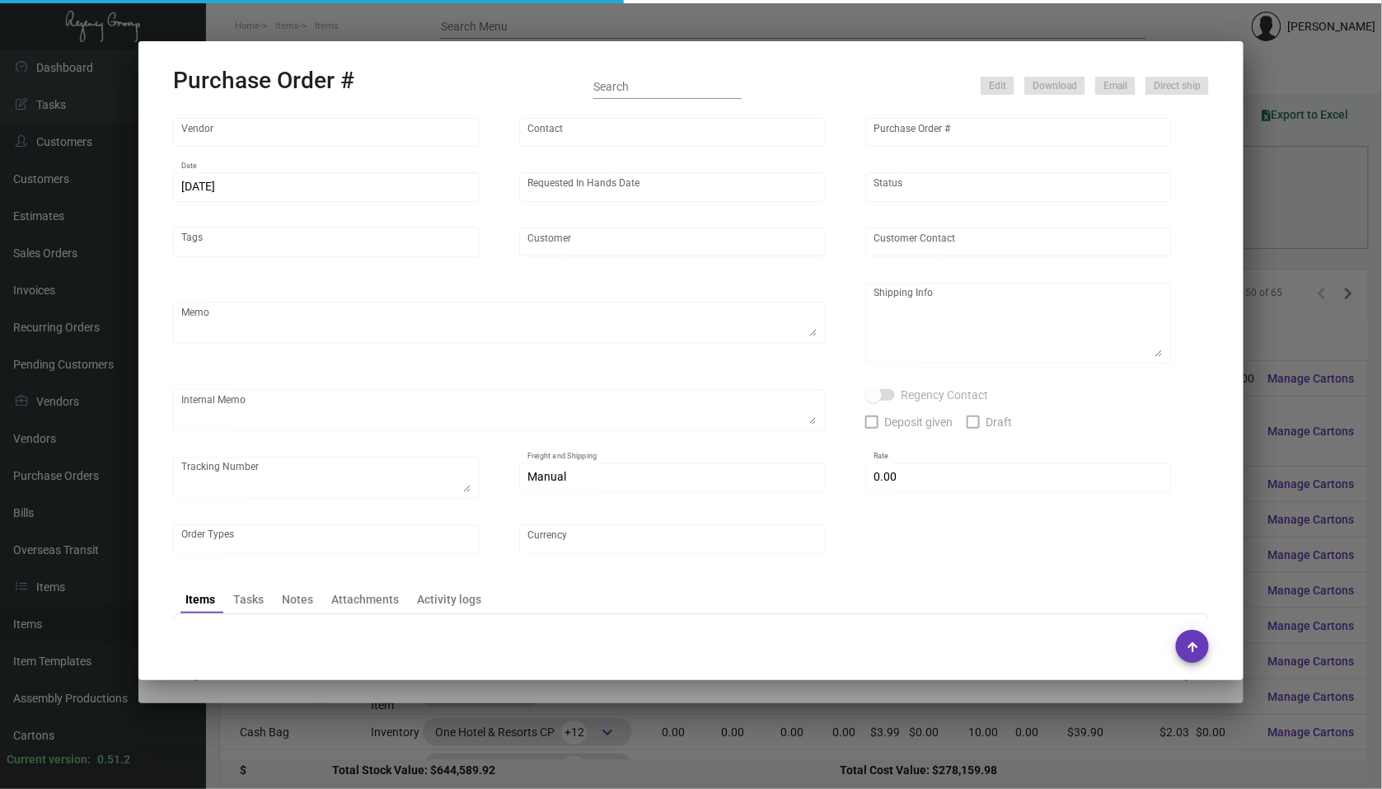
type input "BCT [US_STATE]"
type input "[PERSON_NAME]"
type input "106168"
type input "[DATE]"
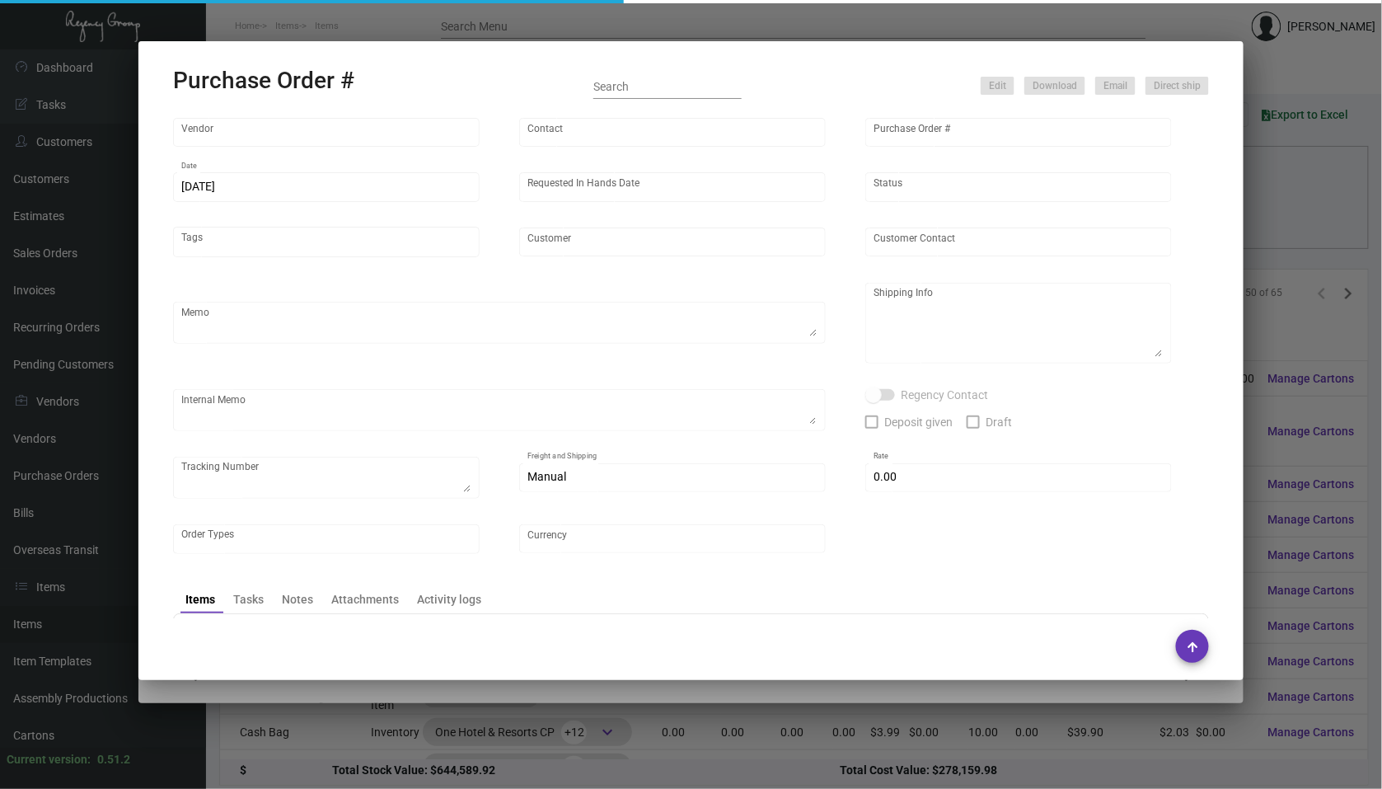
type input "One Hotel Hanalei"
type input "[PERSON_NAME]"
type textarea "When ready to ship, contact: [EMAIL_ADDRESS][DOMAIN_NAME] for all shipments UPS…"
type textarea "One Hotel Hanalei - [PERSON_NAME] [STREET_ADDRESS]"
type textarea "As per clients request both customer POs have been combined."
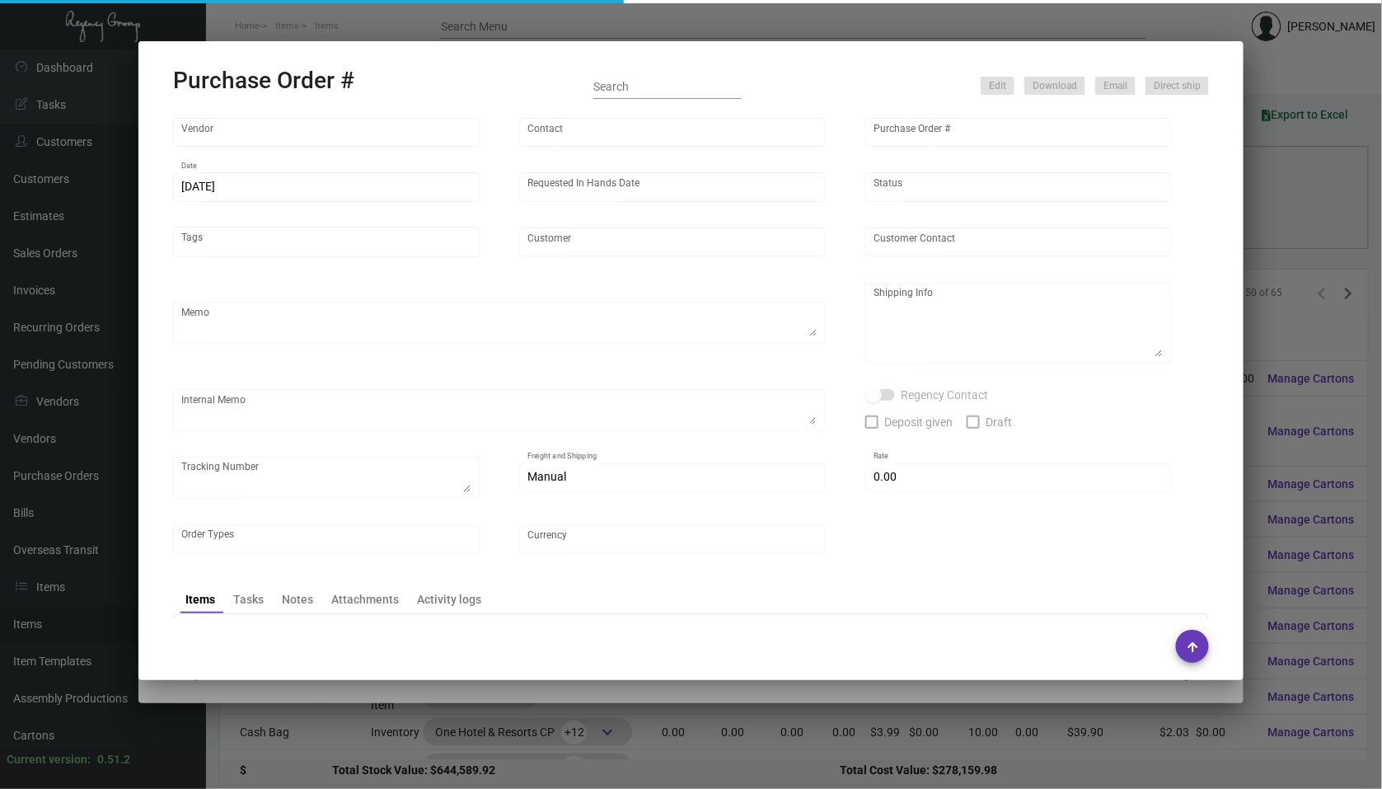
type input "$ 0.00"
type input "United States Dollar $"
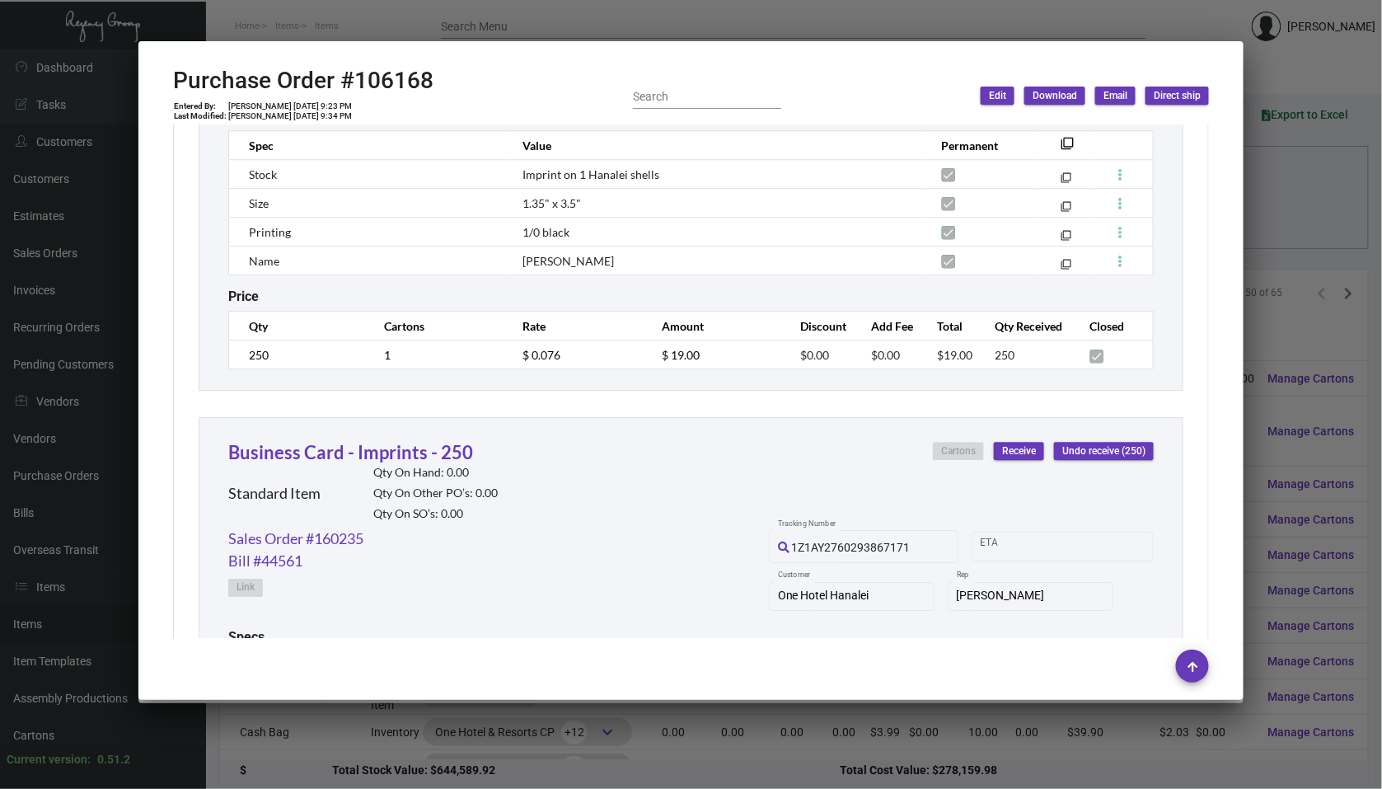
scroll to position [1521, 0]
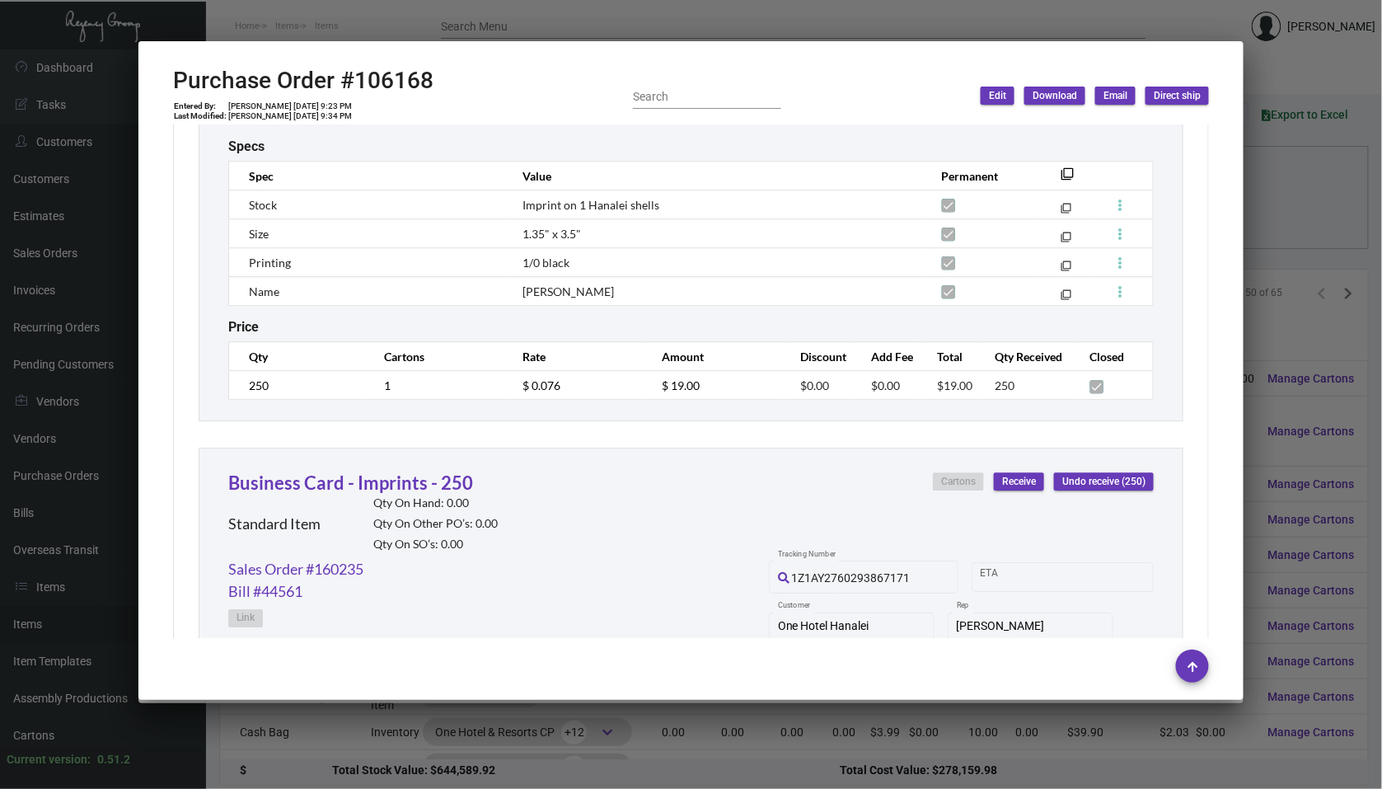
click at [1316, 397] on div at bounding box center [691, 394] width 1382 height 789
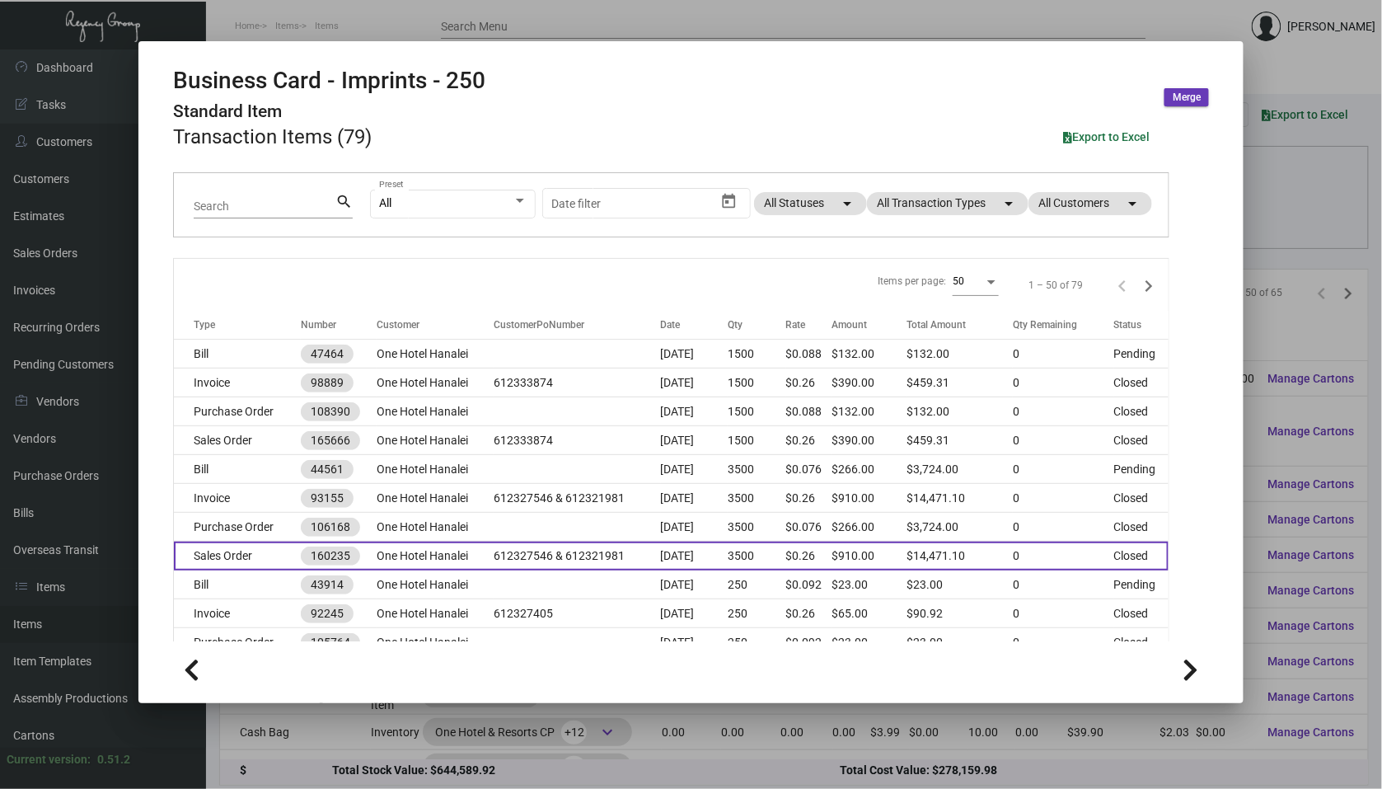
click at [508, 554] on td "612327546 & 612321981" at bounding box center [577, 556] width 167 height 29
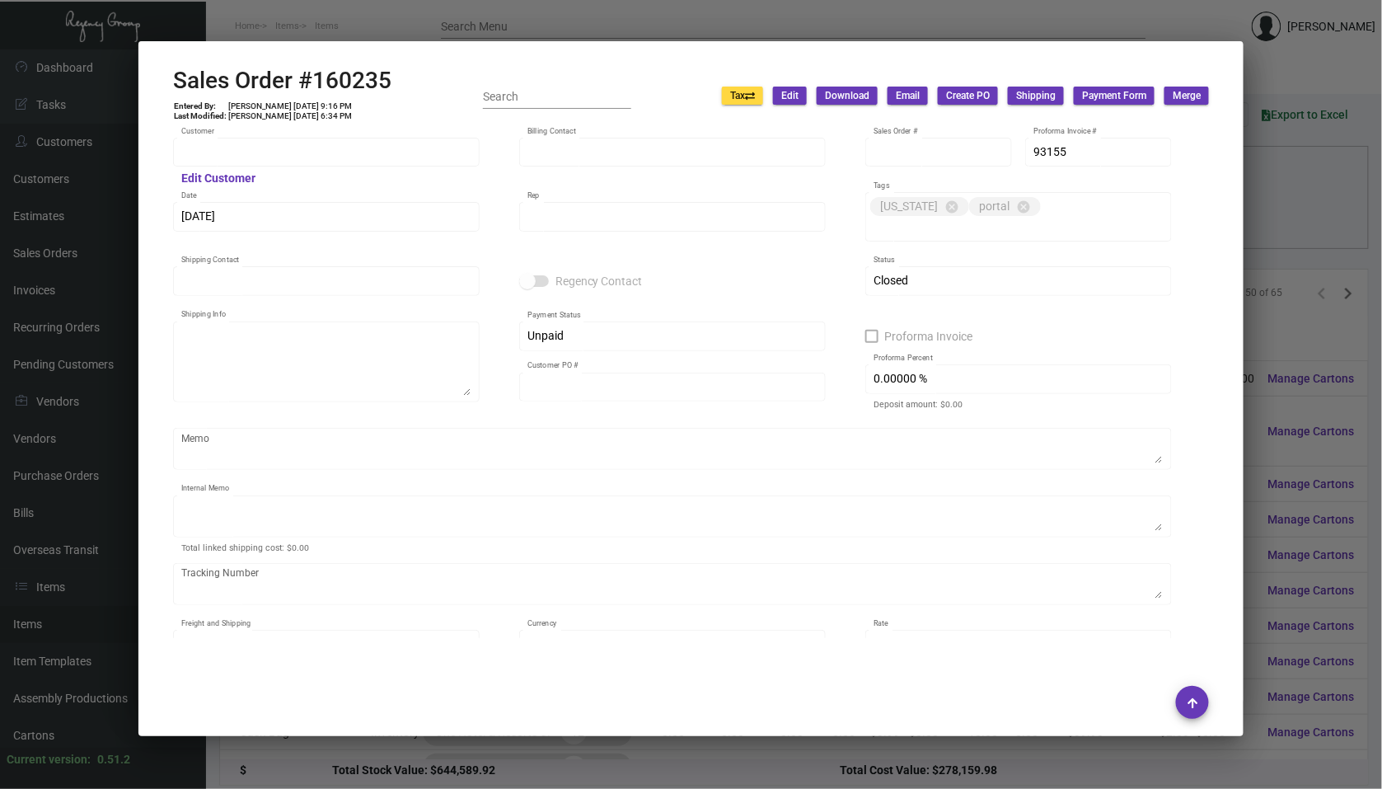
type input "One Hotel Hanalei"
type input "[PERSON_NAME]"
type input "160235"
type input "[DATE]"
type input "[PERSON_NAME]"
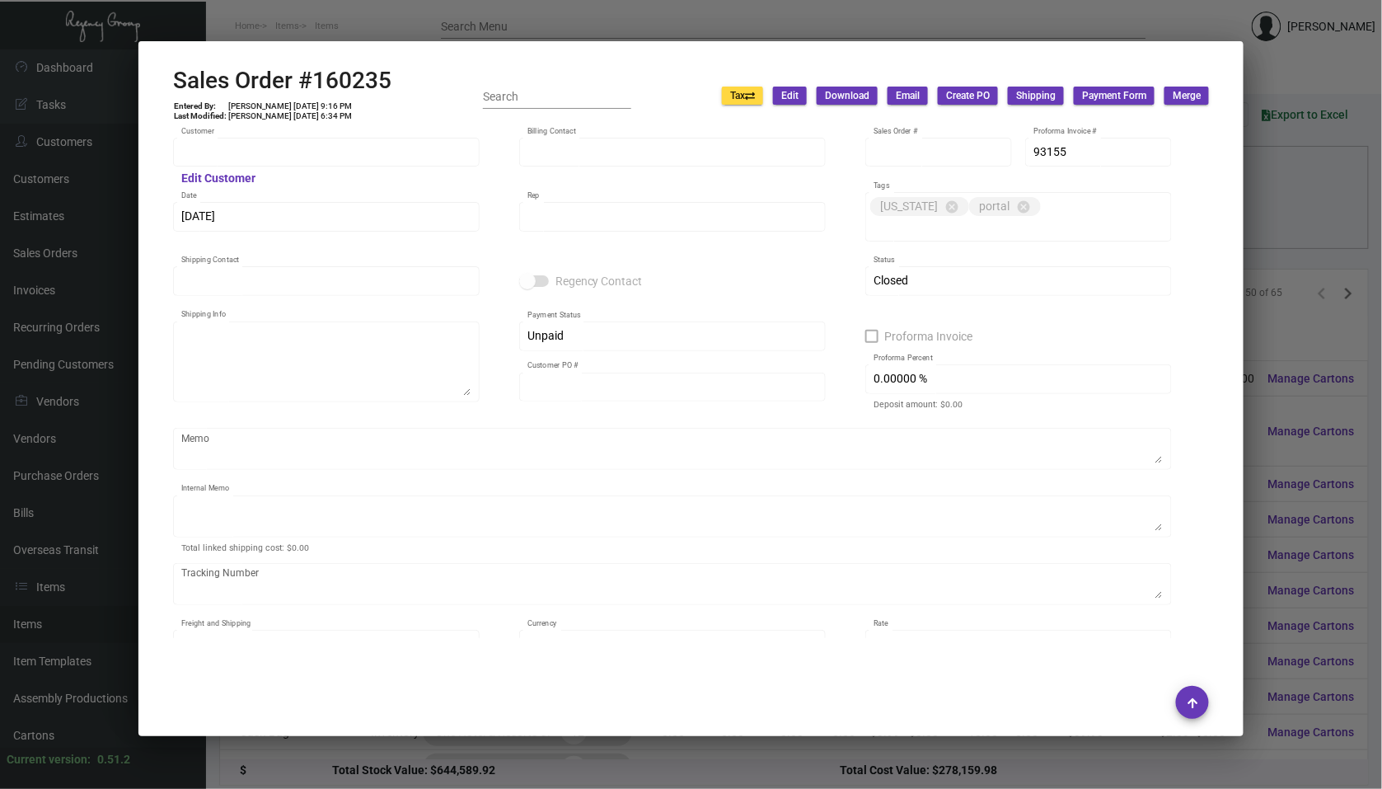
type input "[PERSON_NAME]"
type textarea "One Hotel Hanalei - [PERSON_NAME] [STREET_ADDRESS]"
type input "612327546 & 612321981"
type textarea "As per clients request both customer POs have been combined. [DATE] Shipped for…"
type input "United States Dollar $"
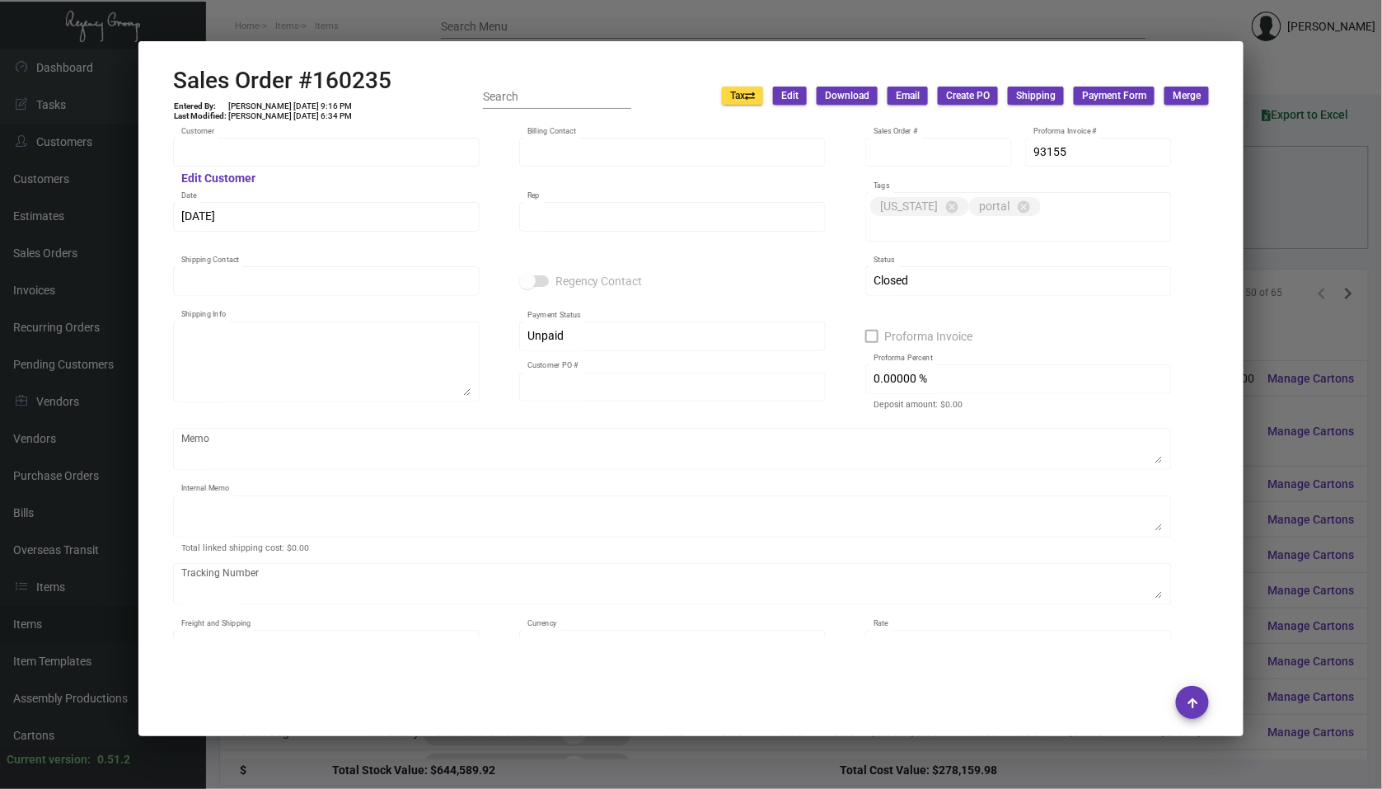
type input "$ 123.65"
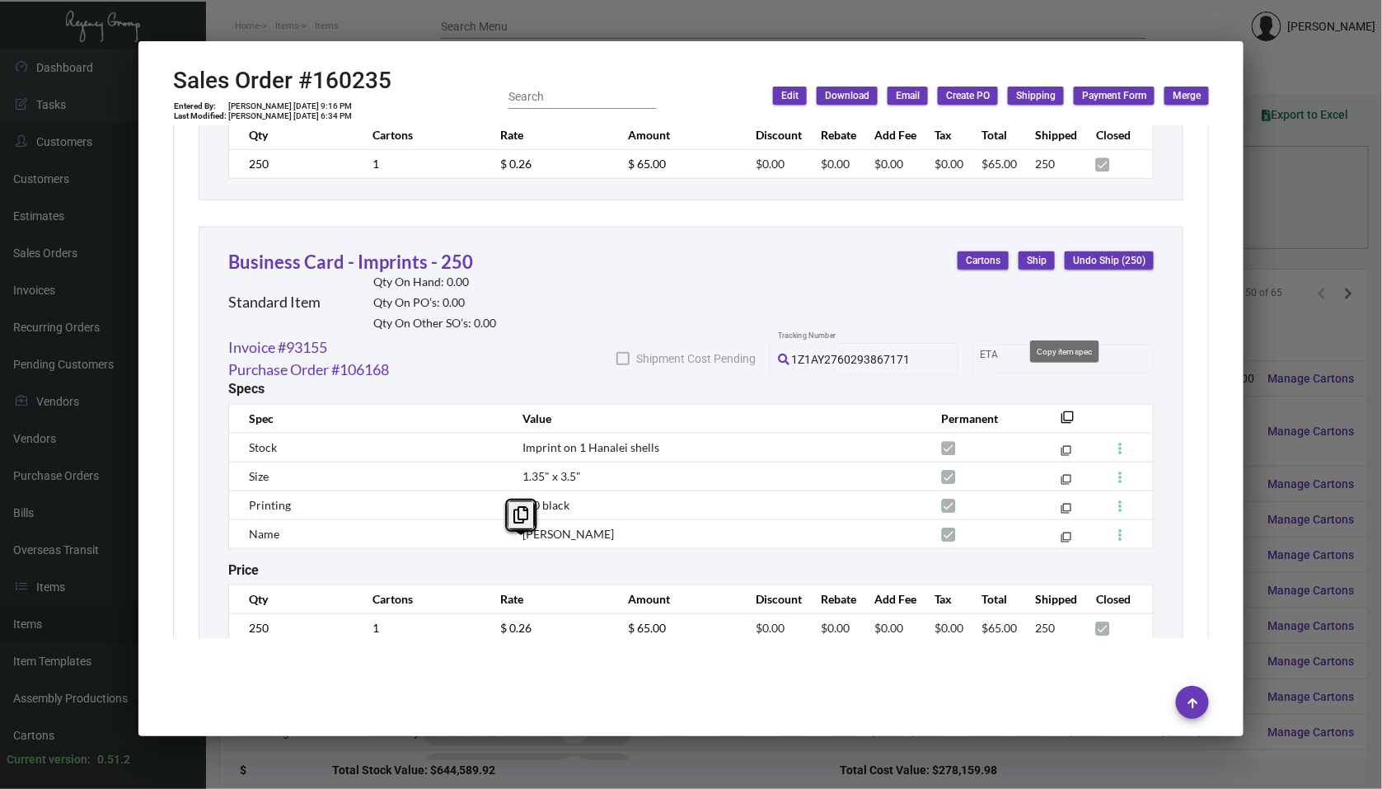
scroll to position [6878, 0]
click at [1320, 444] on div at bounding box center [691, 394] width 1382 height 789
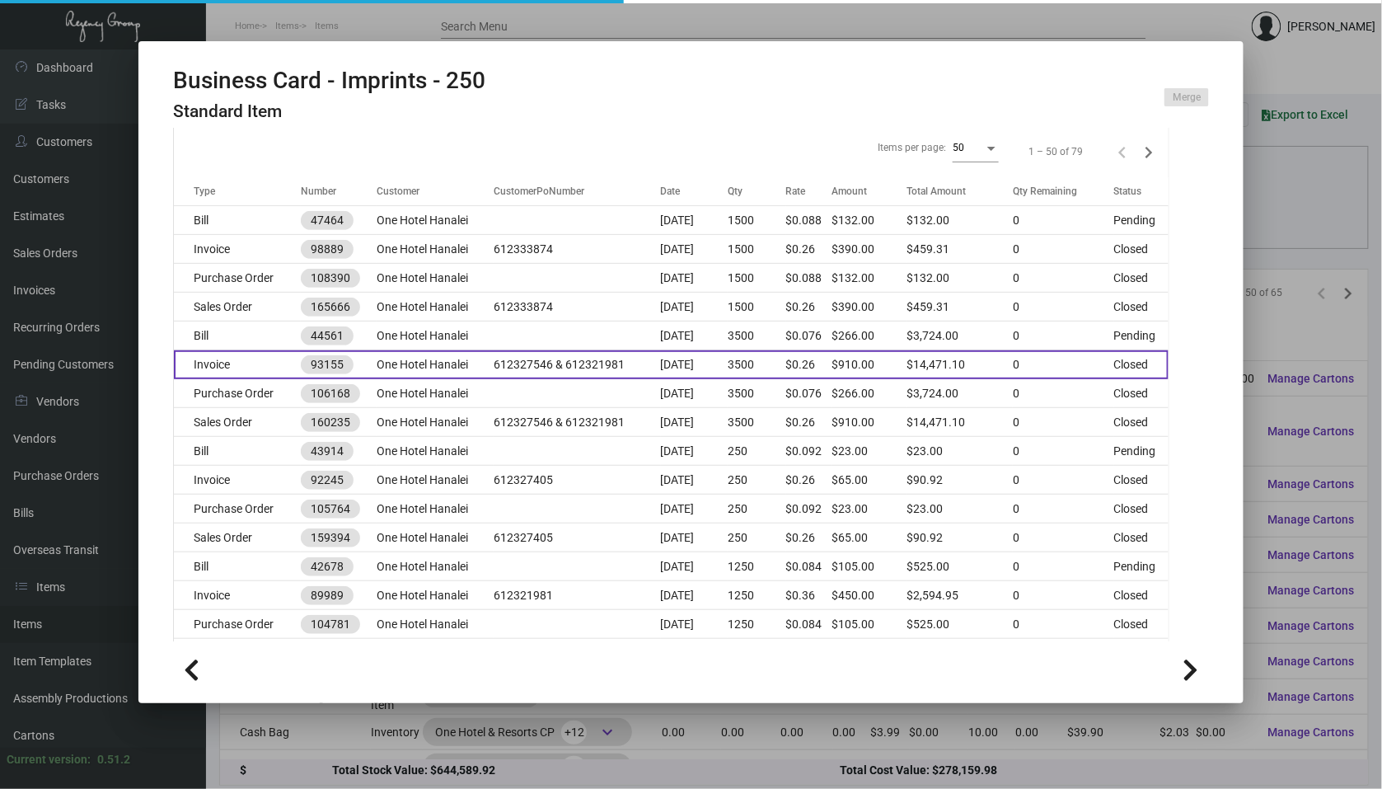
scroll to position [293, 0]
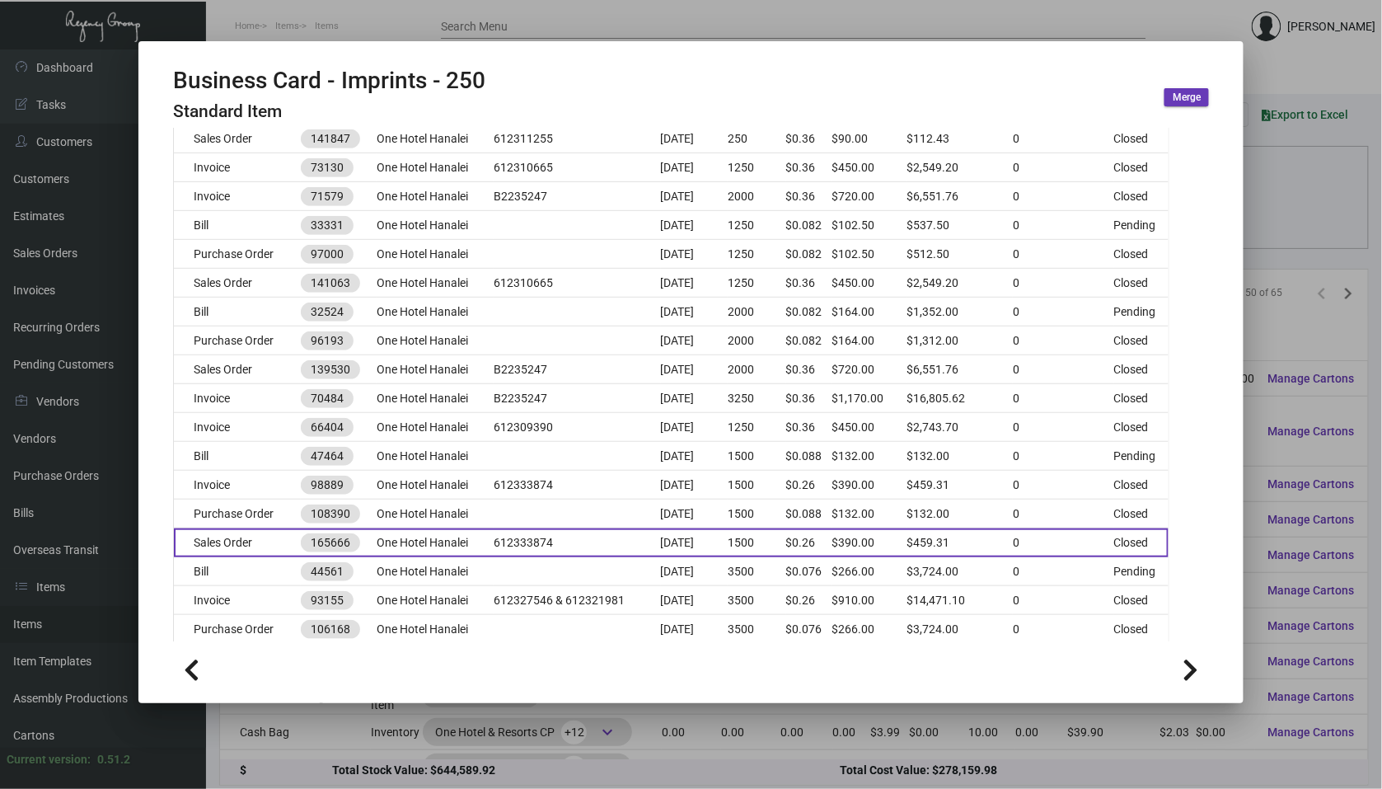
click at [566, 545] on td "612333874" at bounding box center [577, 542] width 167 height 29
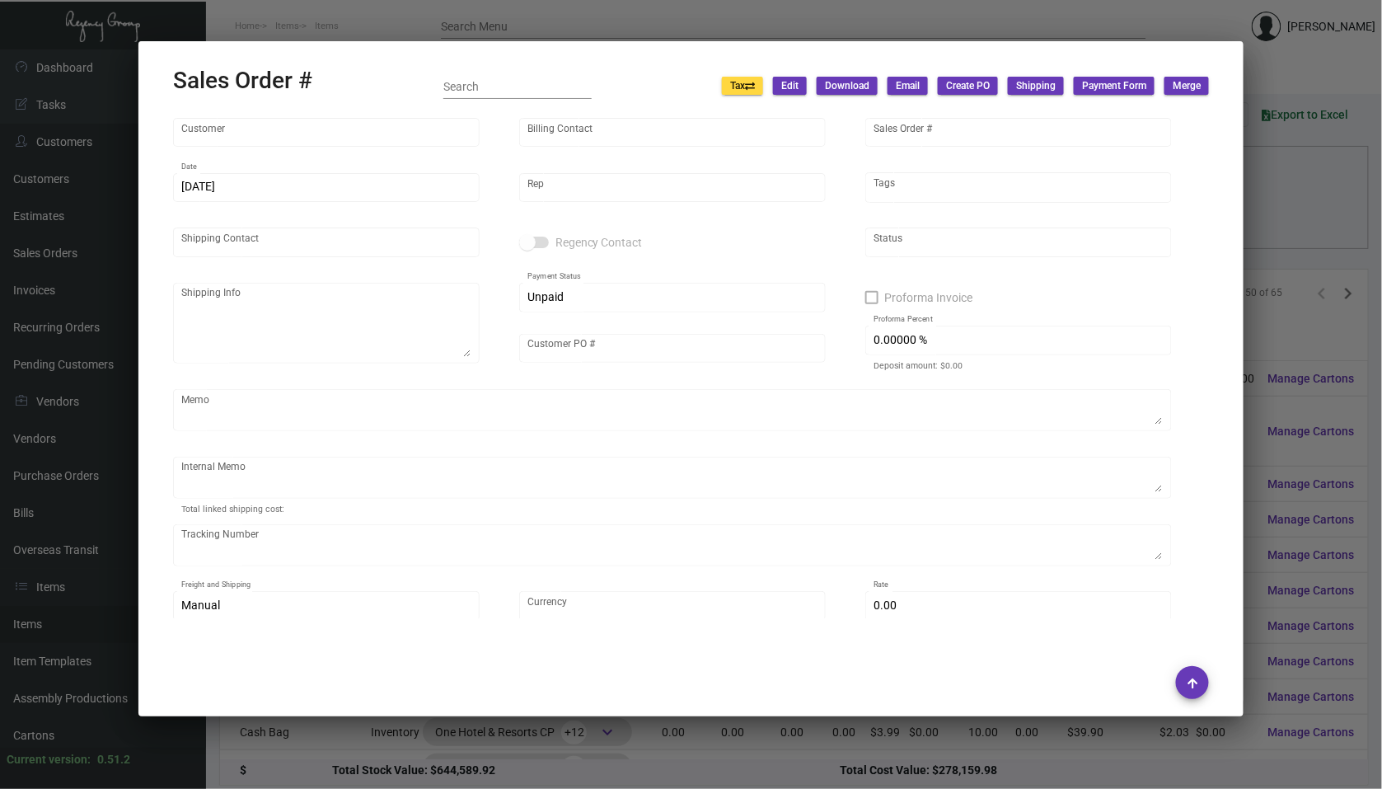
type input "One Hotel Hanalei"
type input "[PERSON_NAME]"
type input "165666"
type input "[DATE]"
type input "[PERSON_NAME]"
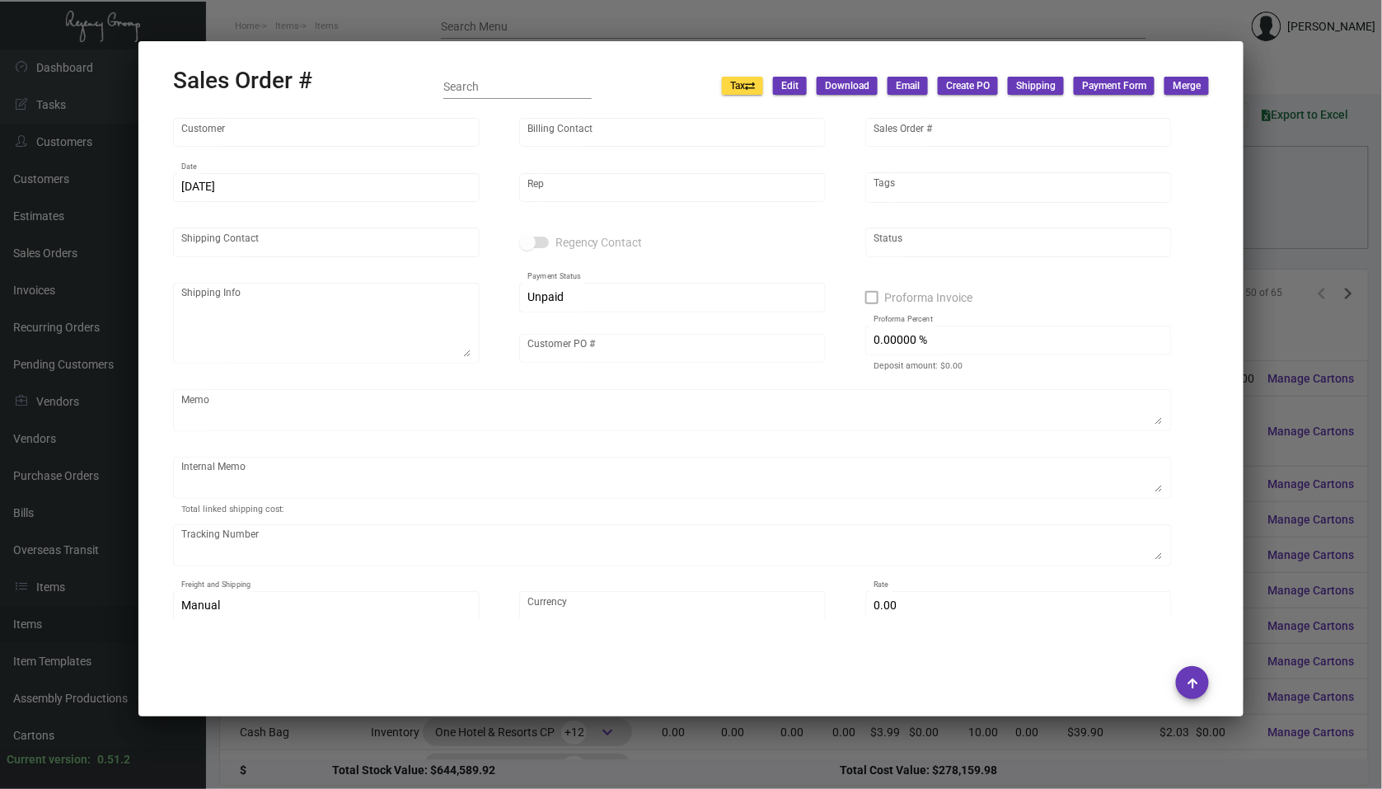
type input "[PERSON_NAME]"
type textarea "One Hotel Hanalei - [PERSON_NAME] [STREET_ADDRESS]"
type input "612333874"
type textarea "Label provided to vendor to ship to hotel UPS Ground Cost $44.13"
type input "United States Dollar $"
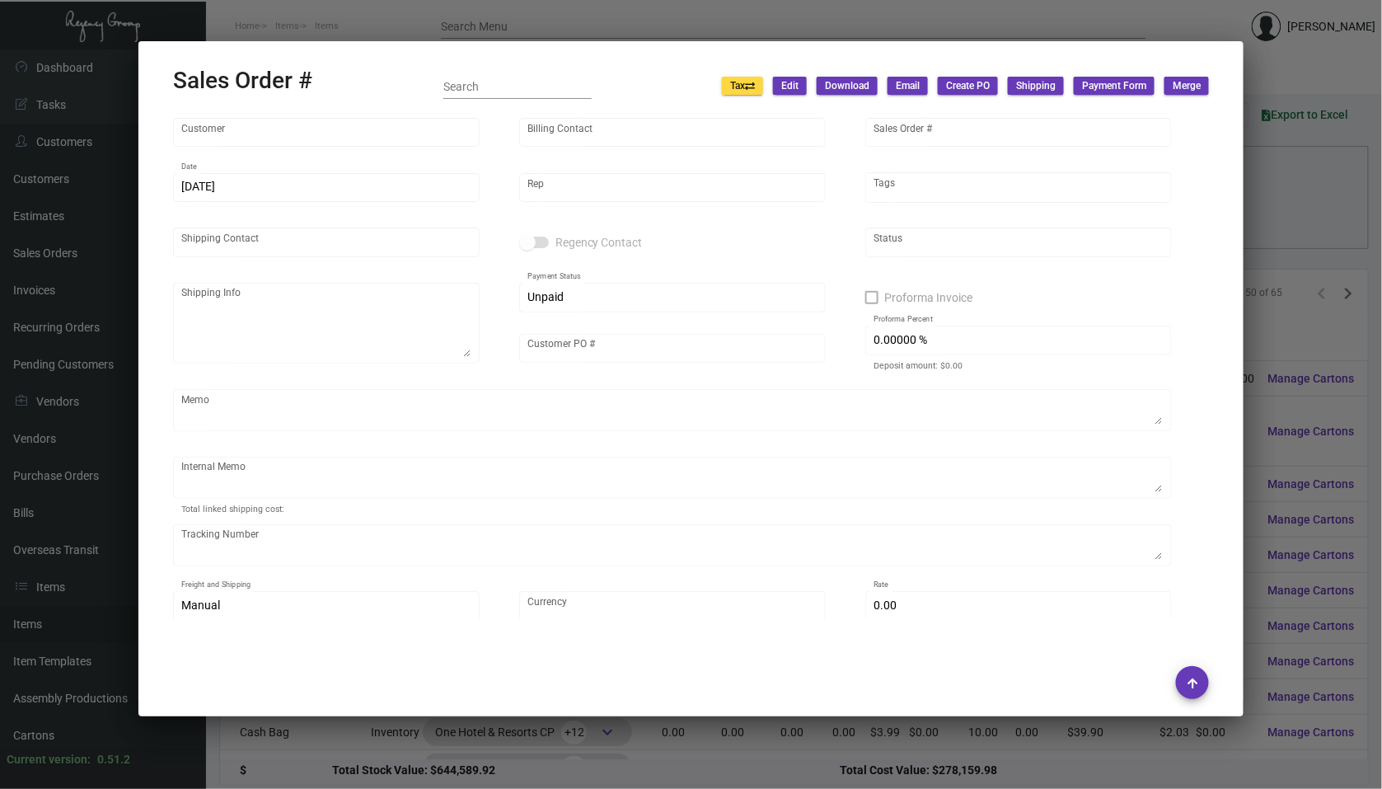
type input "$ 69.31"
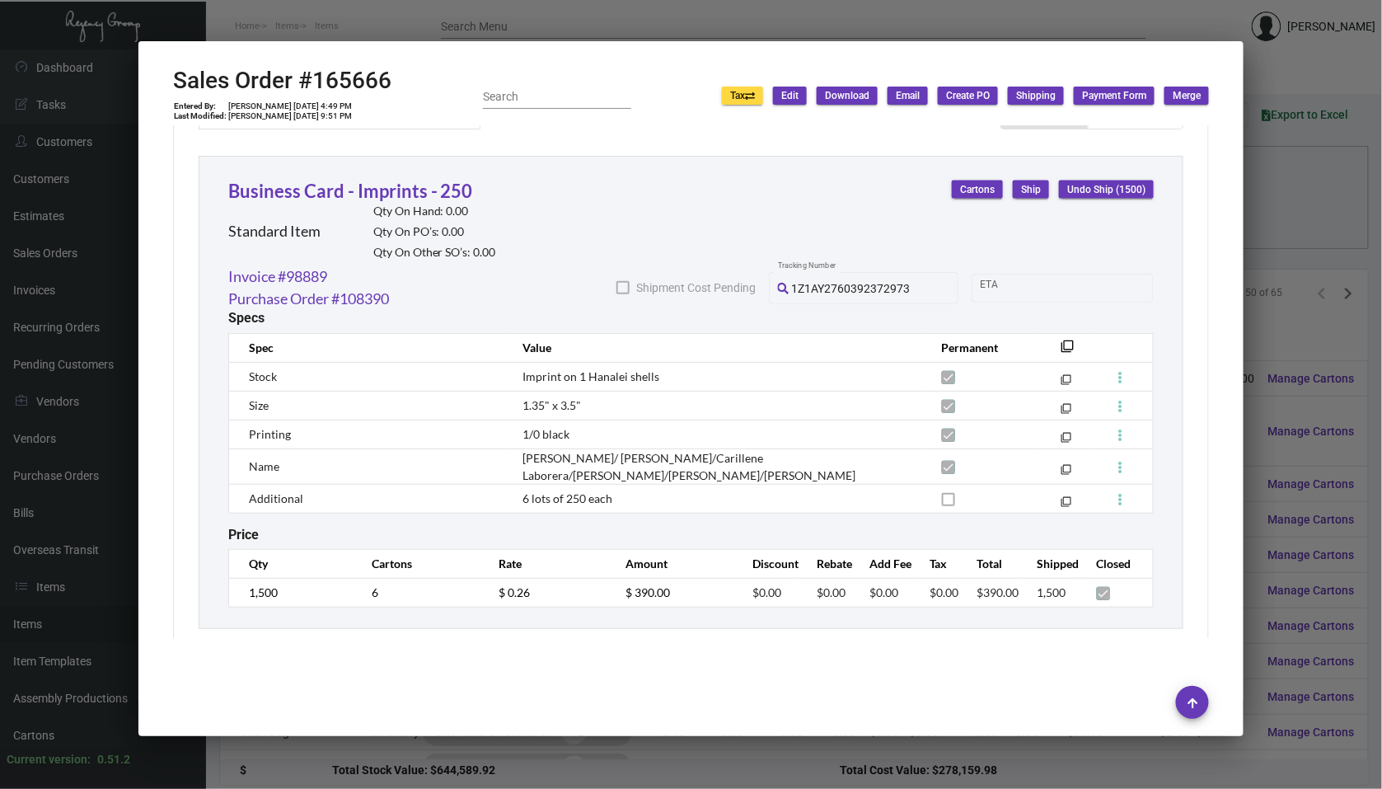
scroll to position [885, 0]
click at [1269, 536] on div at bounding box center [691, 394] width 1382 height 789
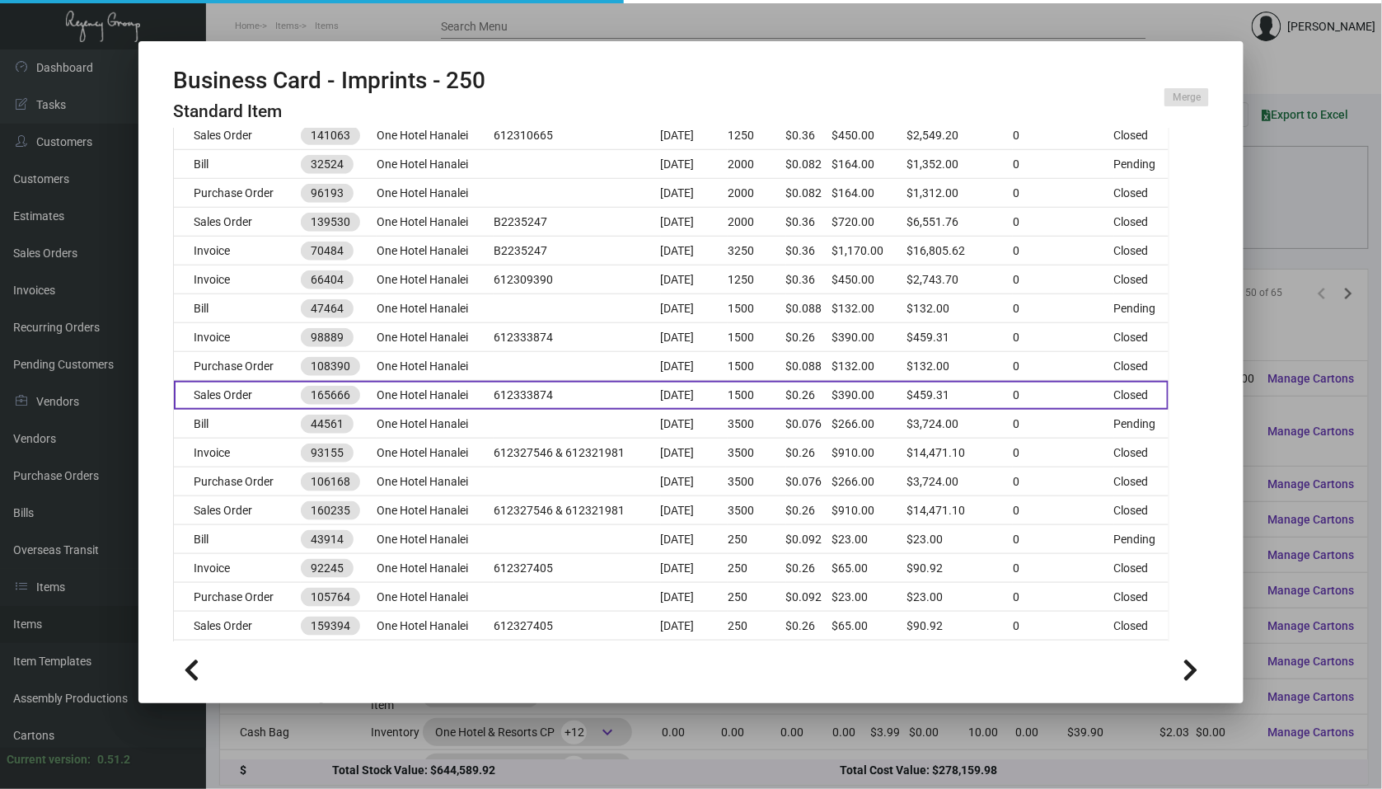
scroll to position [739, 0]
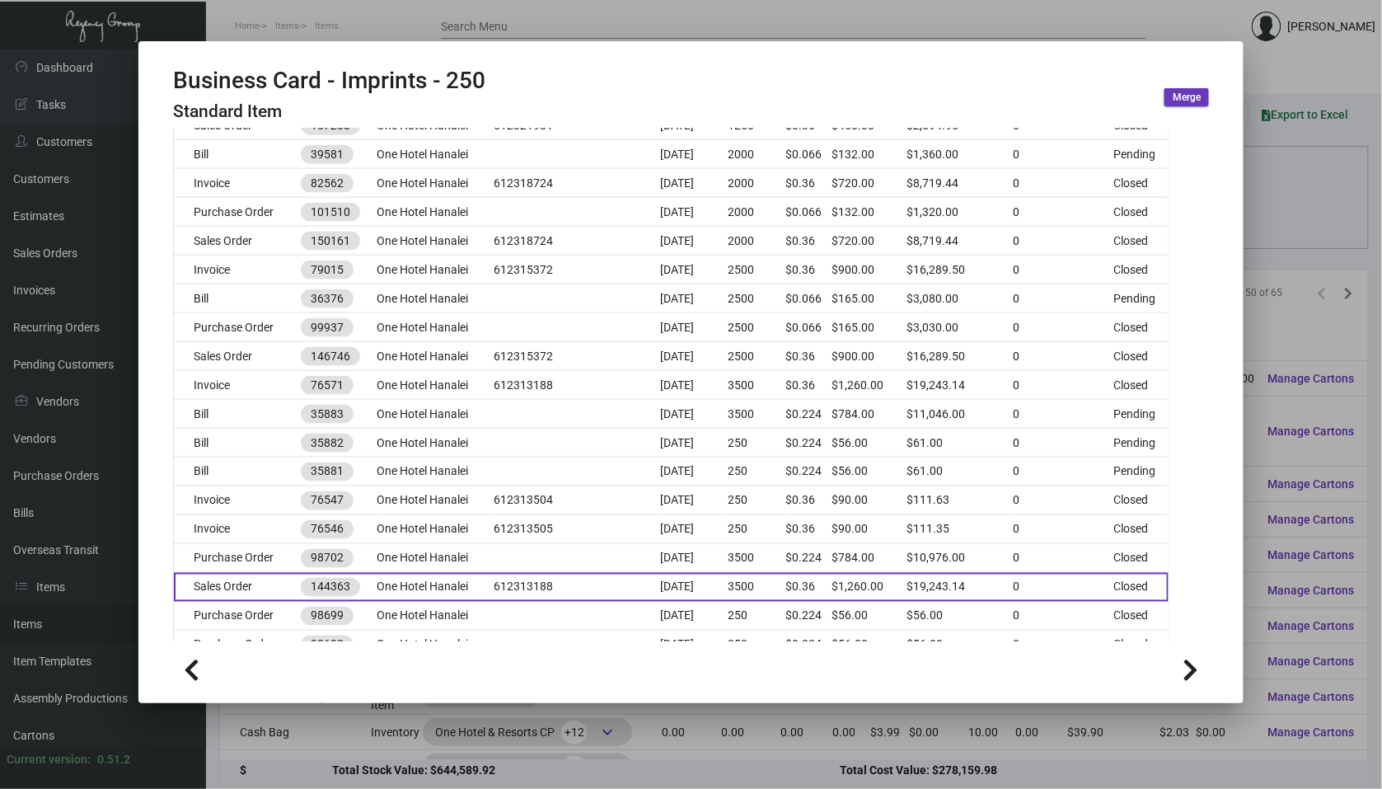
click at [590, 589] on td "612313188" at bounding box center [577, 587] width 167 height 29
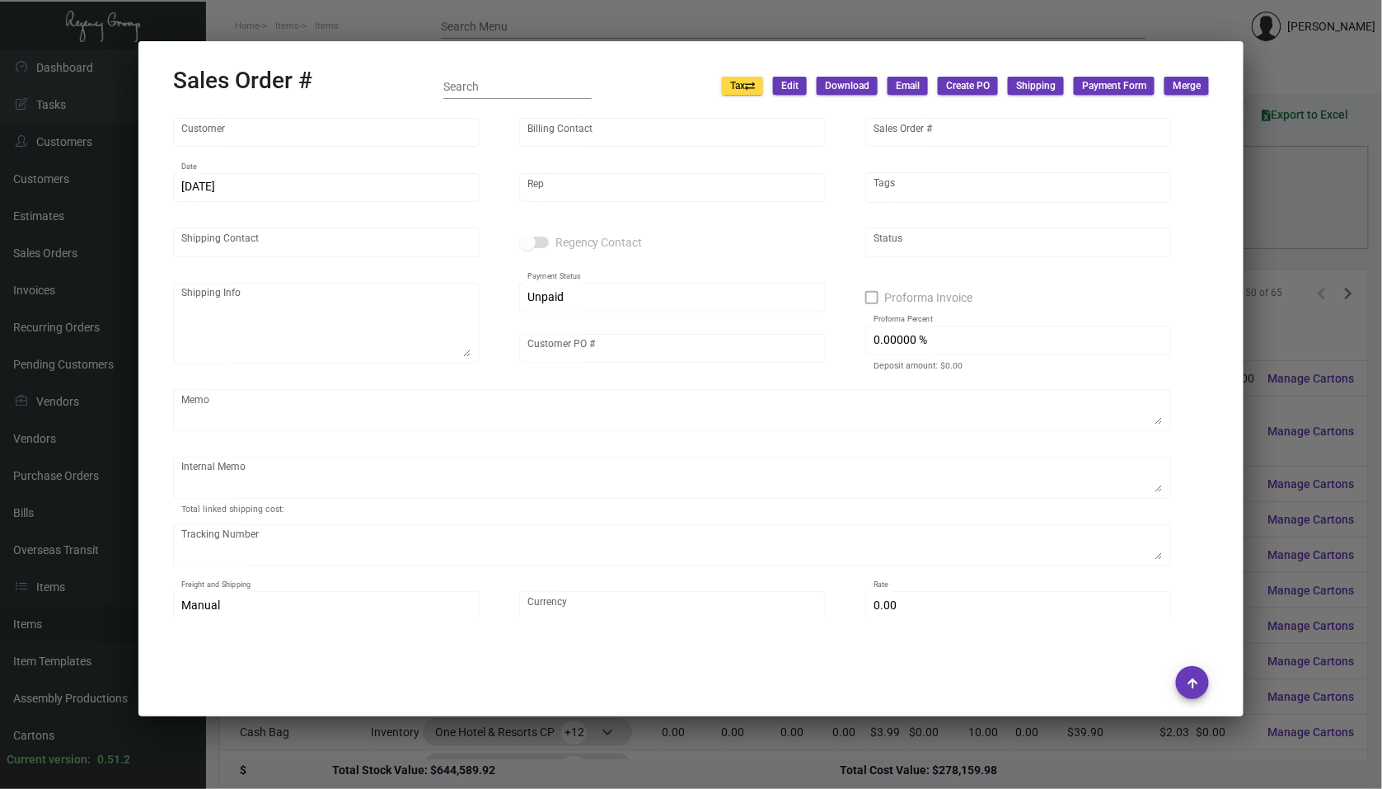
type input "One Hotel Hanalei"
type input "[PERSON_NAME]"
type input "144363"
type input "[DATE]"
type input "[PERSON_NAME]"
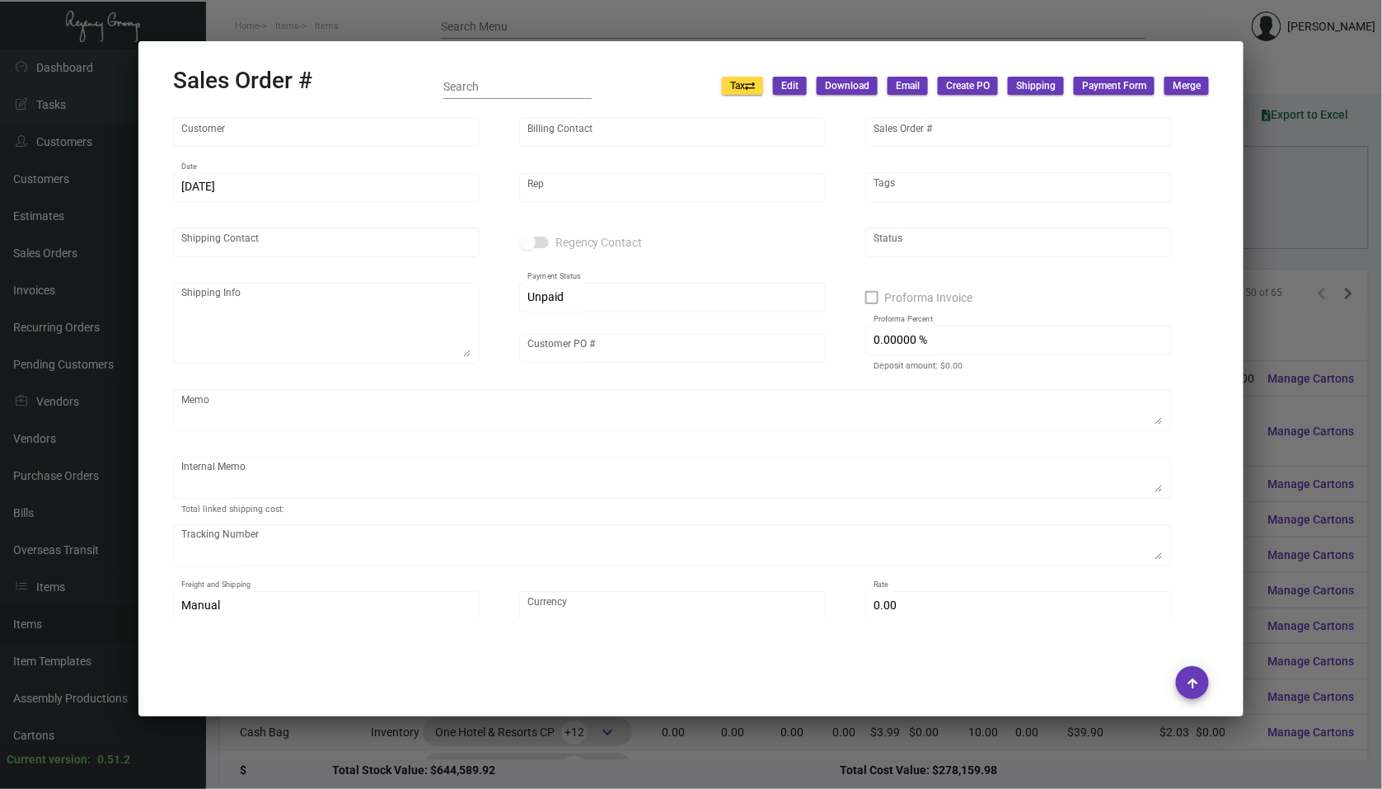
type input "[PERSON_NAME]"
type textarea "One Hotel Hanalei - [PERSON_NAME] [PERSON_NAME], [STREET_ADDRESS],"
type input "612313188"
type textarea "Shipped from Team Concept by USPS Cost $76.75"
type input "United States Dollar $"
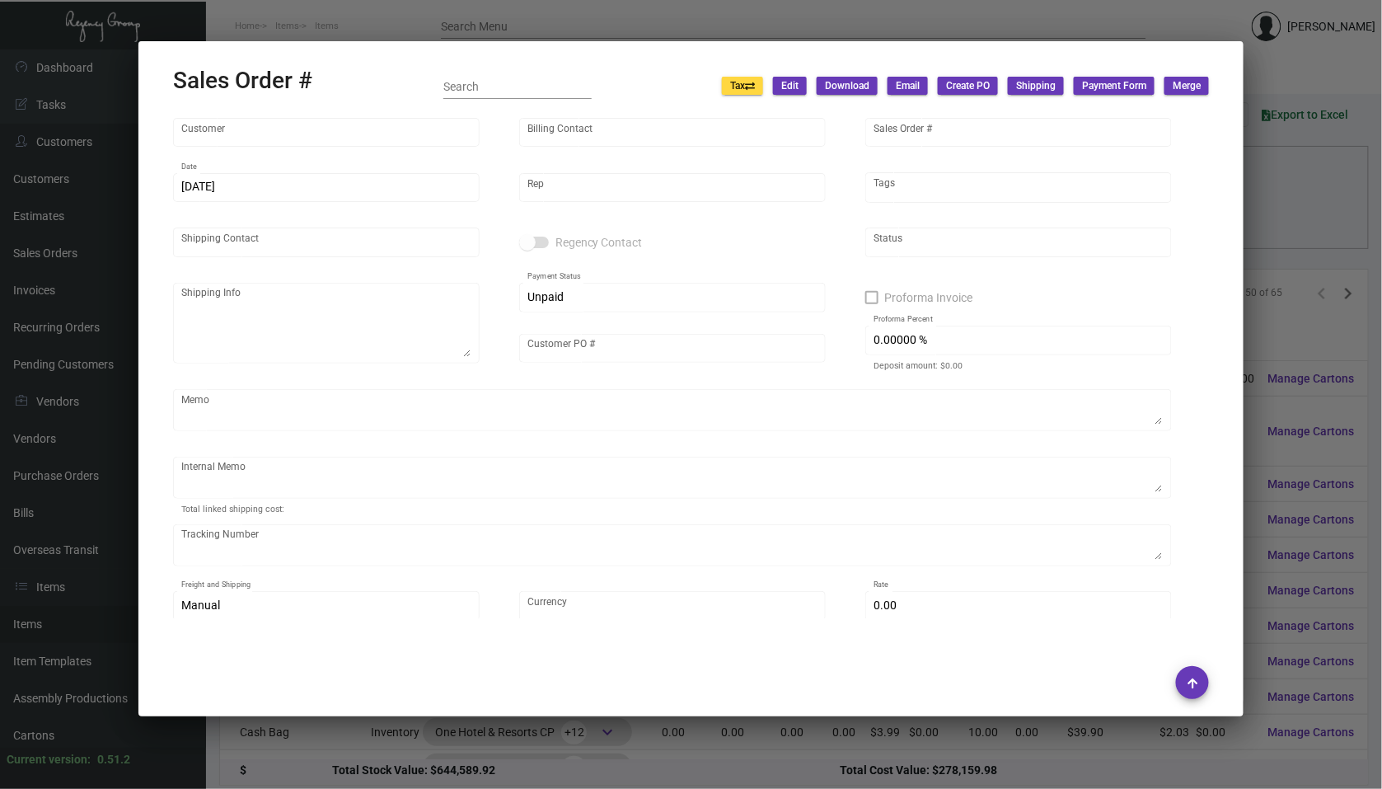
type input "$ 114.51"
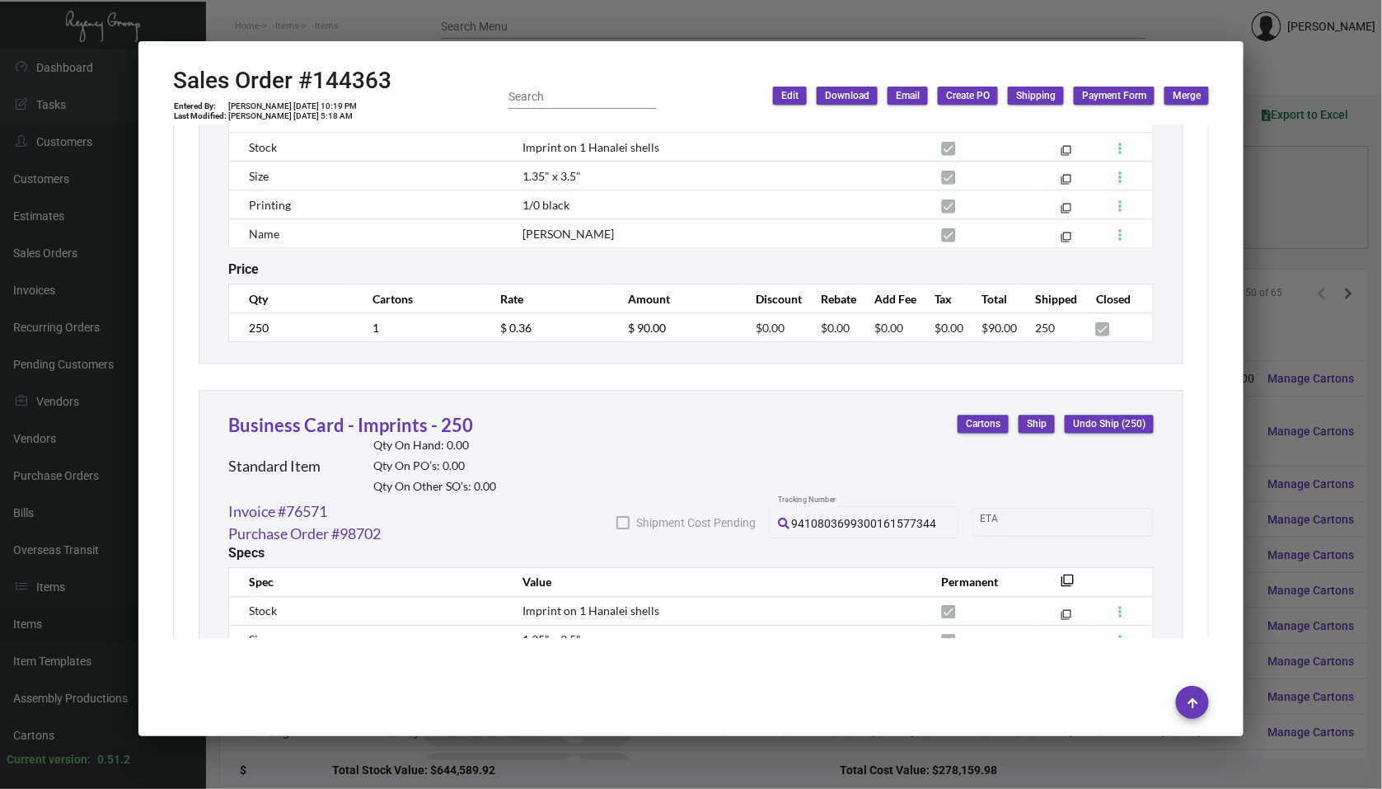
scroll to position [5489, 0]
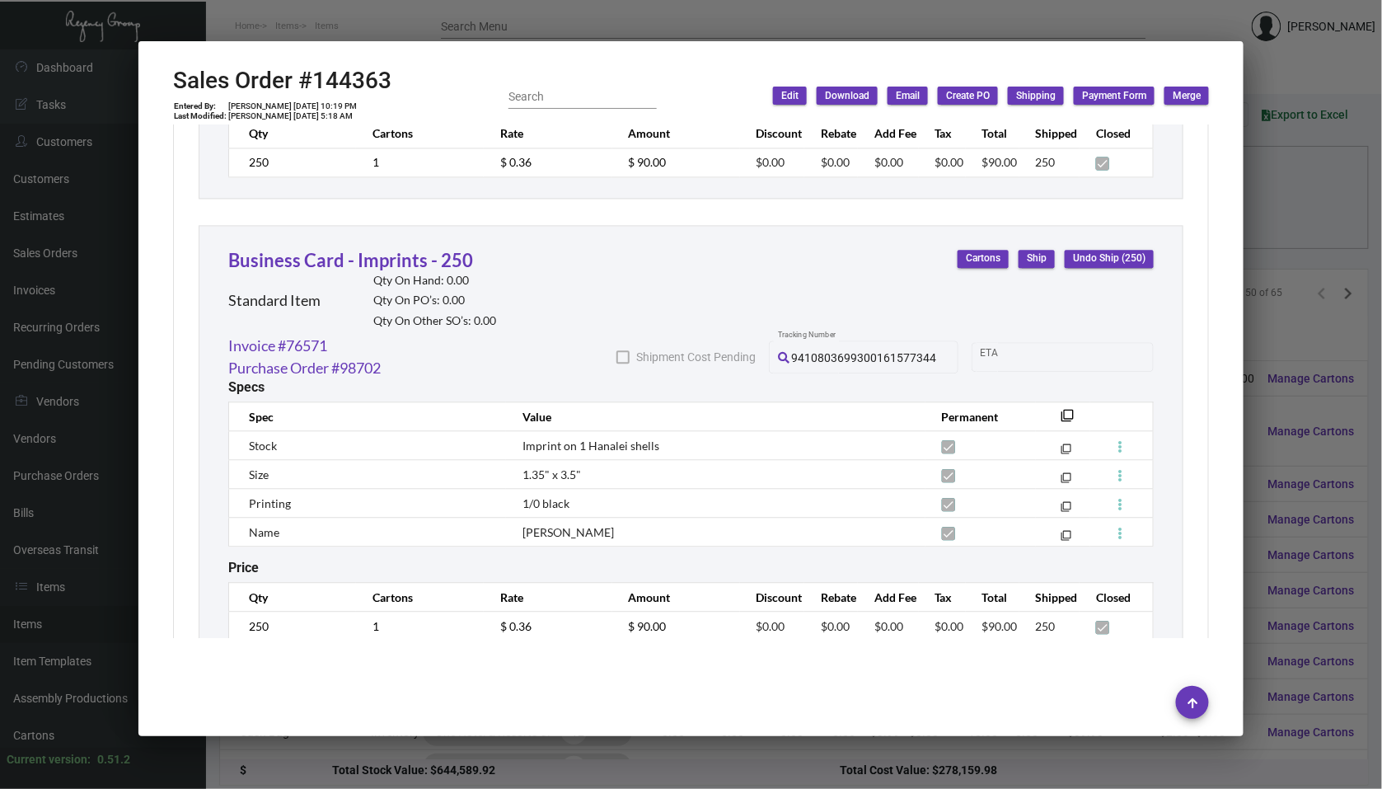
click at [1316, 553] on div at bounding box center [691, 394] width 1382 height 789
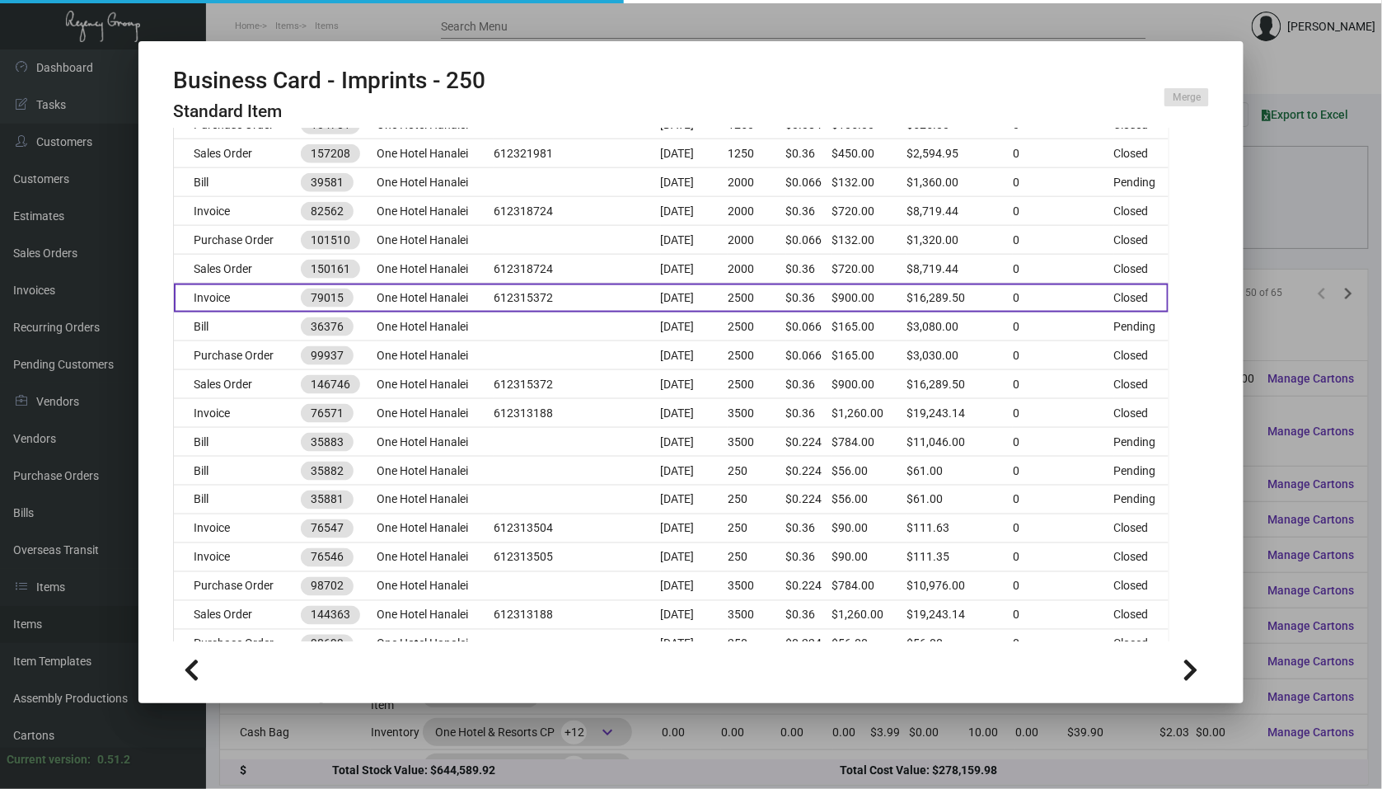
scroll to position [711, 0]
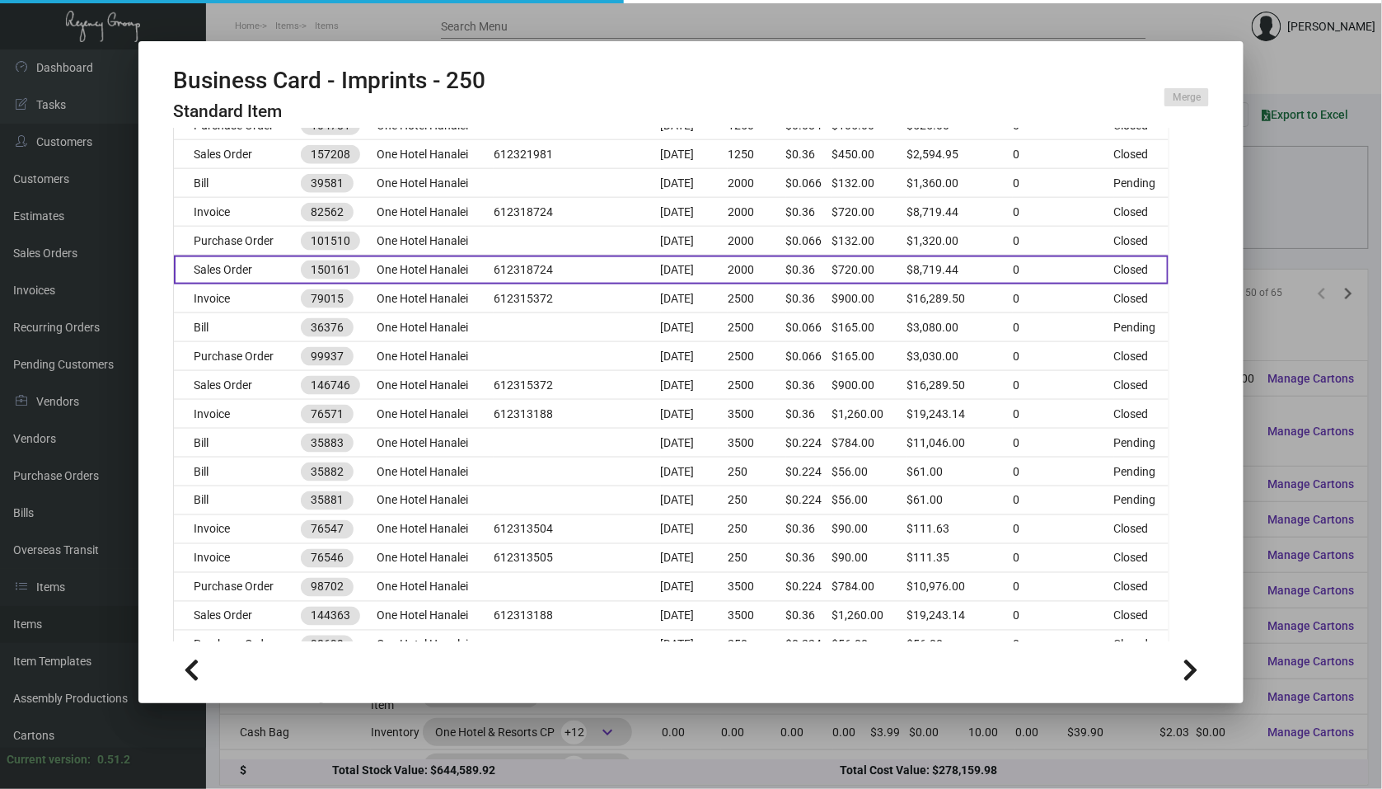
click at [444, 265] on td "One Hotel Hanalei" at bounding box center [435, 270] width 117 height 29
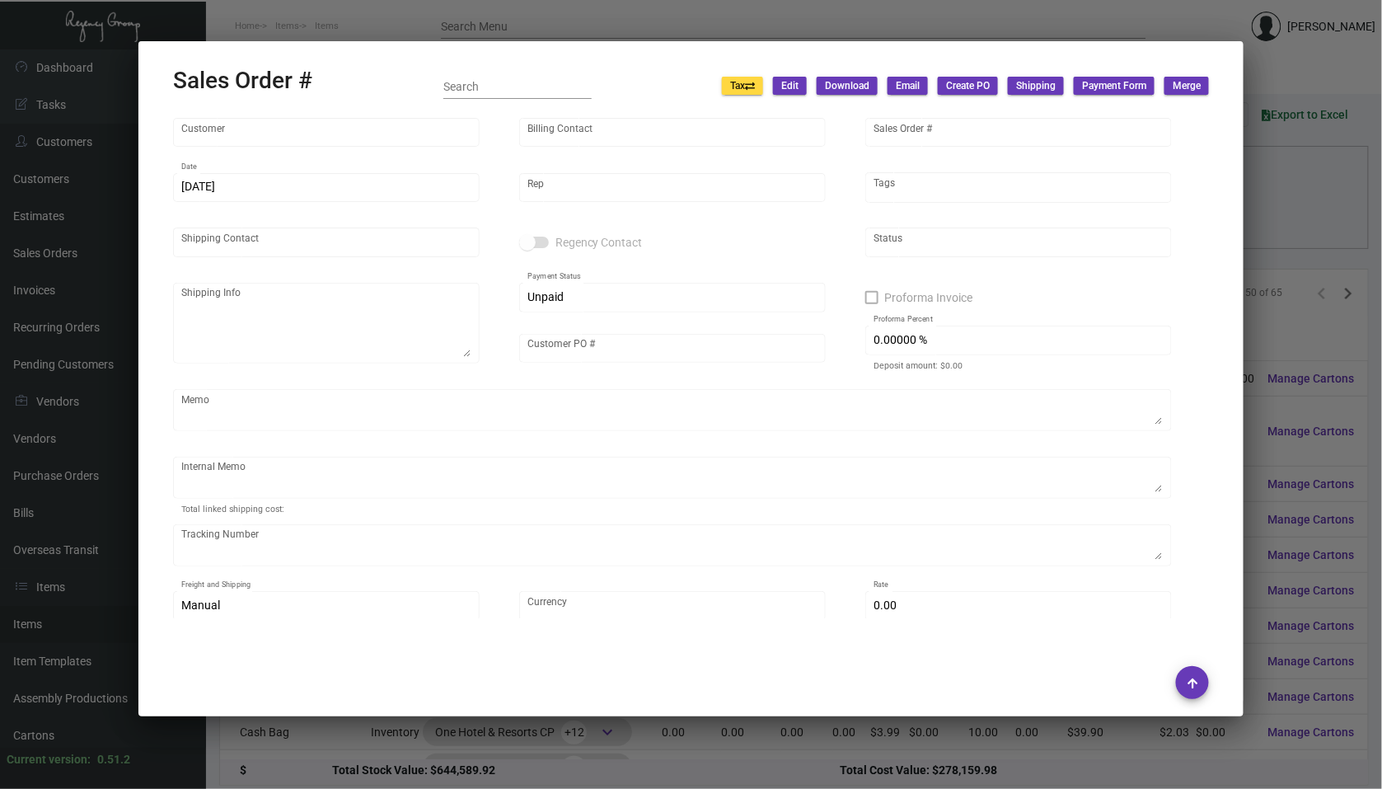
type input "One Hotel Hanalei"
type input "[PERSON_NAME]"
type input "150161"
type input "[DATE]"
type input "[PERSON_NAME]"
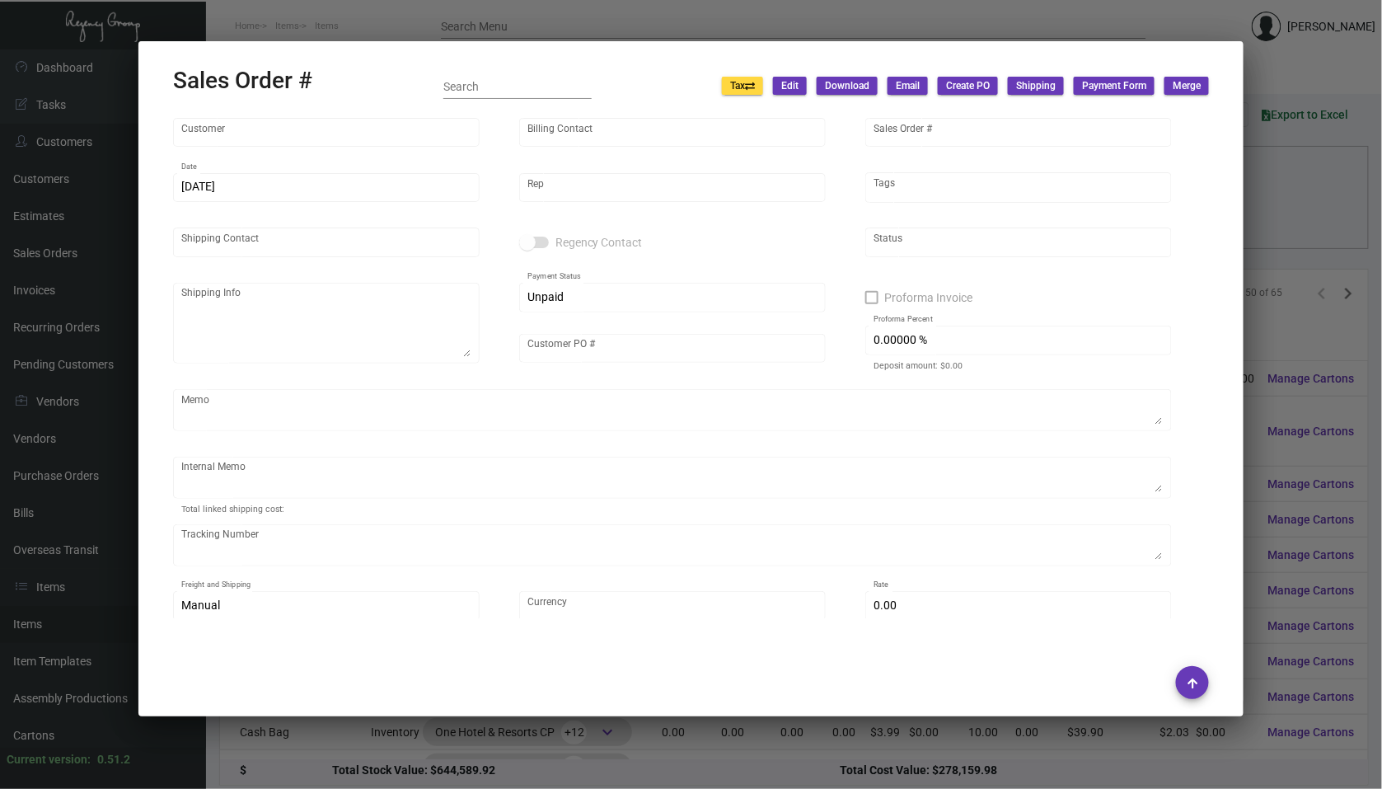
type input "[PERSON_NAME]"
type textarea "One Hotel Hanalei - [PERSON_NAME] [STREET_ADDRESS]"
type input "612318724"
type textarea "[DATE] Shipped from Team Concept by UPS Ground Cost $75.64"
type input "United States Dollar $"
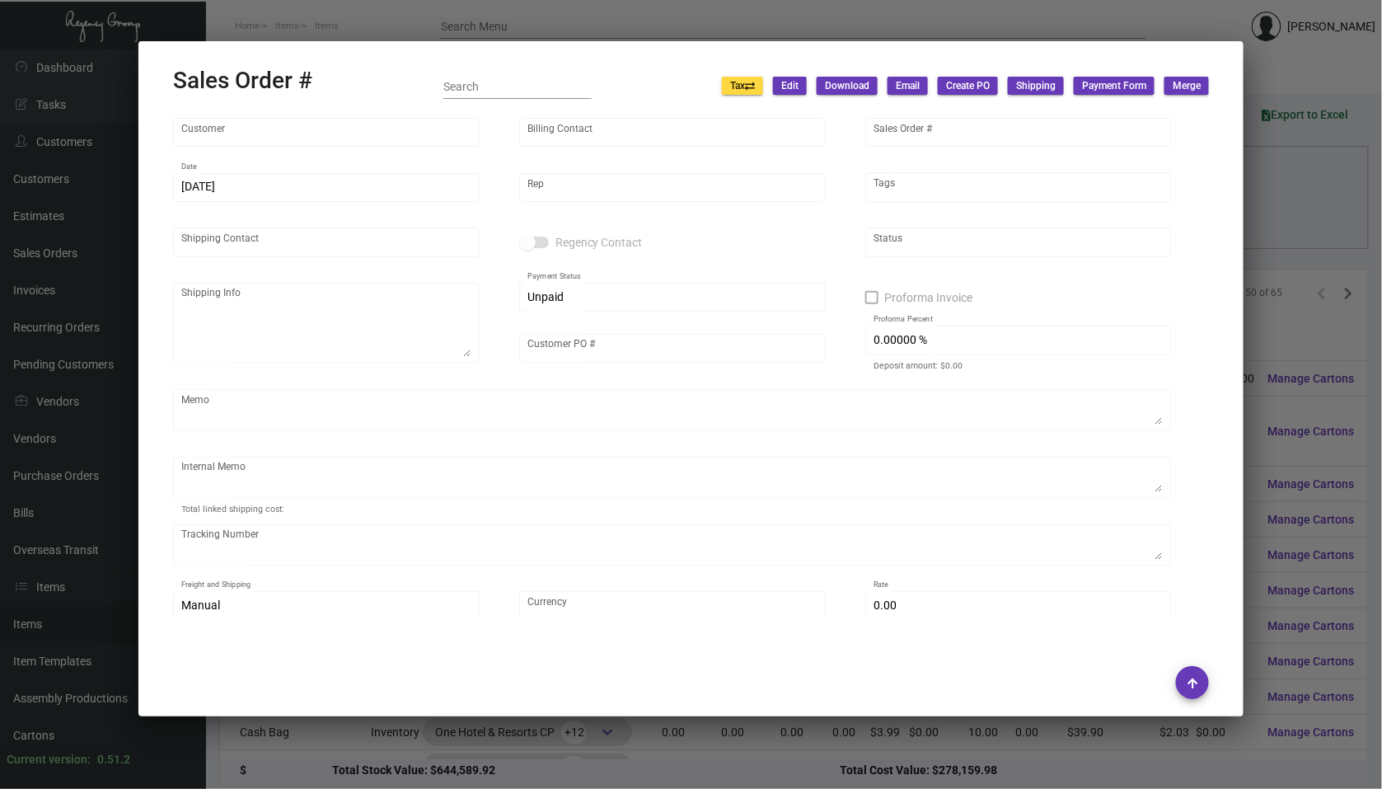
type input "$ 139.93"
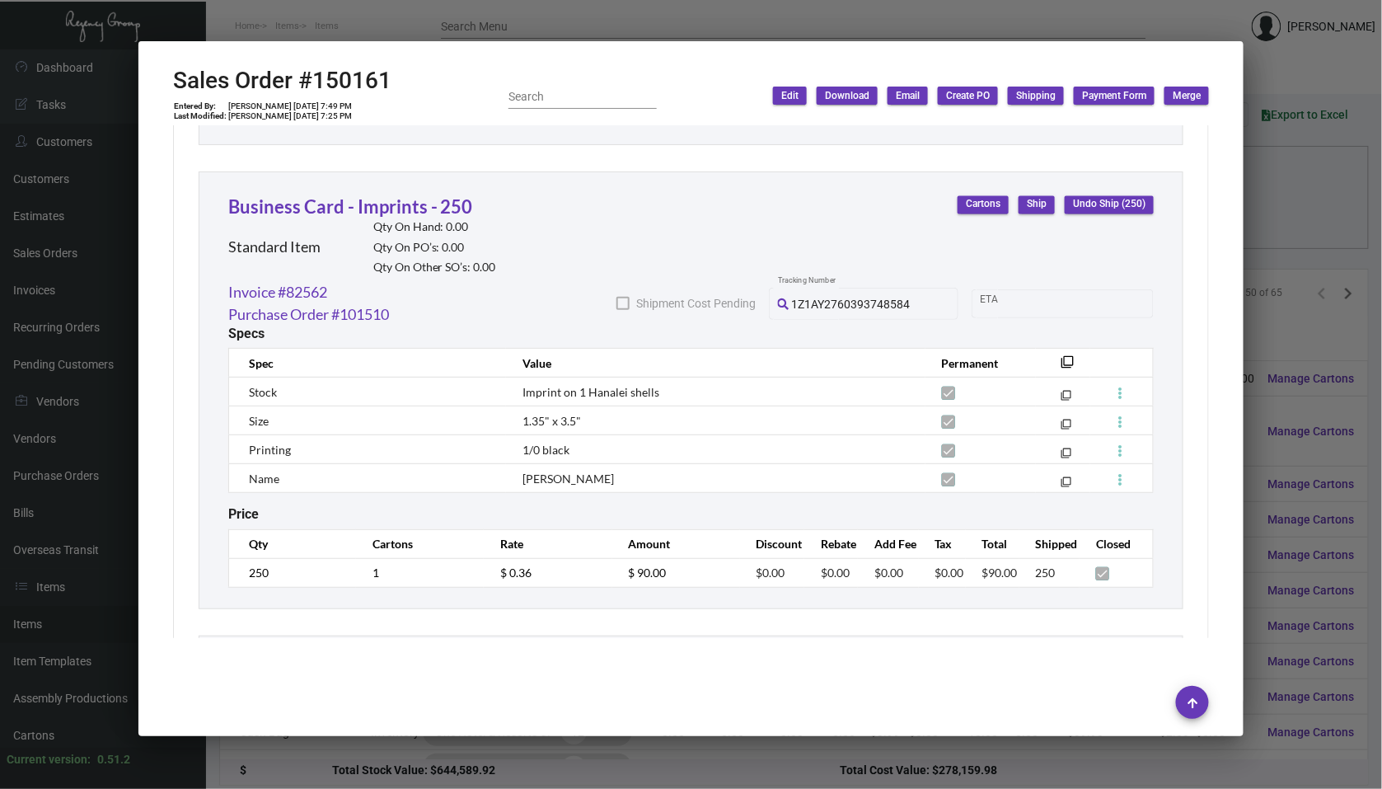
scroll to position [3147, 0]
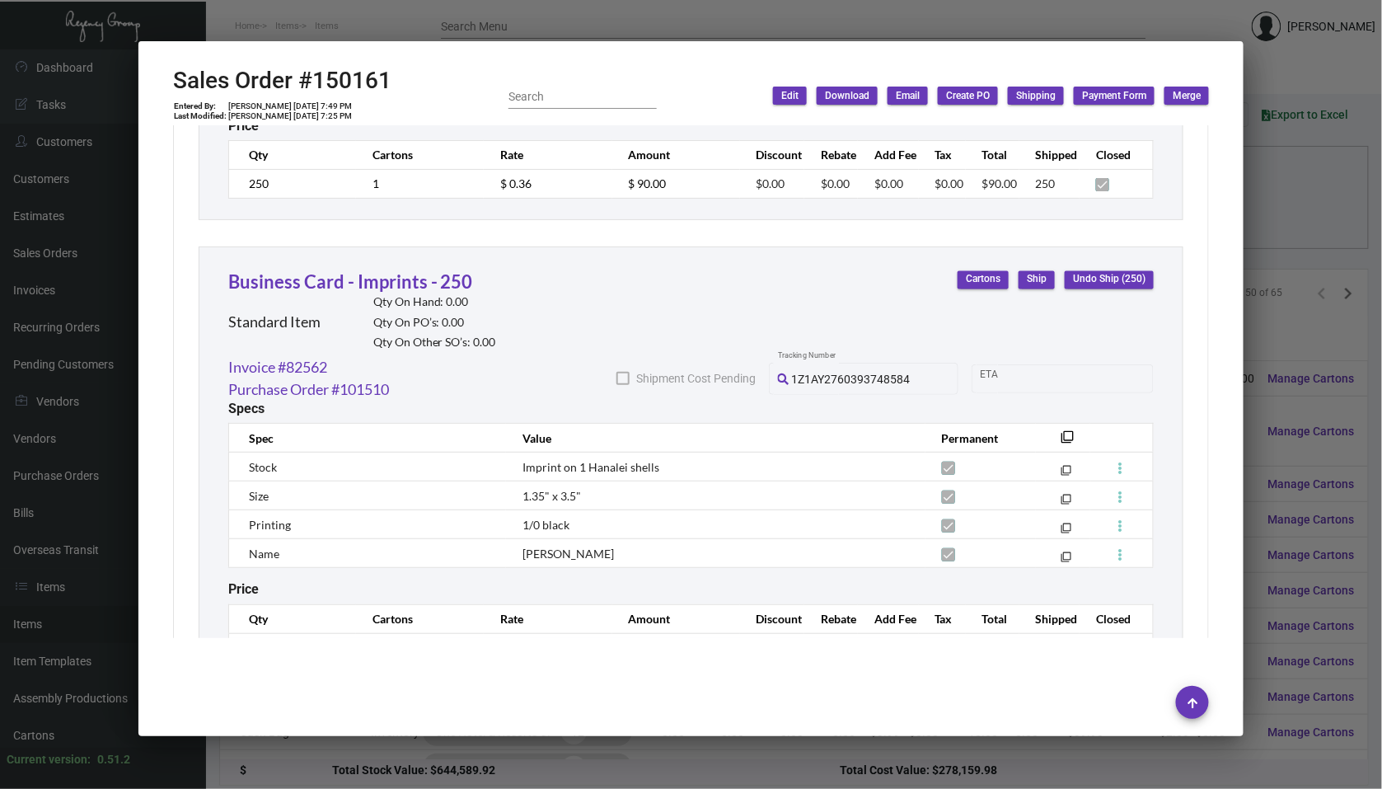
click at [1299, 377] on div at bounding box center [691, 394] width 1382 height 789
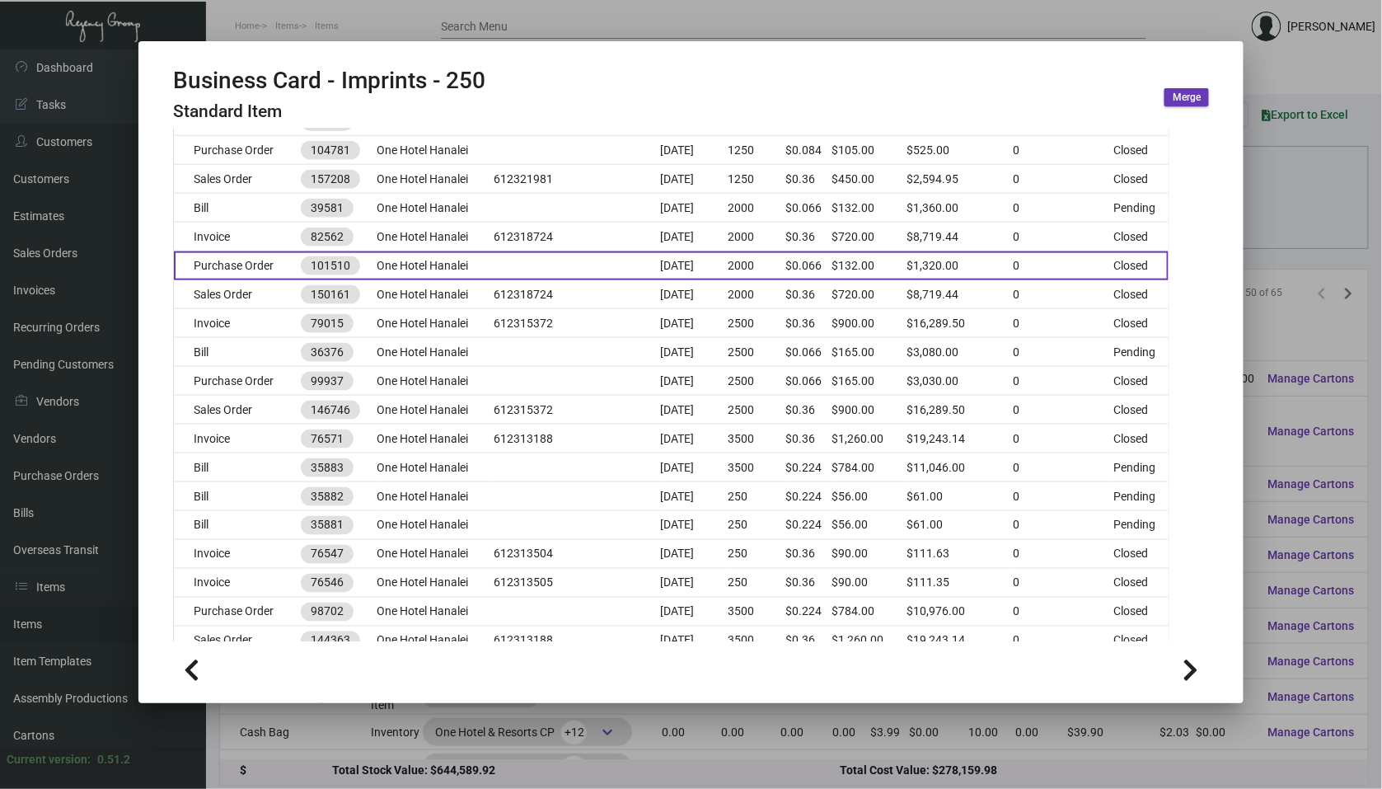
scroll to position [680, 0]
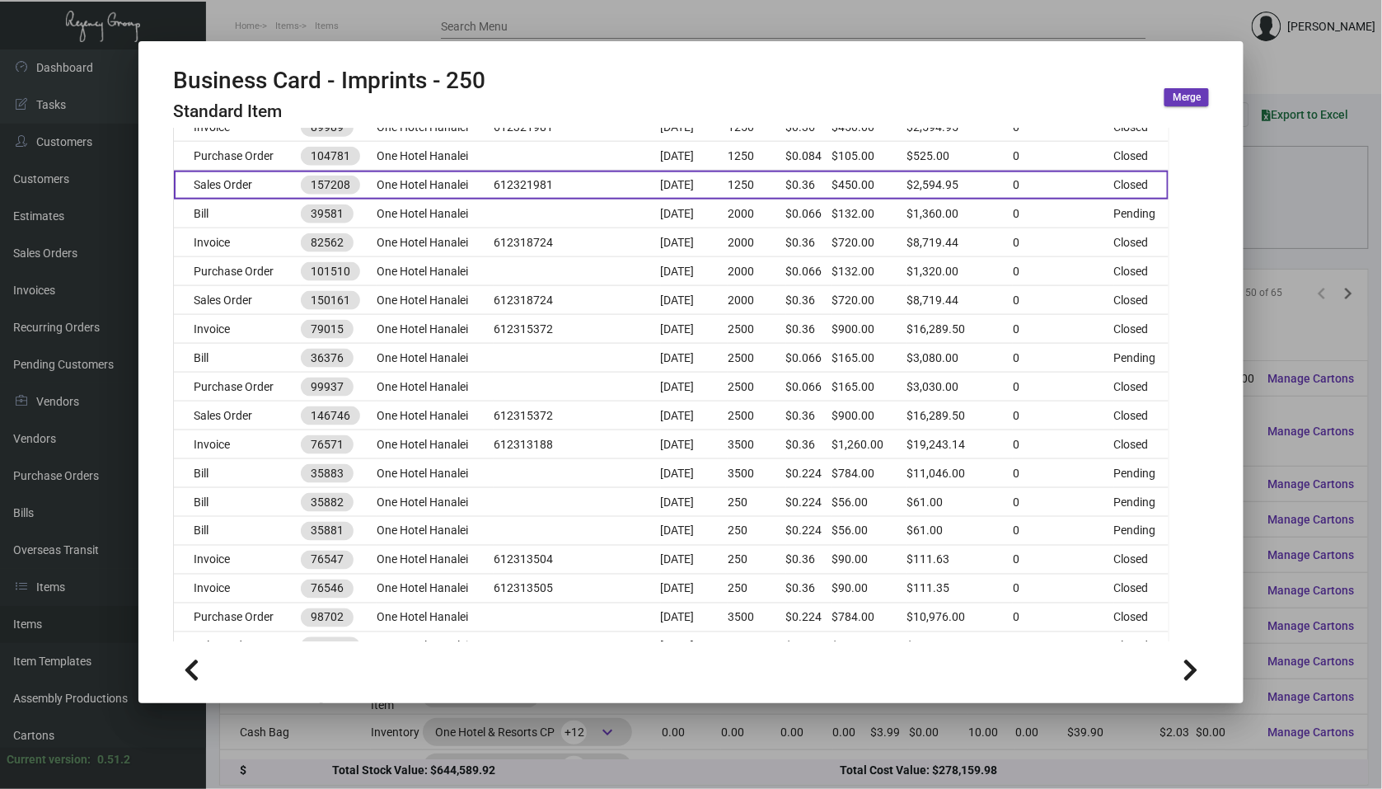
click at [512, 190] on td "612321981" at bounding box center [577, 185] width 167 height 29
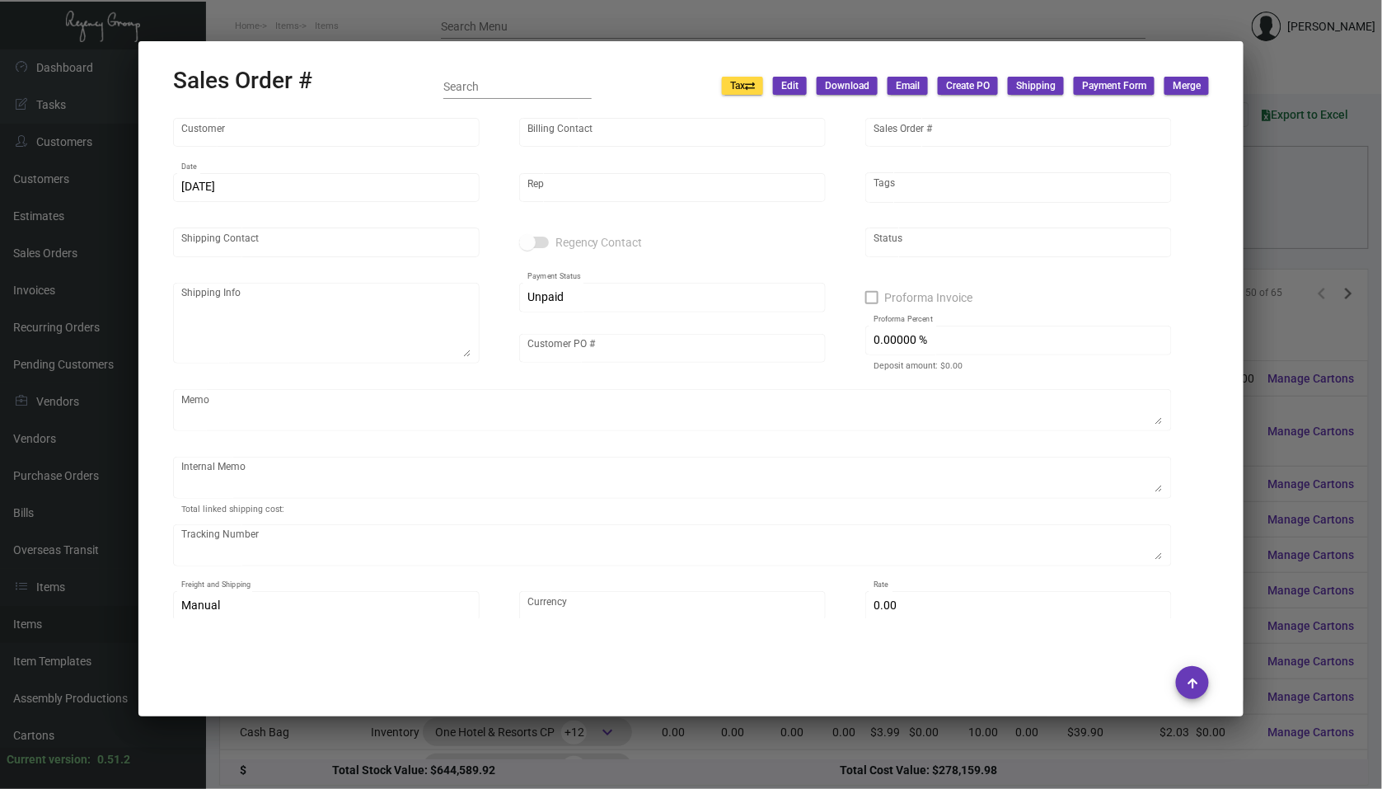
type input "One Hotel Hanalei"
type input "[PERSON_NAME]"
type input "157208"
type input "[DATE]"
type input "[PERSON_NAME]"
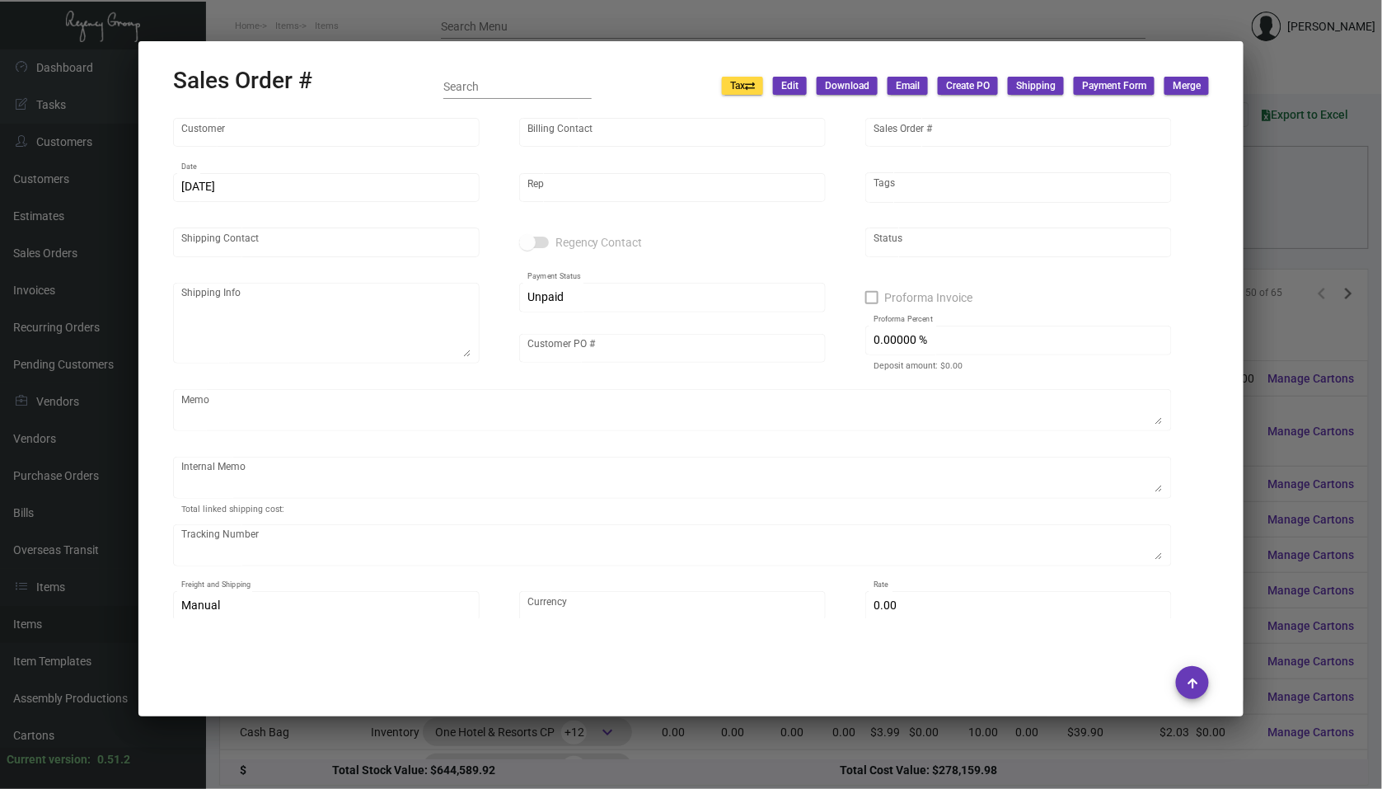
type input "[PERSON_NAME]"
type textarea "One Hotel Hanalei - [PERSON_NAME] [STREET_ADDRESS]"
type input "612321981"
type textarea "[DATE] Shipped from [GEOGRAPHIC_DATA] by UPS Ground Cost $43.99"
type input "United States Dollar $"
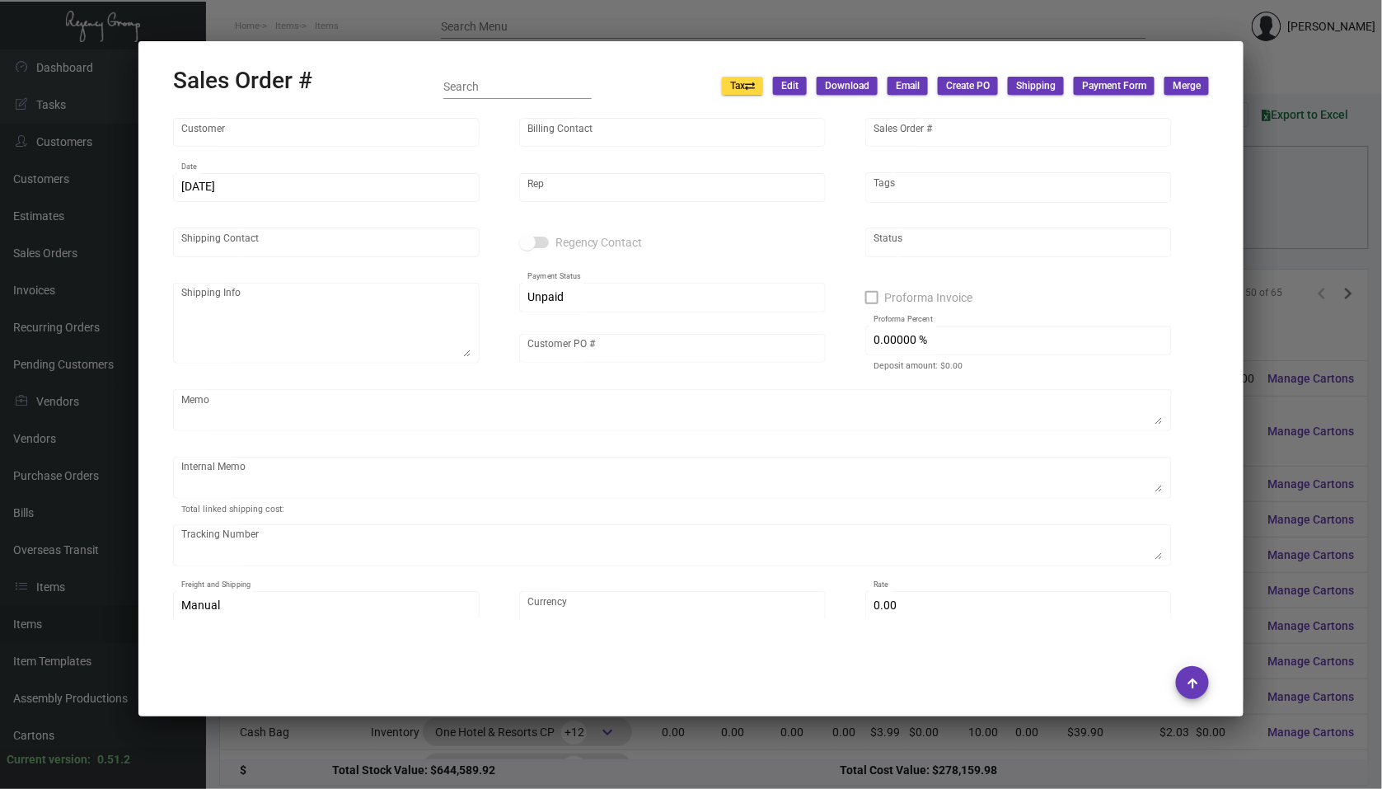
type input "$ 68.99"
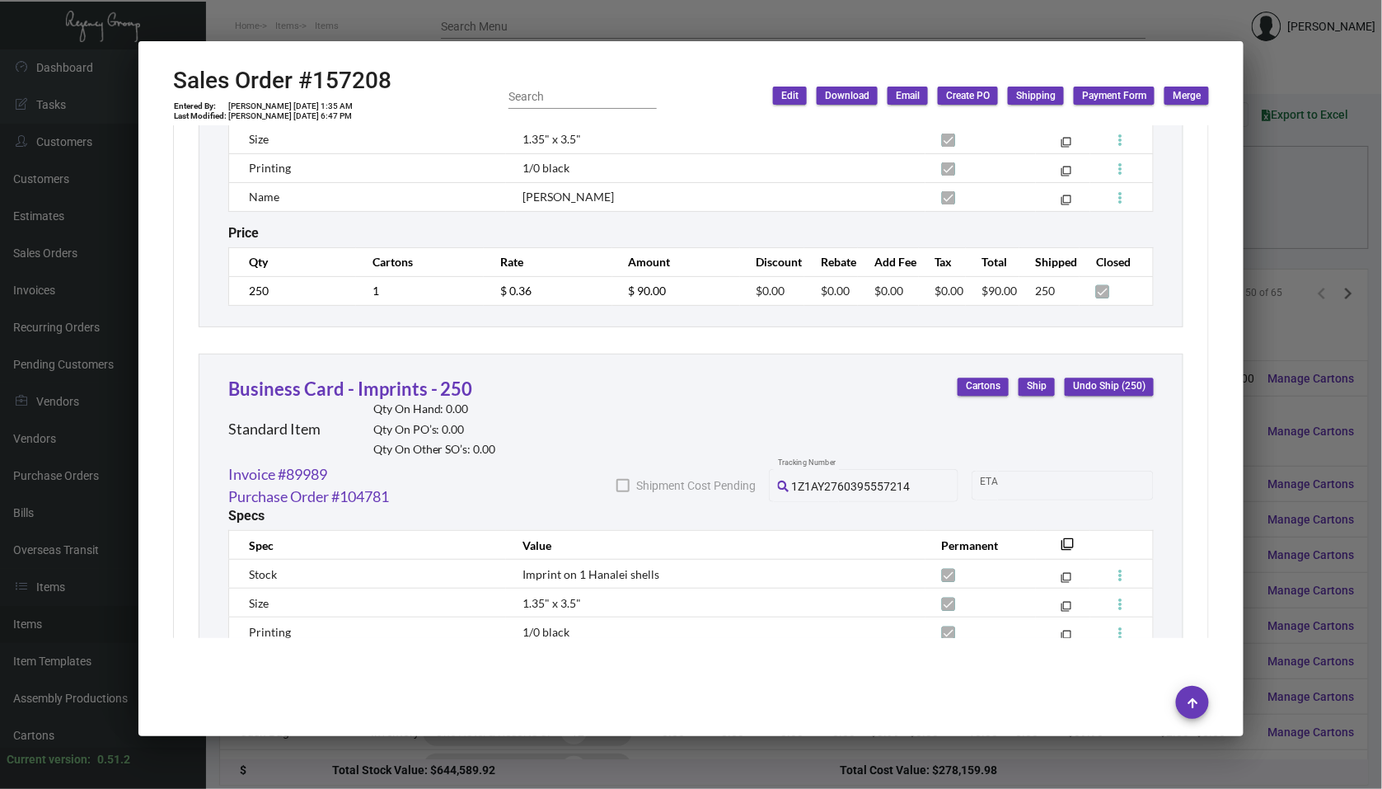
scroll to position [1183, 0]
click at [1261, 501] on div at bounding box center [691, 394] width 1382 height 789
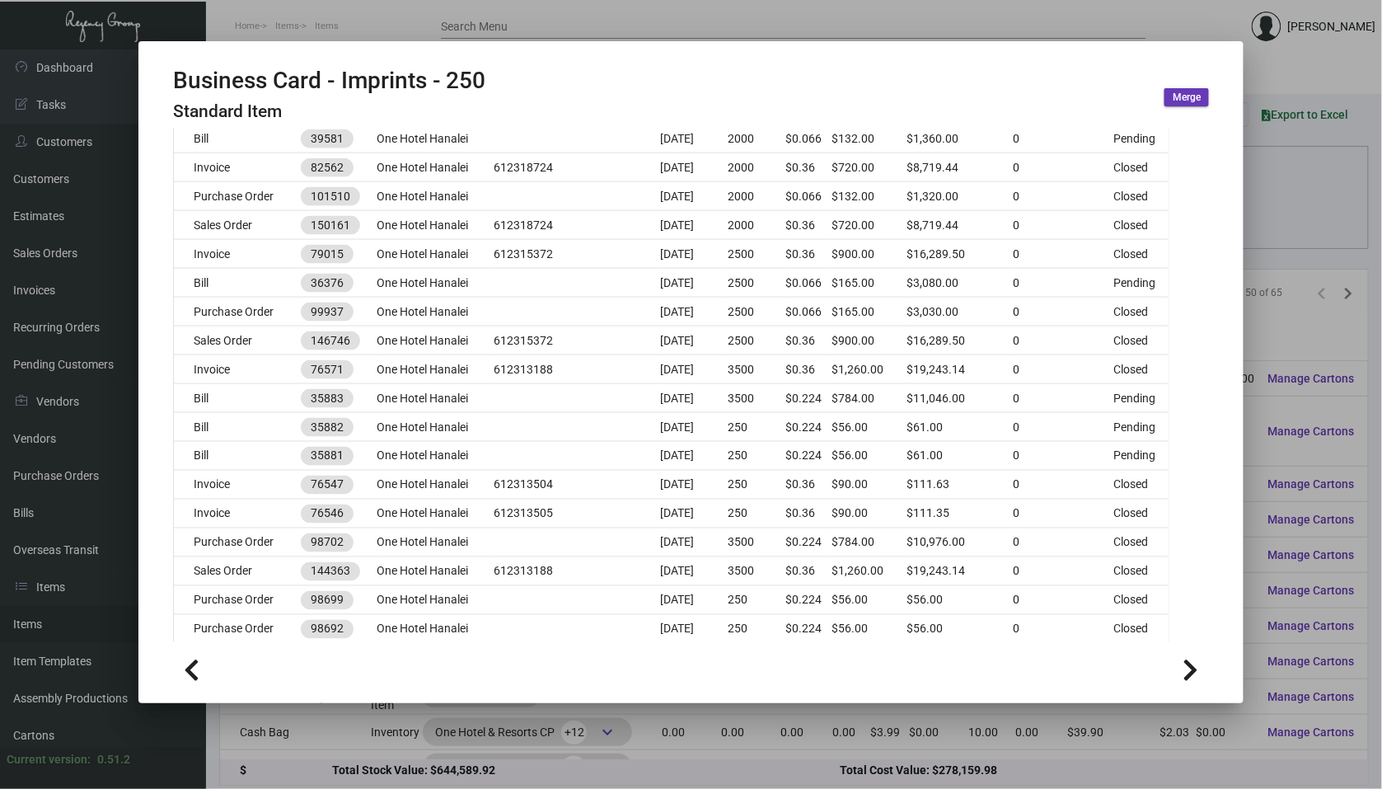
scroll to position [758, 0]
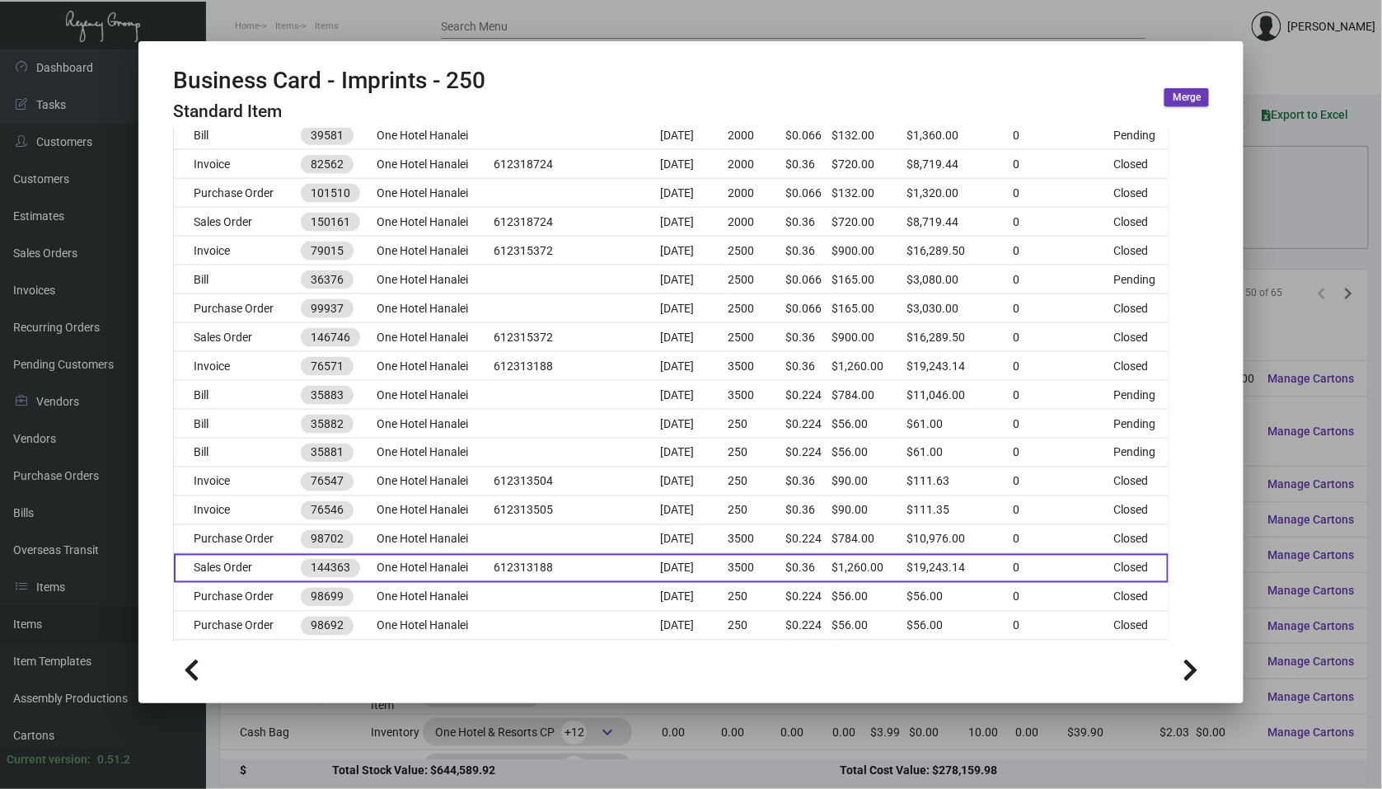
click at [537, 561] on td "612313188" at bounding box center [577, 568] width 167 height 29
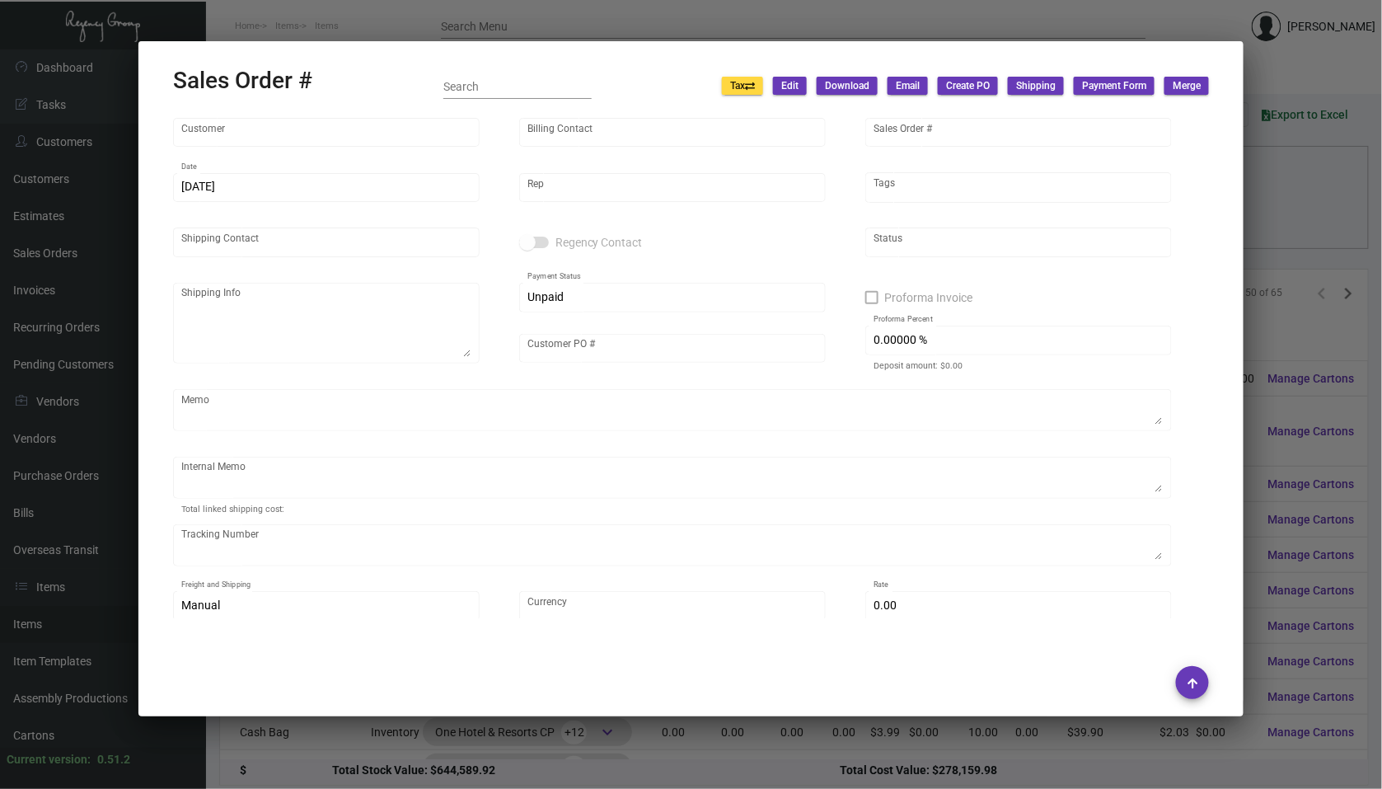
type input "One Hotel Hanalei"
type input "[PERSON_NAME]"
type input "144363"
type input "[DATE]"
type input "[PERSON_NAME]"
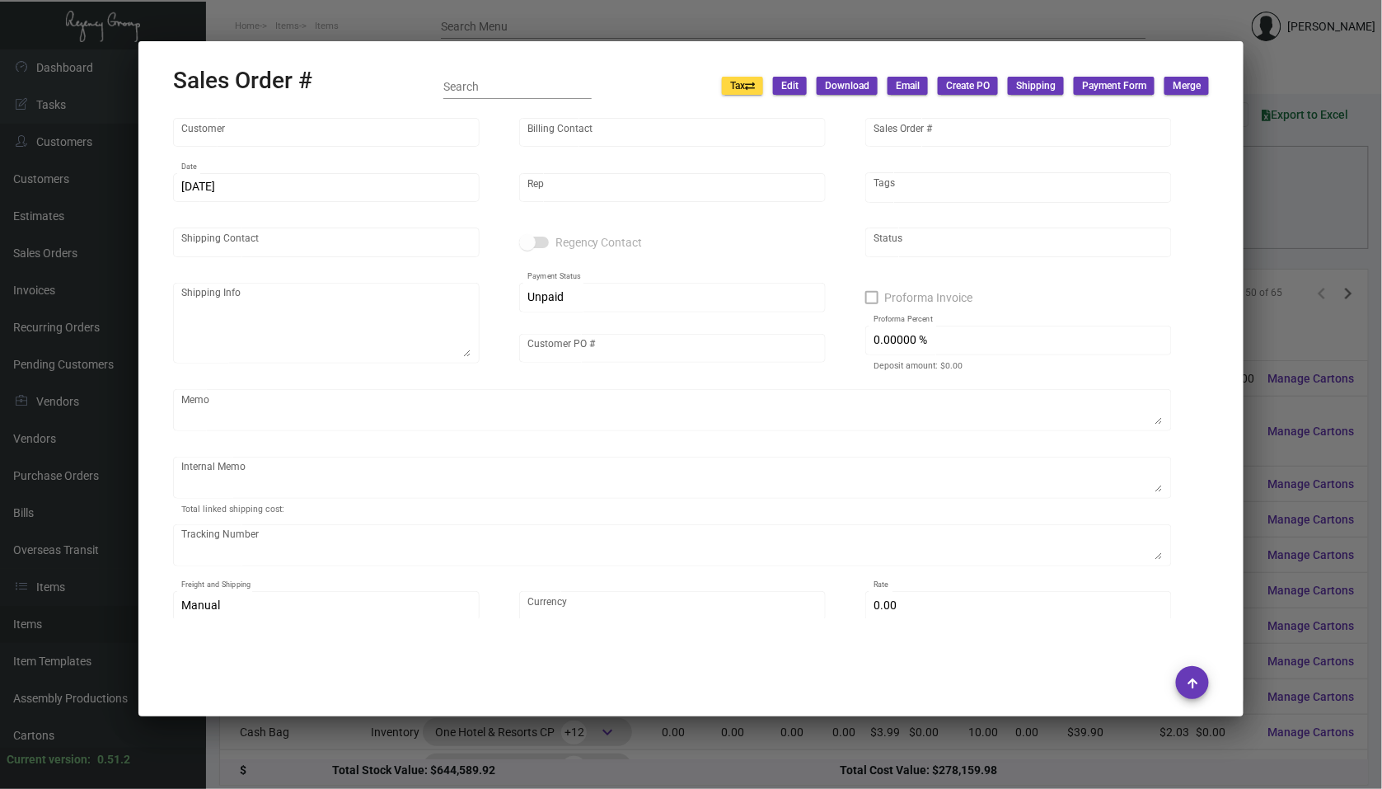
type input "[PERSON_NAME]"
type textarea "One Hotel Hanalei - [PERSON_NAME] [PERSON_NAME], [STREET_ADDRESS],"
type input "612313188"
type textarea "Shipped from Team Concept by USPS Cost $76.75"
type input "United States Dollar $"
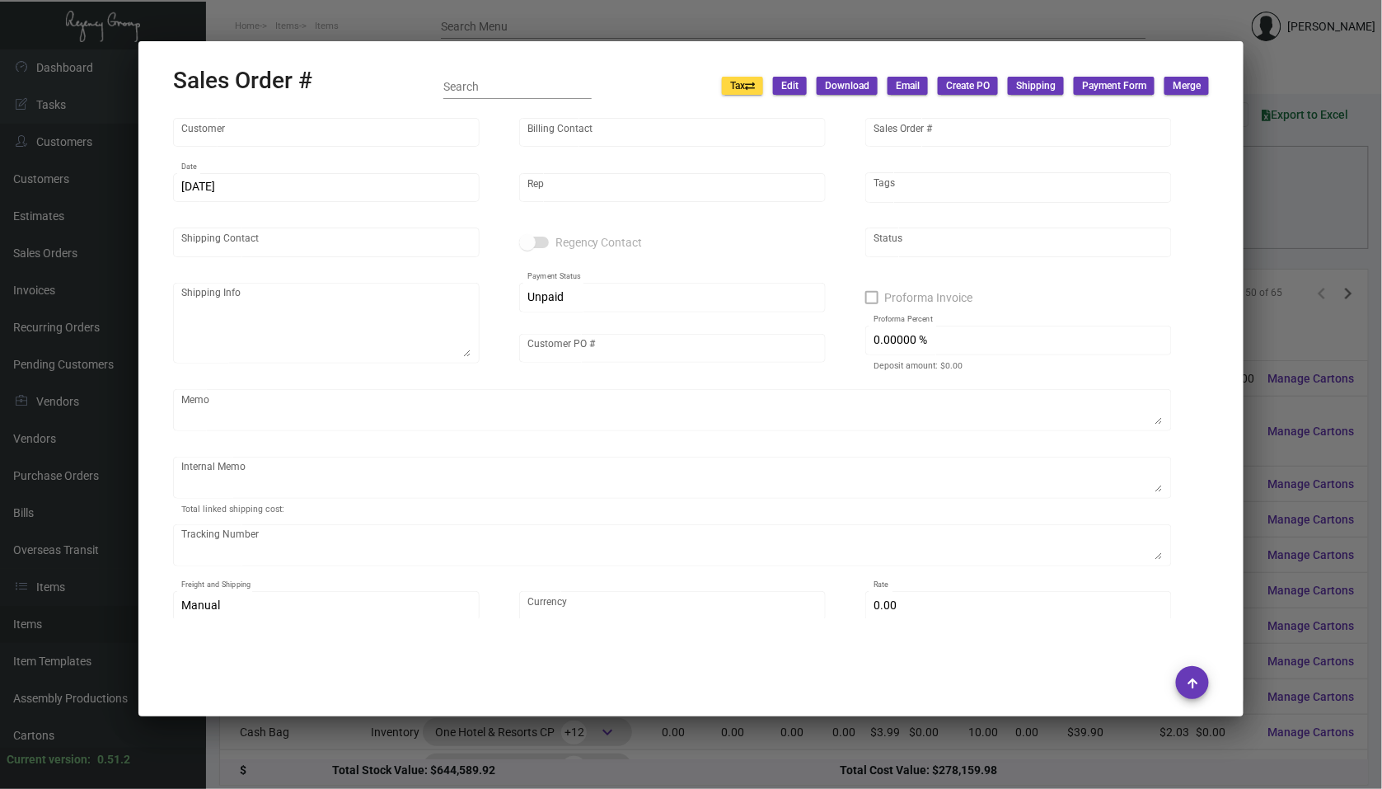
type input "$ 114.51"
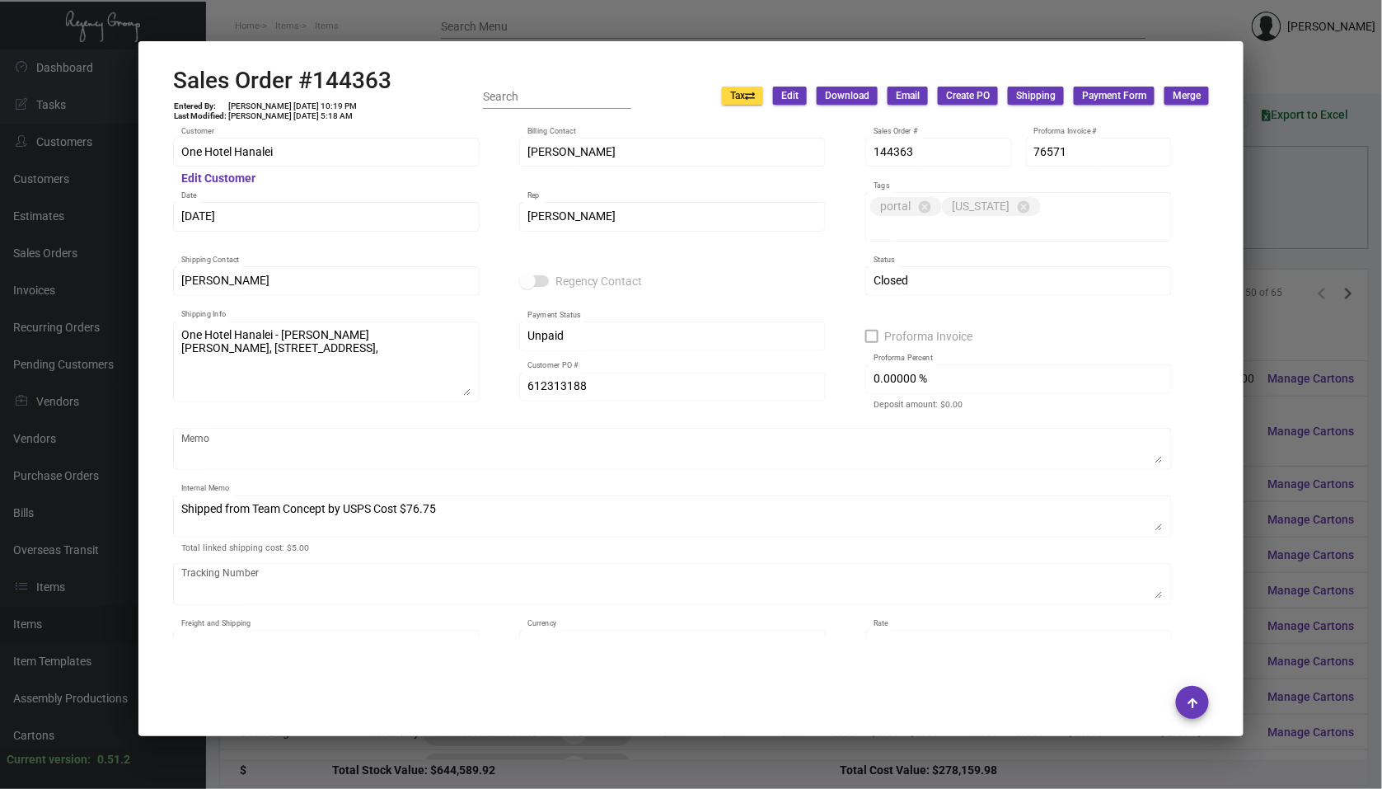
click at [1292, 469] on div at bounding box center [691, 394] width 1382 height 789
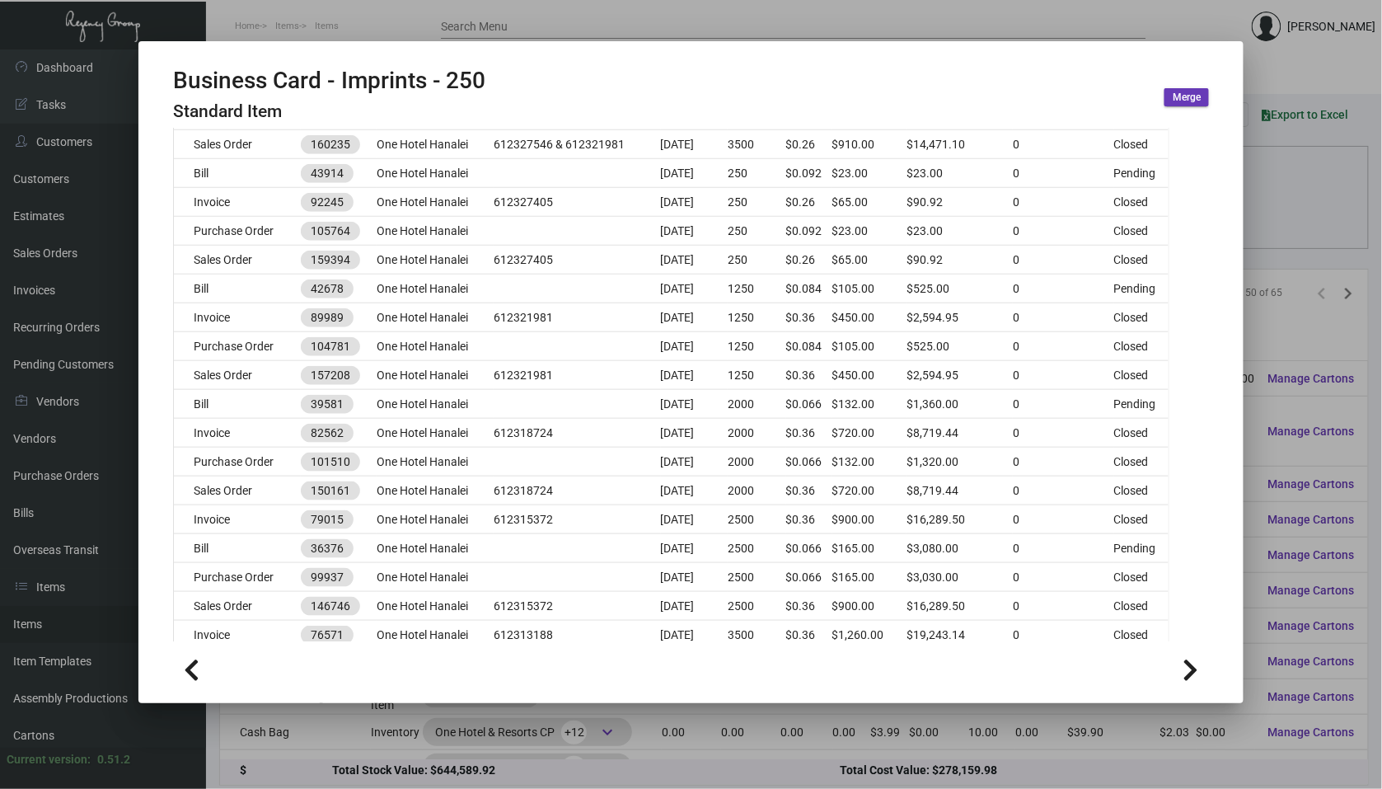
scroll to position [486, 0]
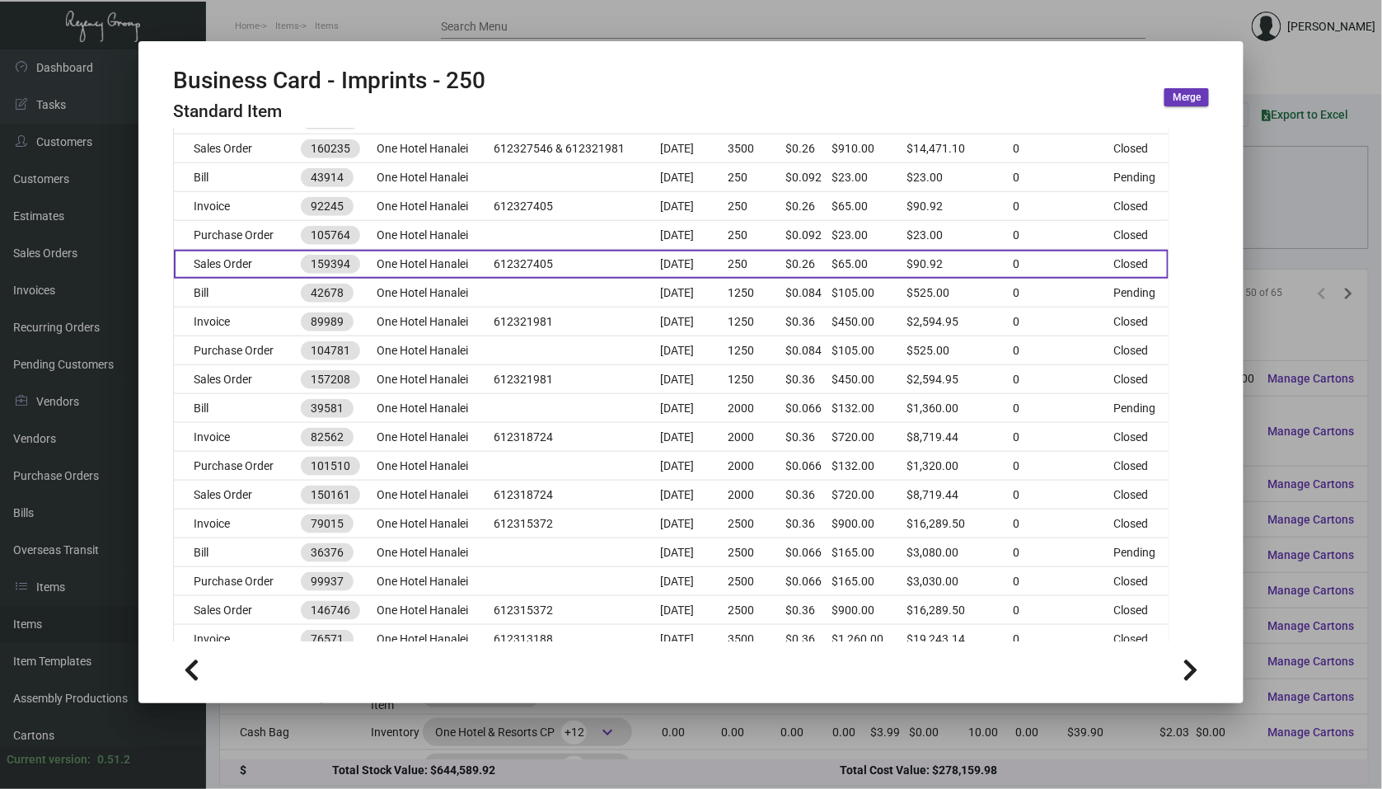
click at [711, 251] on td "[DATE]" at bounding box center [695, 264] width 68 height 29
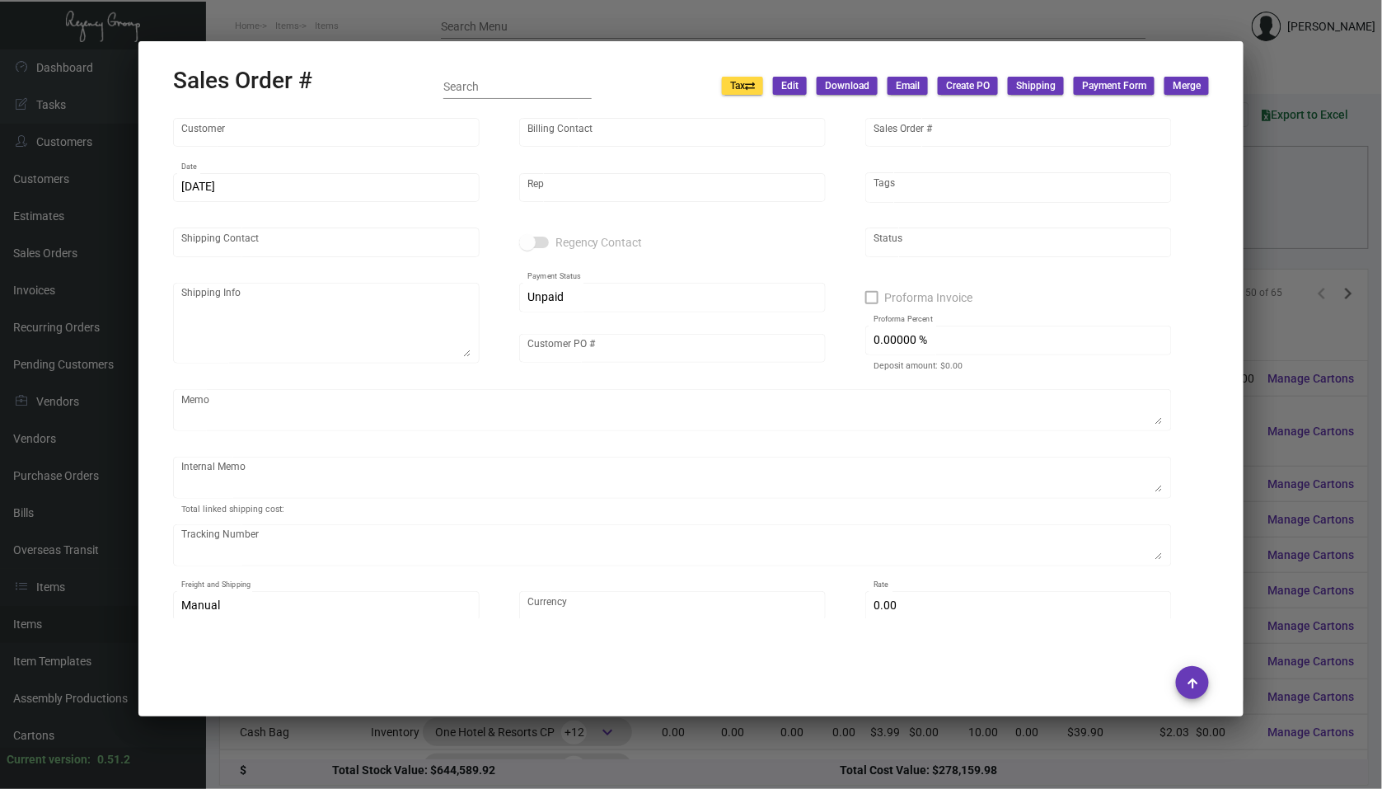
type input "One Hotel Hanalei"
type input "[PERSON_NAME]"
type input "159394"
type input "[DATE]"
type input "[PERSON_NAME]"
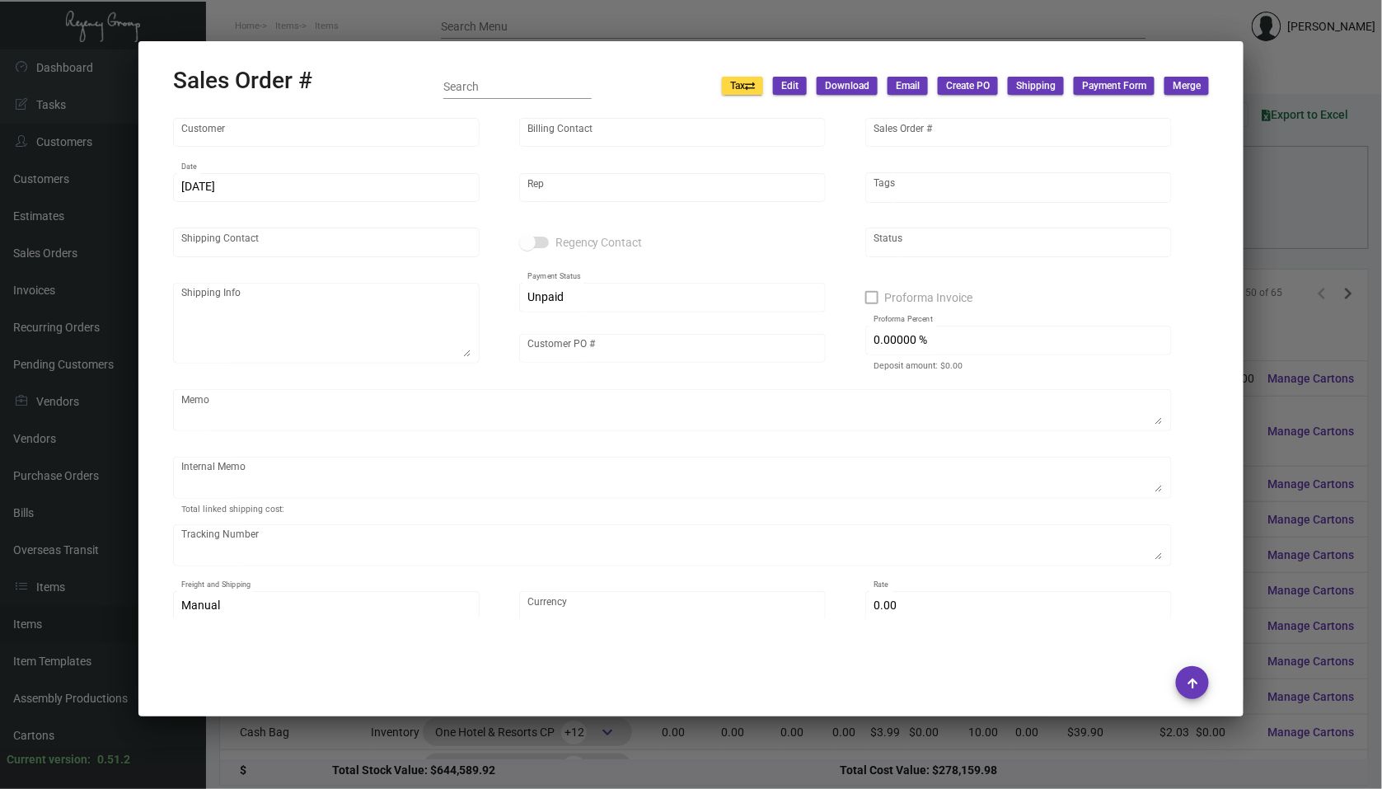
type input "[PERSON_NAME]"
type textarea "One Hotel Hanalei - [PERSON_NAME] [STREET_ADDRESS]"
type input "612327405"
type textarea "[DATE] Shipped from [GEOGRAPHIC_DATA] by UPS Ground Cost $14.29"
type input "United States Dollar $"
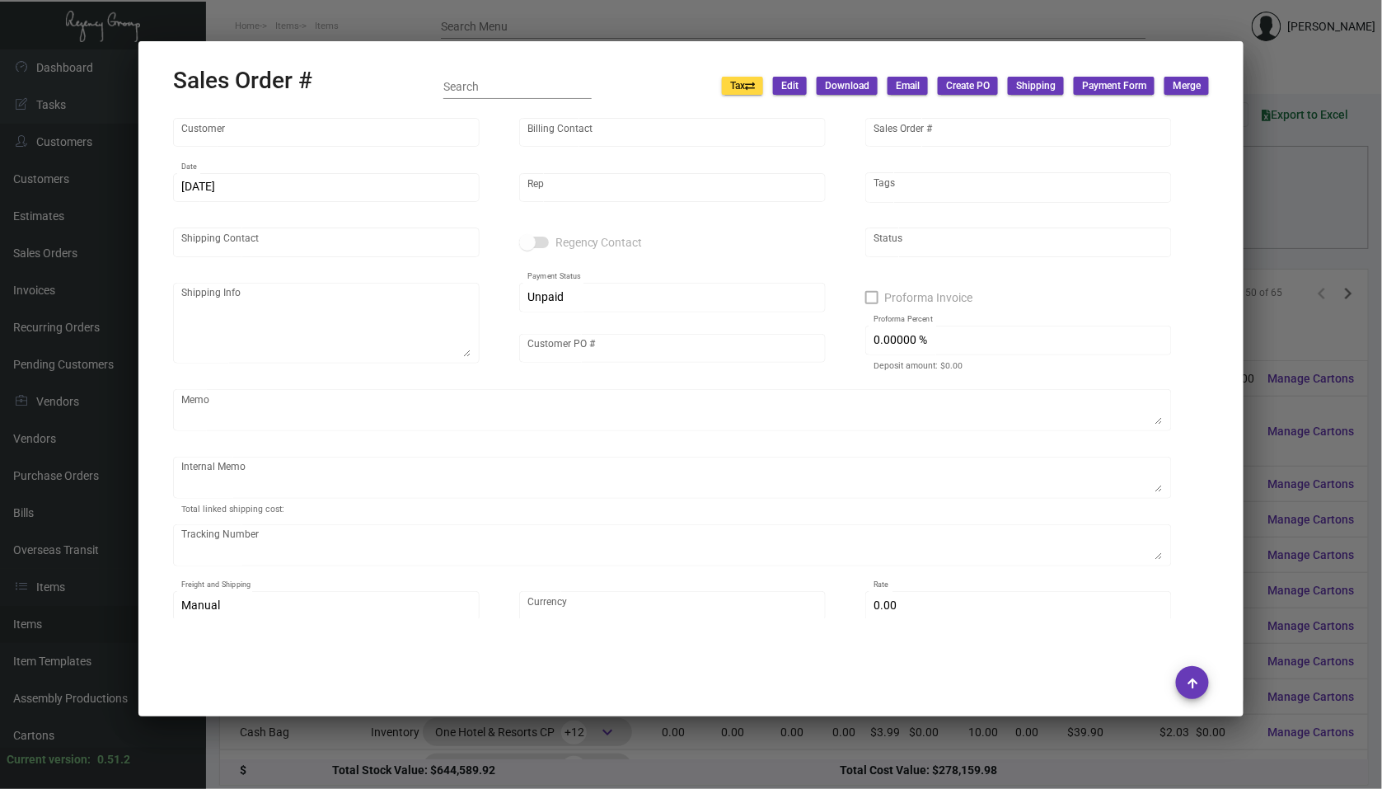
type input "$ 25.92"
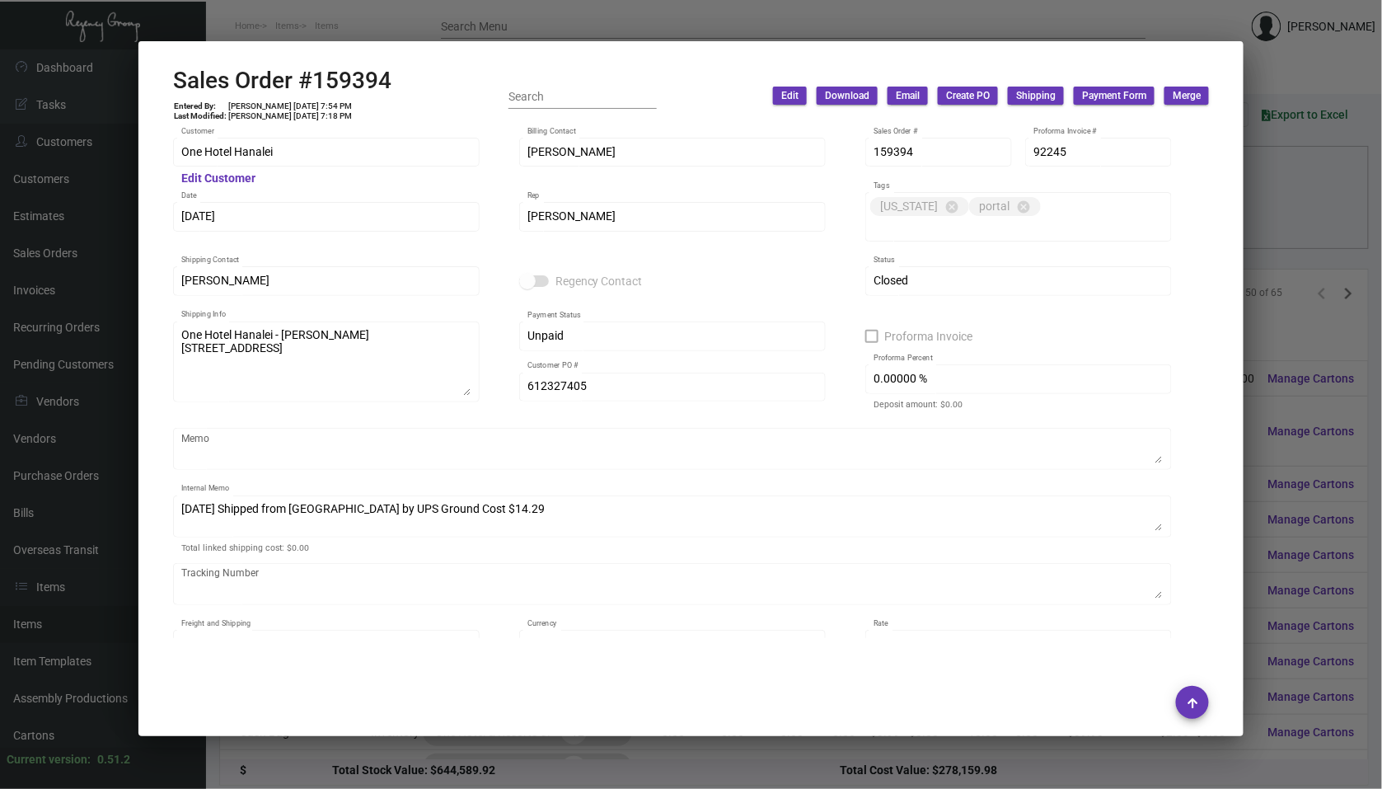
scroll to position [0, 0]
click at [1298, 451] on div at bounding box center [691, 394] width 1382 height 789
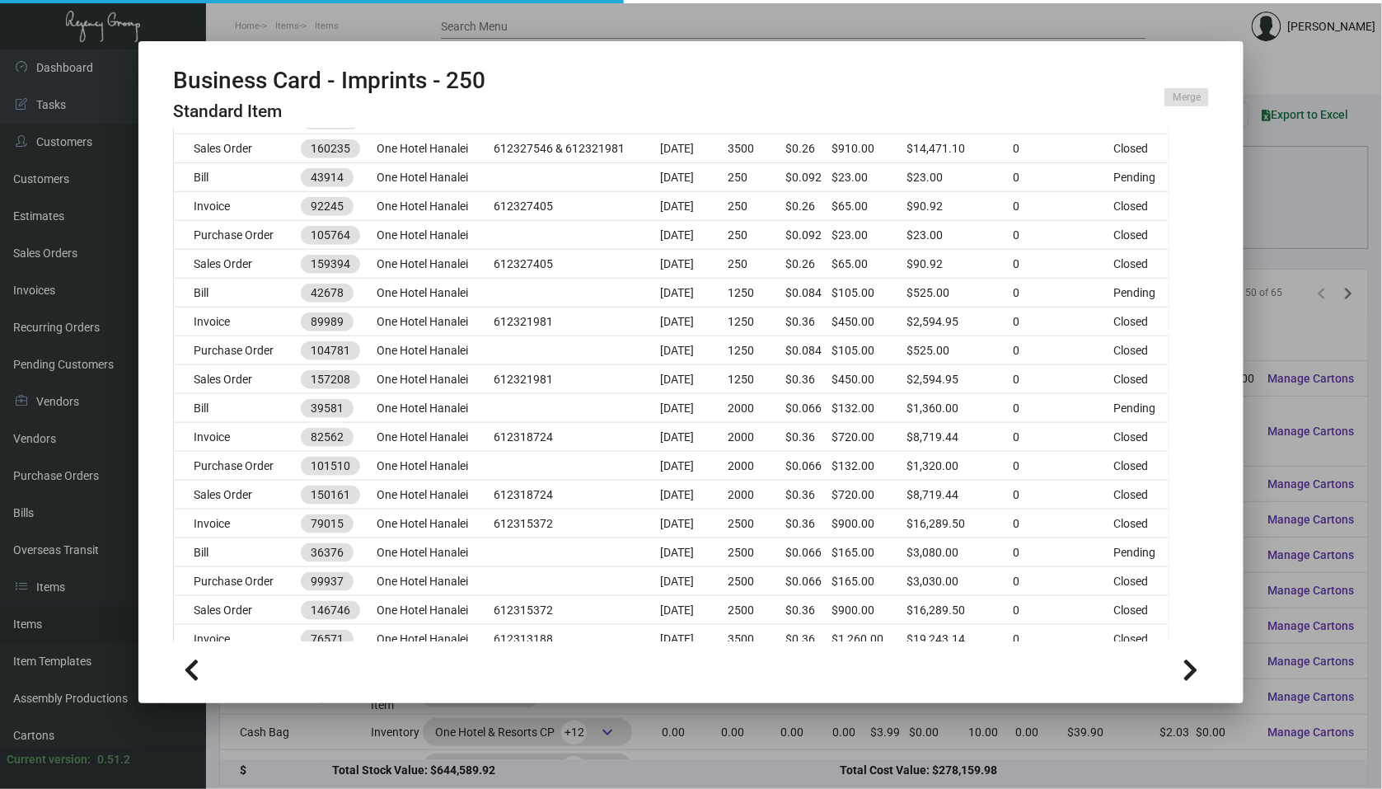
click at [1298, 451] on div at bounding box center [691, 394] width 1382 height 789
